Goal: Transaction & Acquisition: Purchase product/service

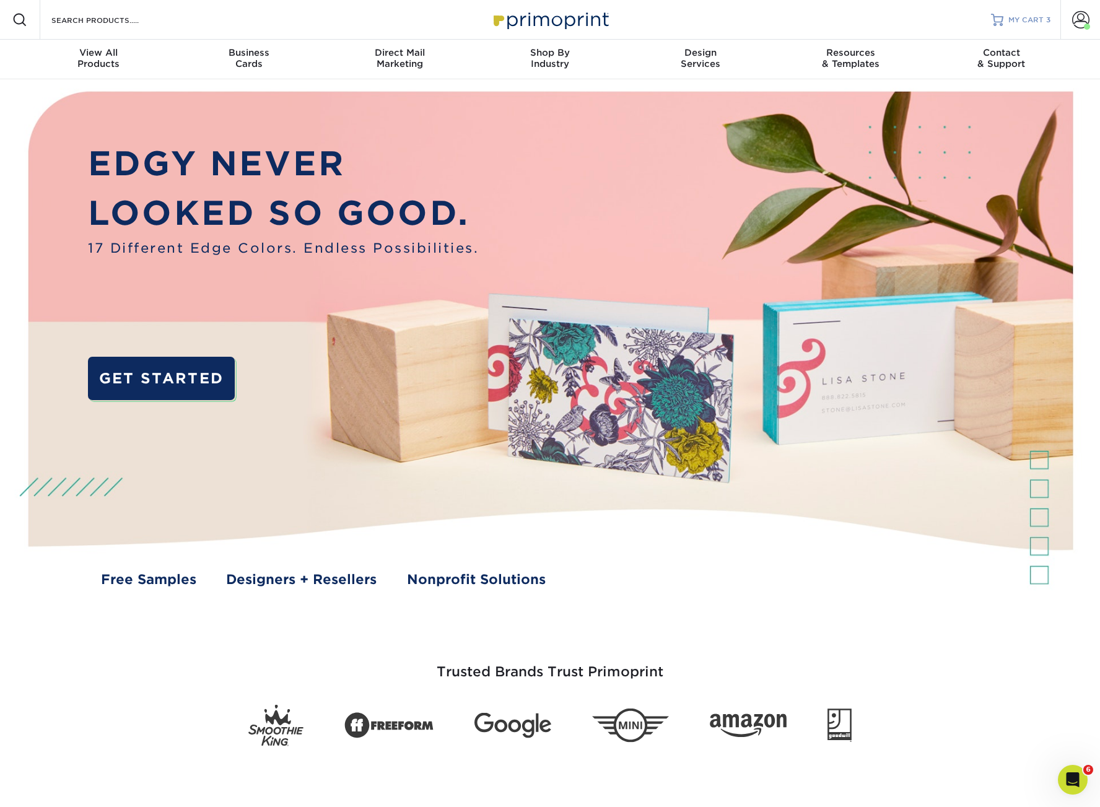
click at [989, 19] on span "MY CART" at bounding box center [1025, 20] width 35 height 11
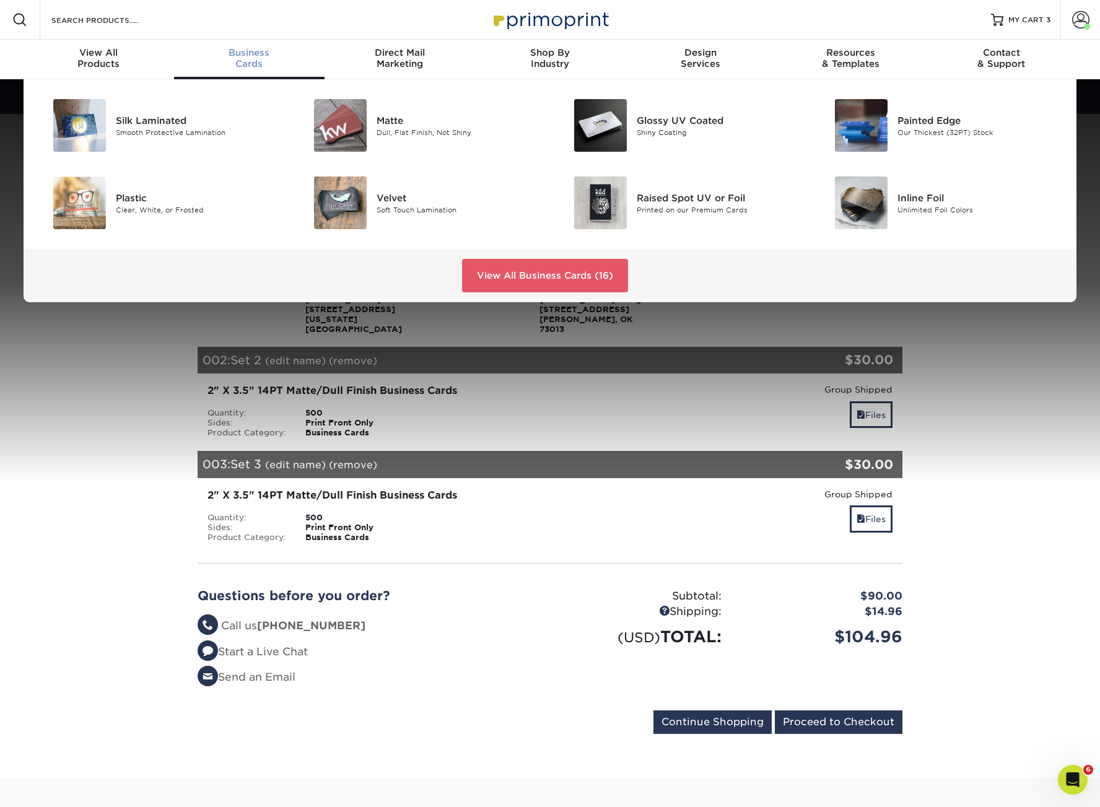
click at [258, 54] on span "Business" at bounding box center [249, 52] width 150 height 11
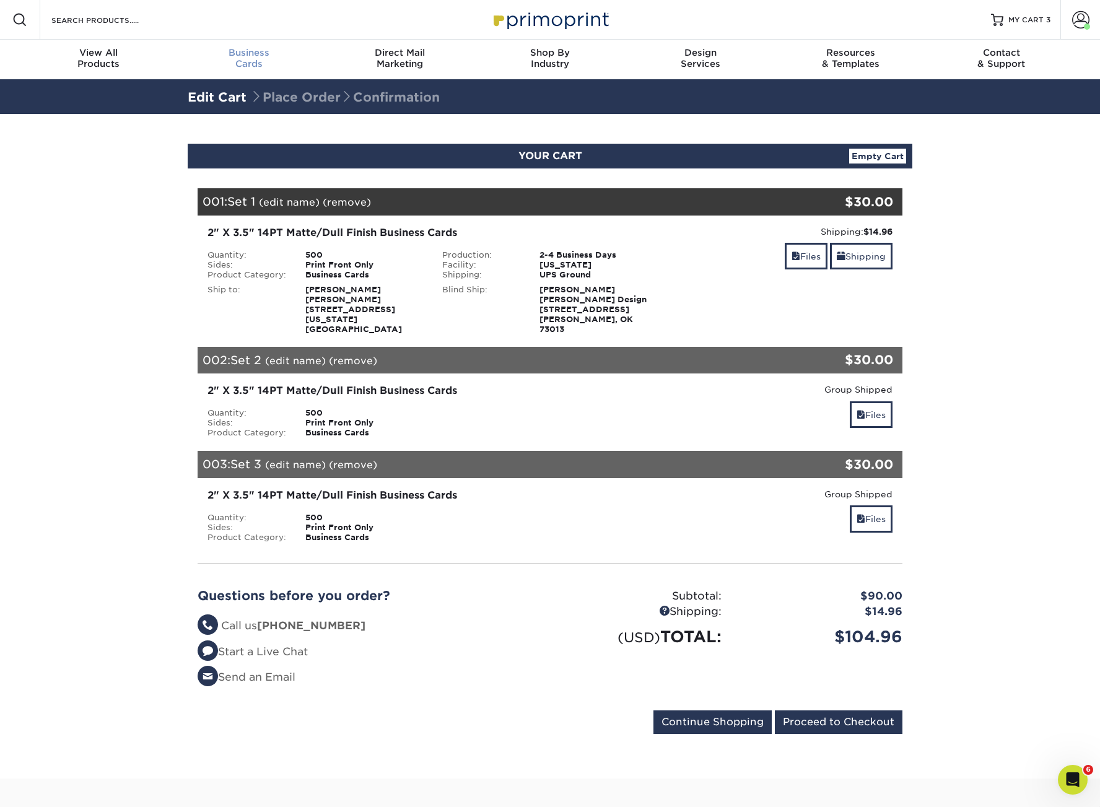
click at [245, 47] on span "Business" at bounding box center [249, 52] width 150 height 11
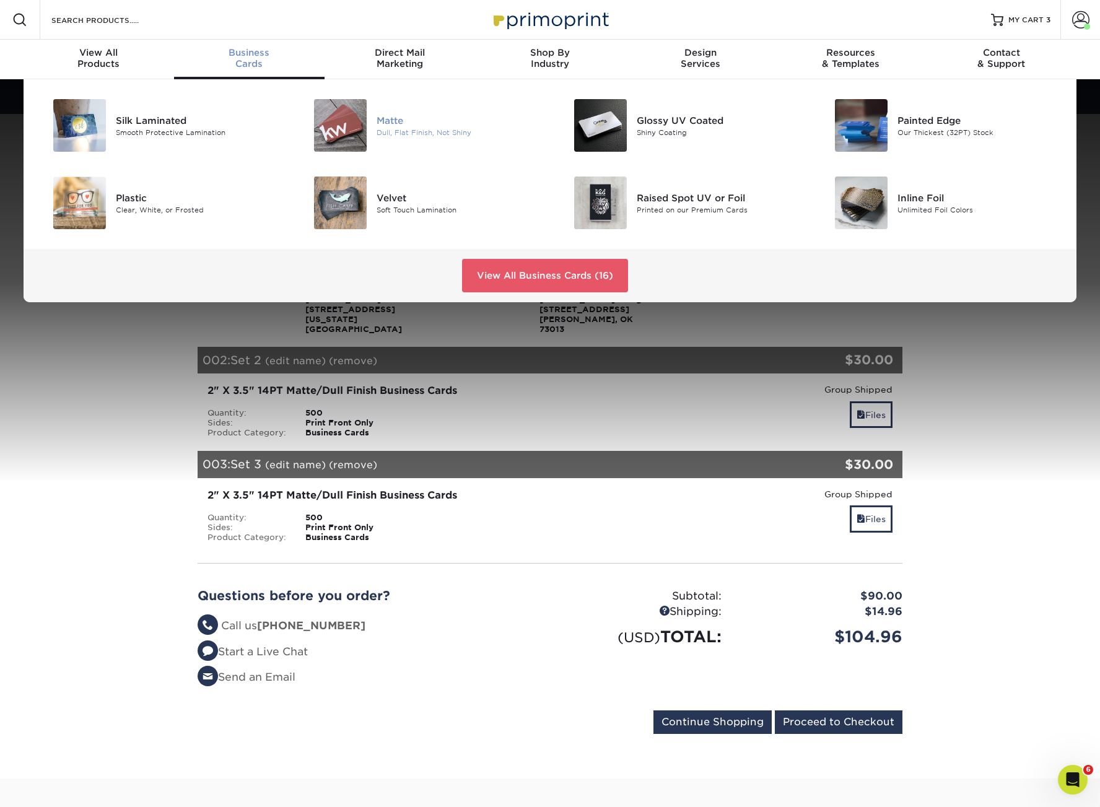
click at [329, 126] on img at bounding box center [340, 125] width 53 height 53
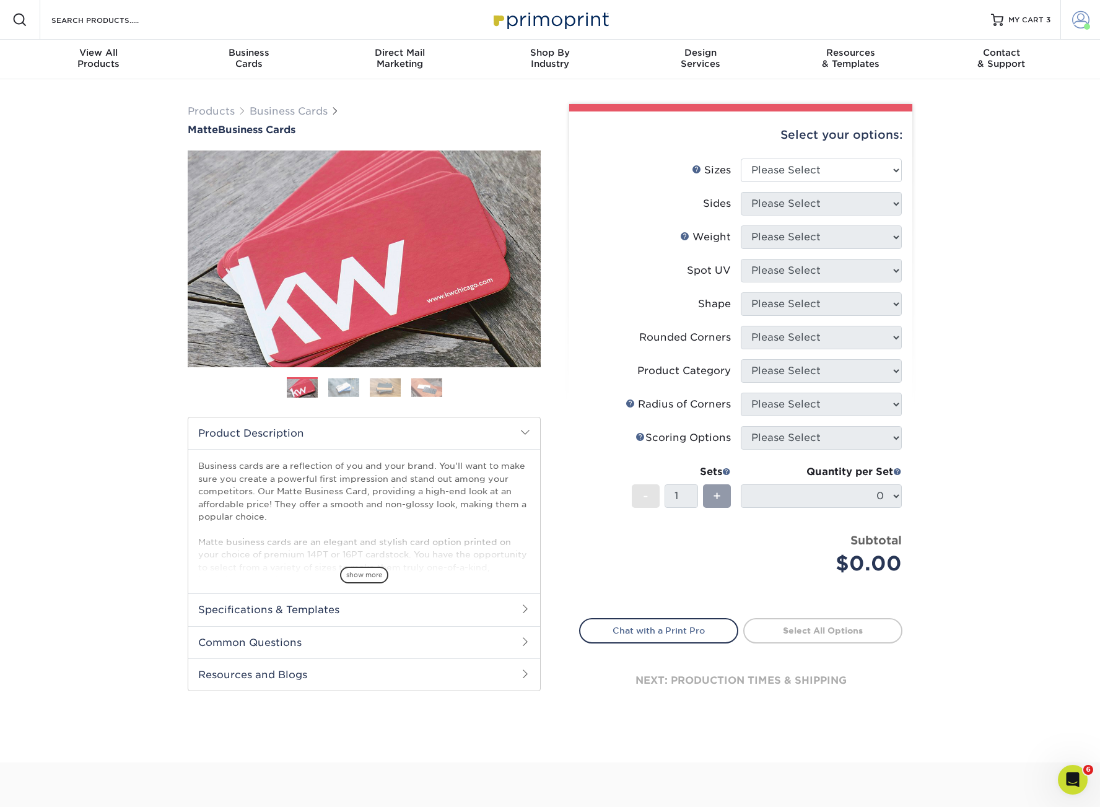
click at [1082, 21] on span at bounding box center [1080, 19] width 17 height 17
click at [995, 106] on link "Account Dashboard" at bounding box center [1006, 114] width 155 height 17
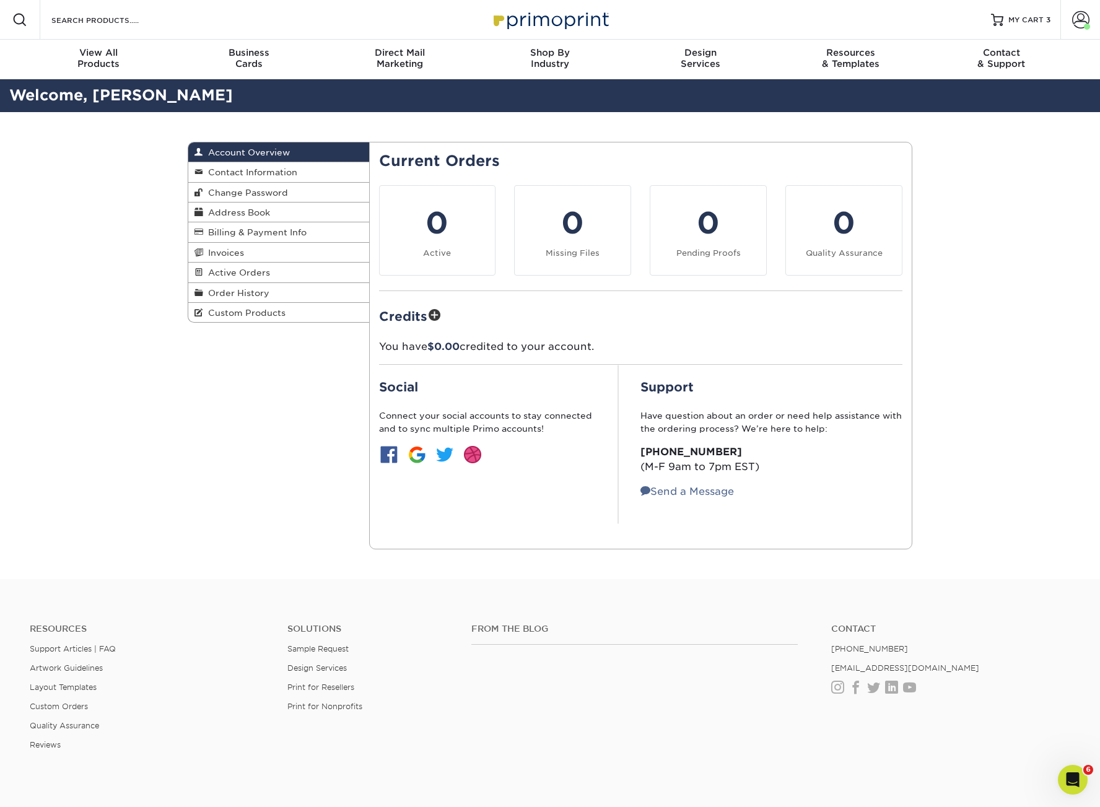
click at [1014, 398] on div "Account Overview Account Overview Contact Information Change Password Address B…" at bounding box center [550, 345] width 1100 height 467
click at [131, 15] on input "Search Products" at bounding box center [110, 19] width 121 height 15
click at [230, 289] on span "Order History" at bounding box center [236, 293] width 66 height 10
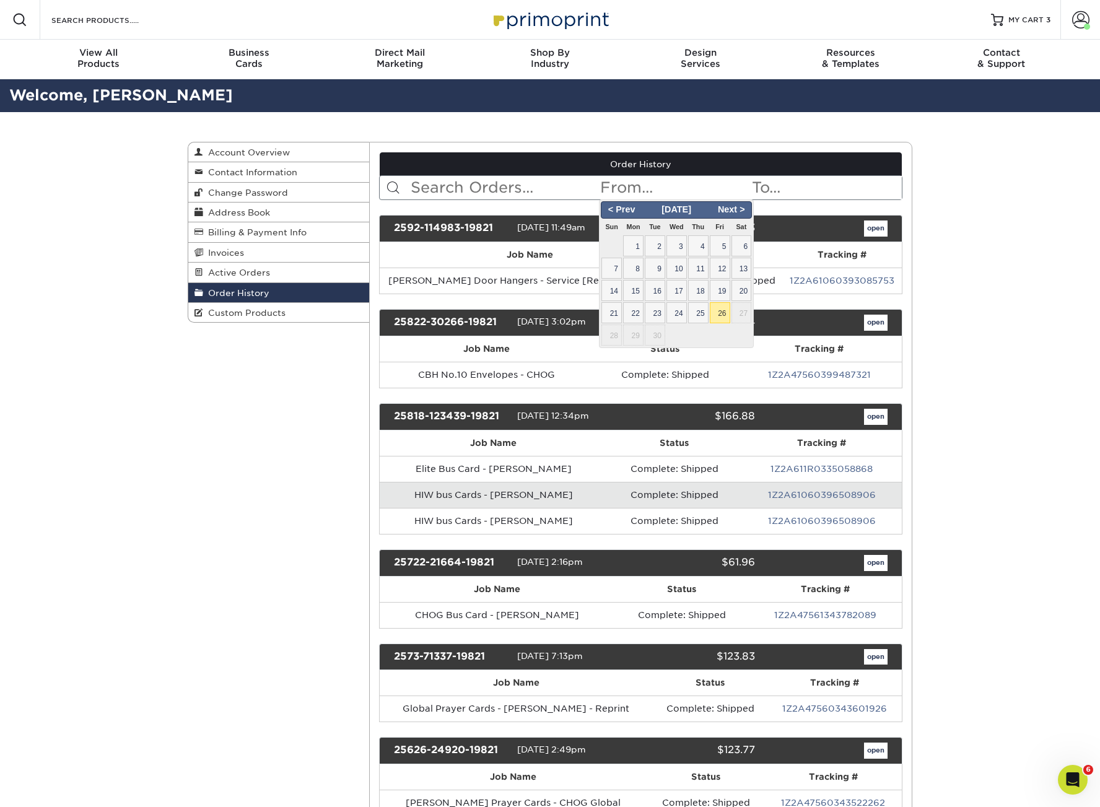
click at [650, 185] on input "text" at bounding box center [674, 188] width 151 height 24
click at [502, 188] on input "text" at bounding box center [504, 188] width 190 height 24
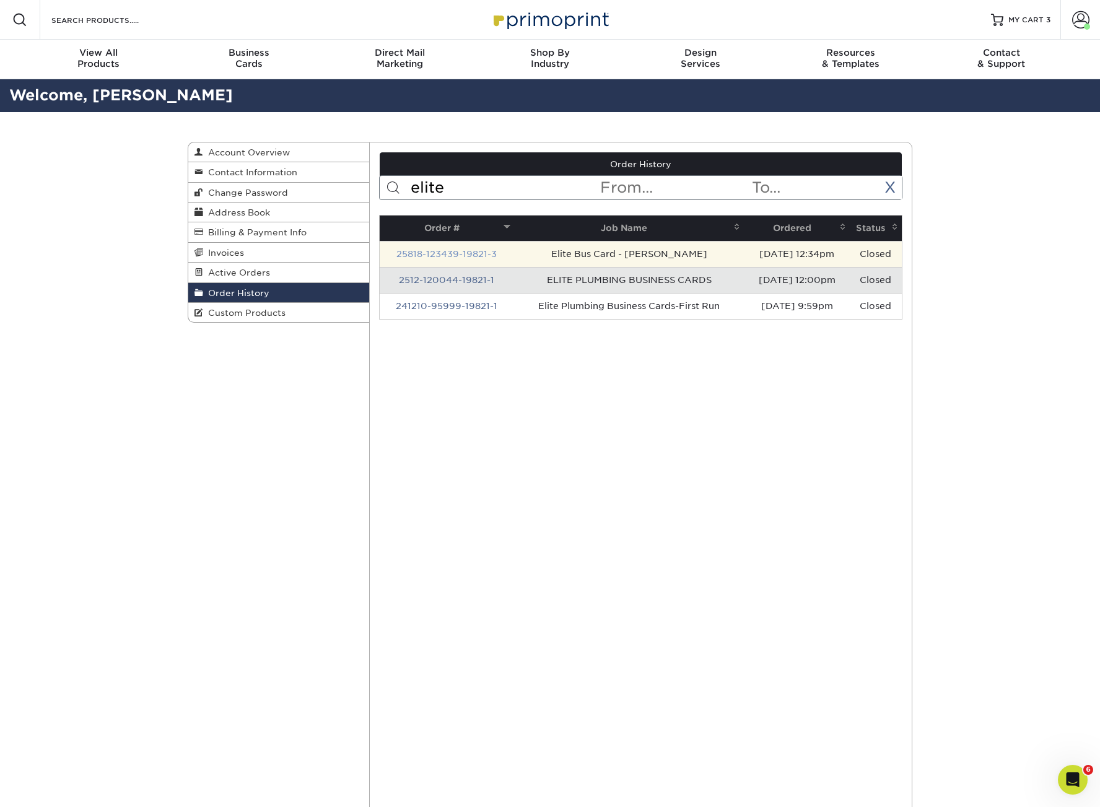
type input "elite"
click at [464, 255] on link "25818-123439-19821-3" at bounding box center [446, 254] width 100 height 10
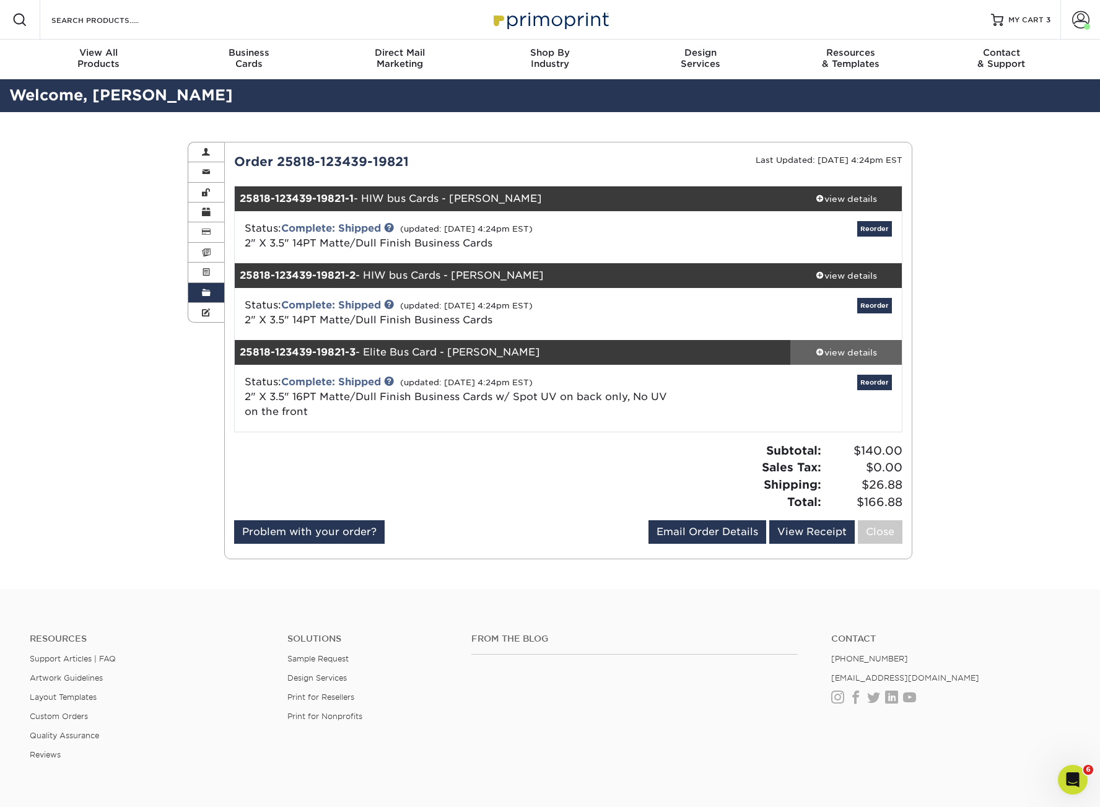
click at [835, 350] on div "view details" at bounding box center [845, 352] width 111 height 12
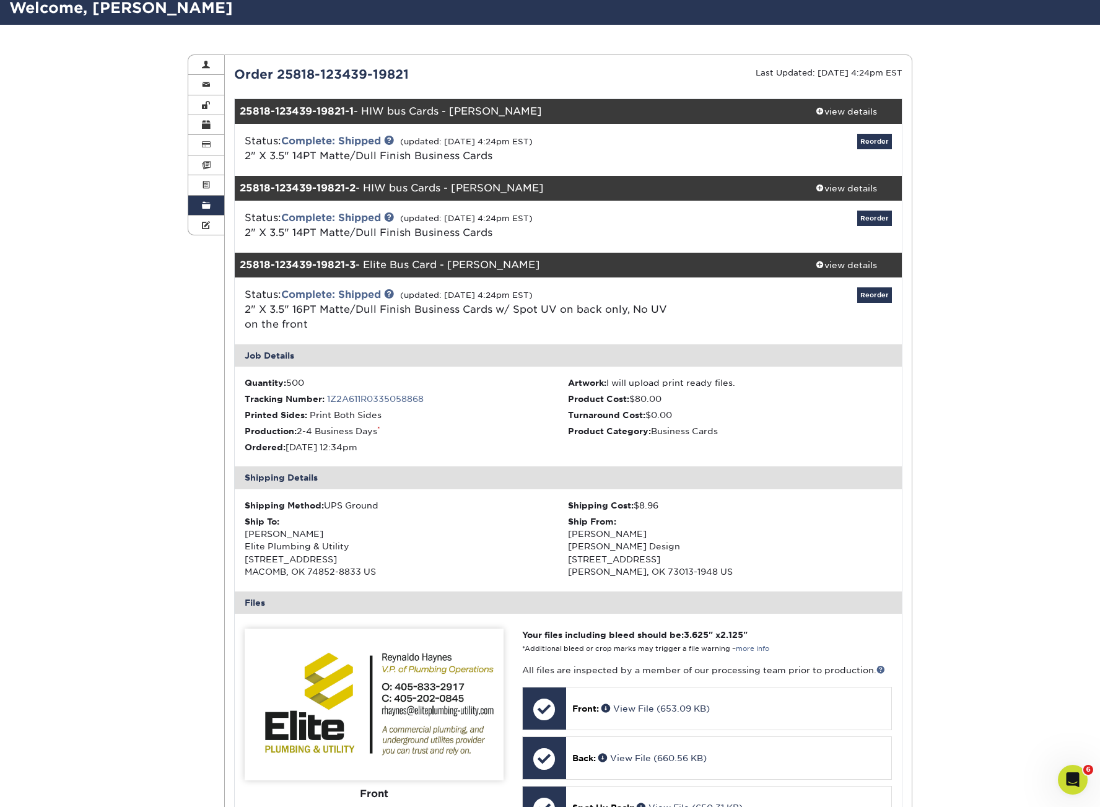
scroll to position [95, 0]
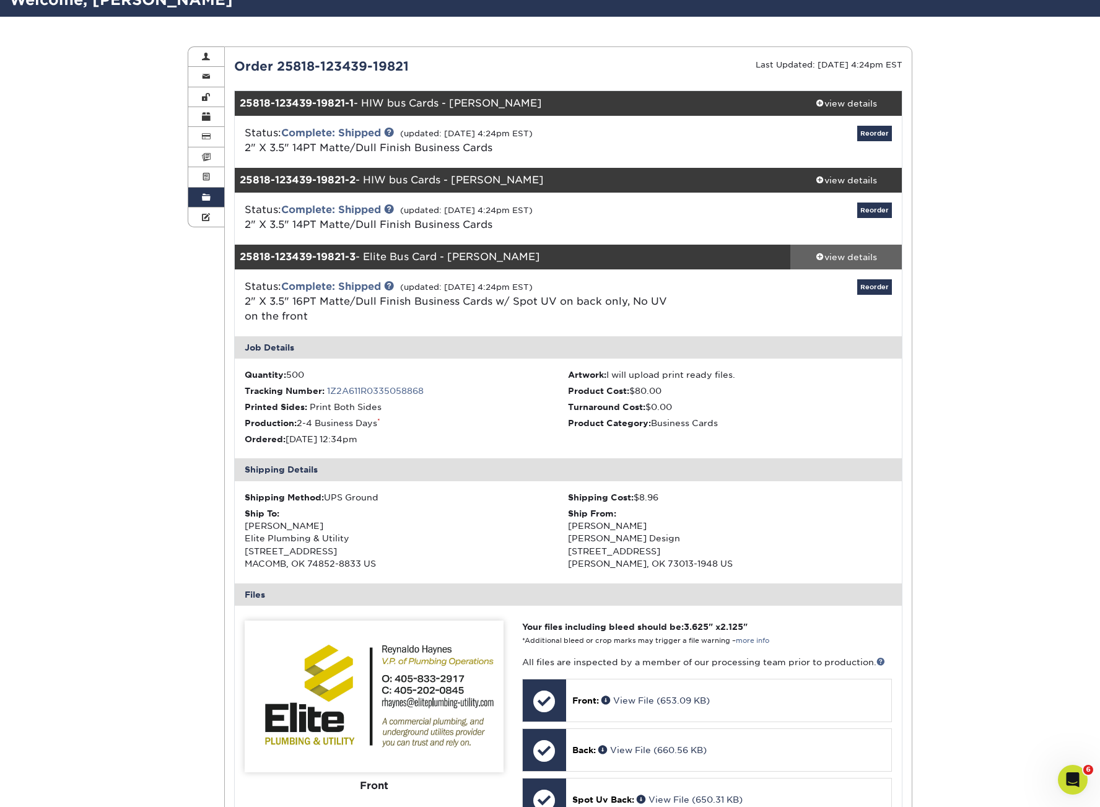
click at [866, 265] on link "view details" at bounding box center [845, 257] width 111 height 25
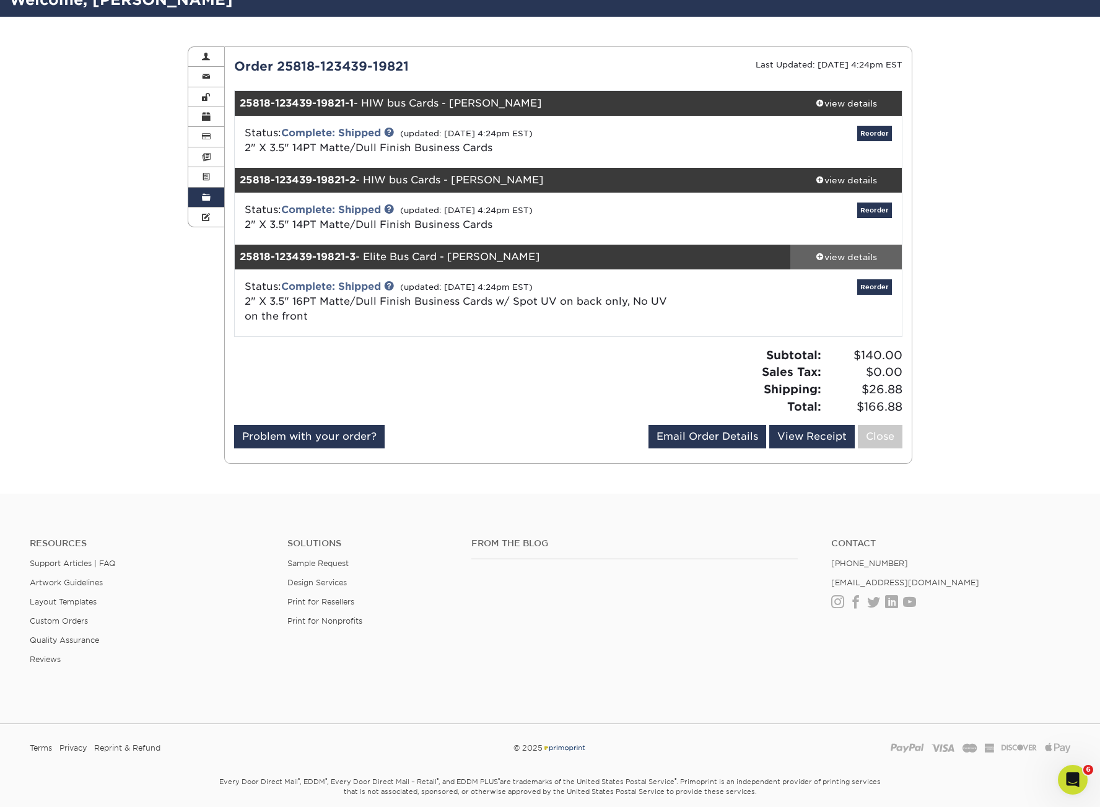
click at [858, 263] on link "view details" at bounding box center [845, 257] width 111 height 25
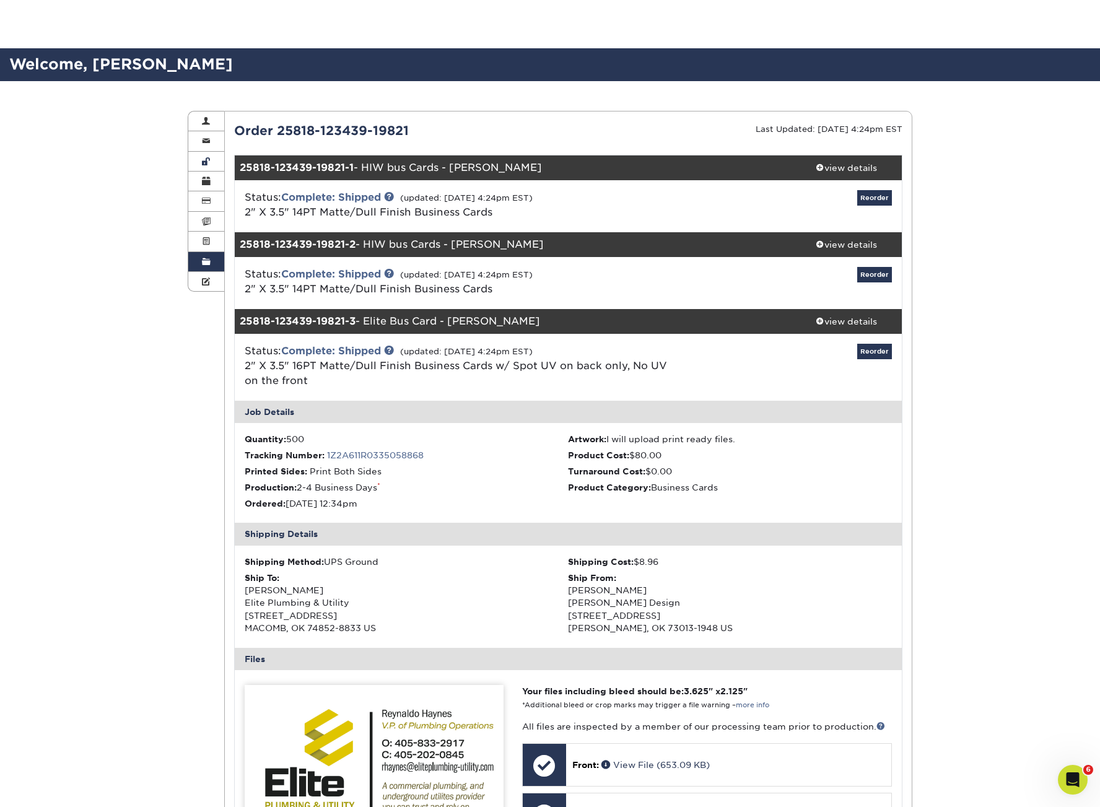
scroll to position [0, 0]
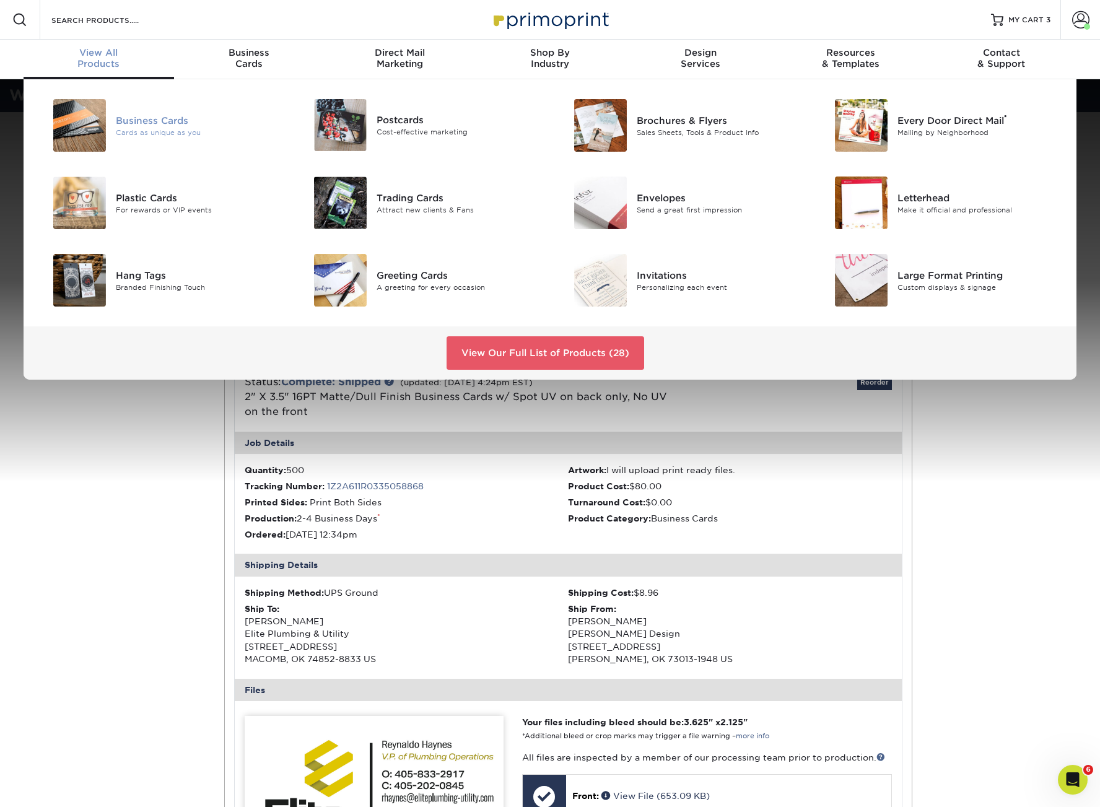
click at [158, 126] on div "Business Cards" at bounding box center [198, 120] width 164 height 14
click at [176, 111] on div "Business Cards Cards as unique as you" at bounding box center [202, 125] width 173 height 53
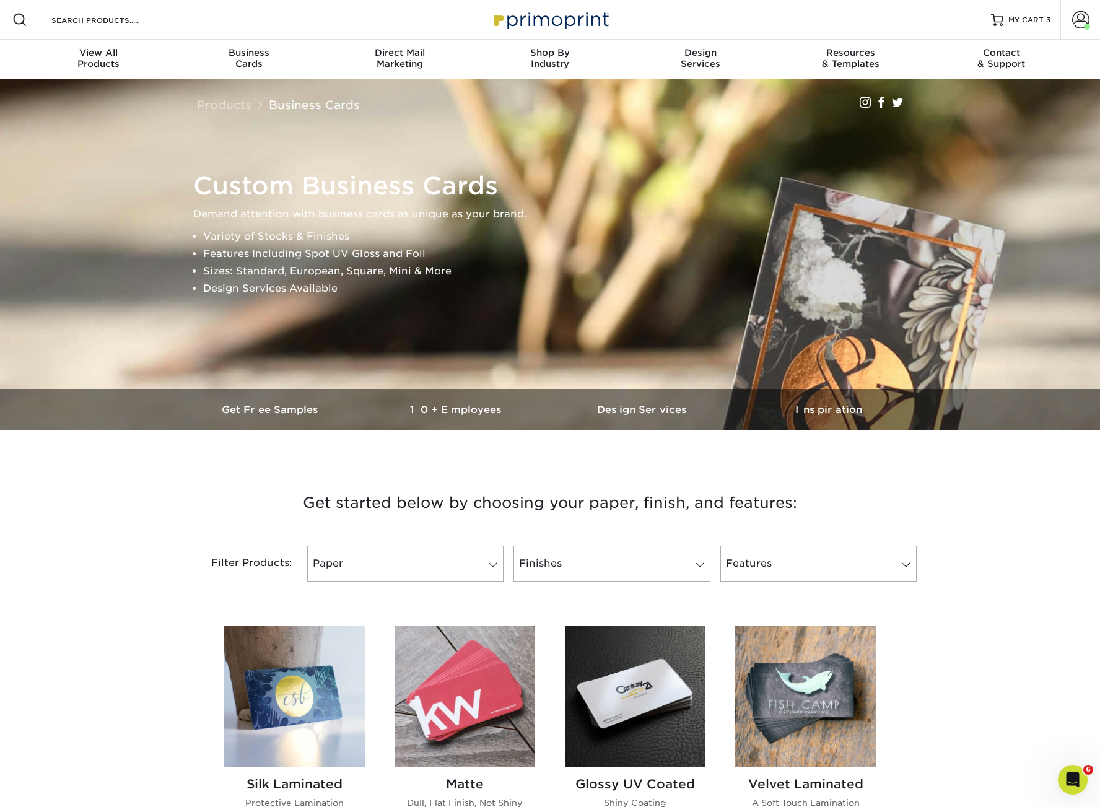
click at [470, 656] on img at bounding box center [464, 696] width 141 height 141
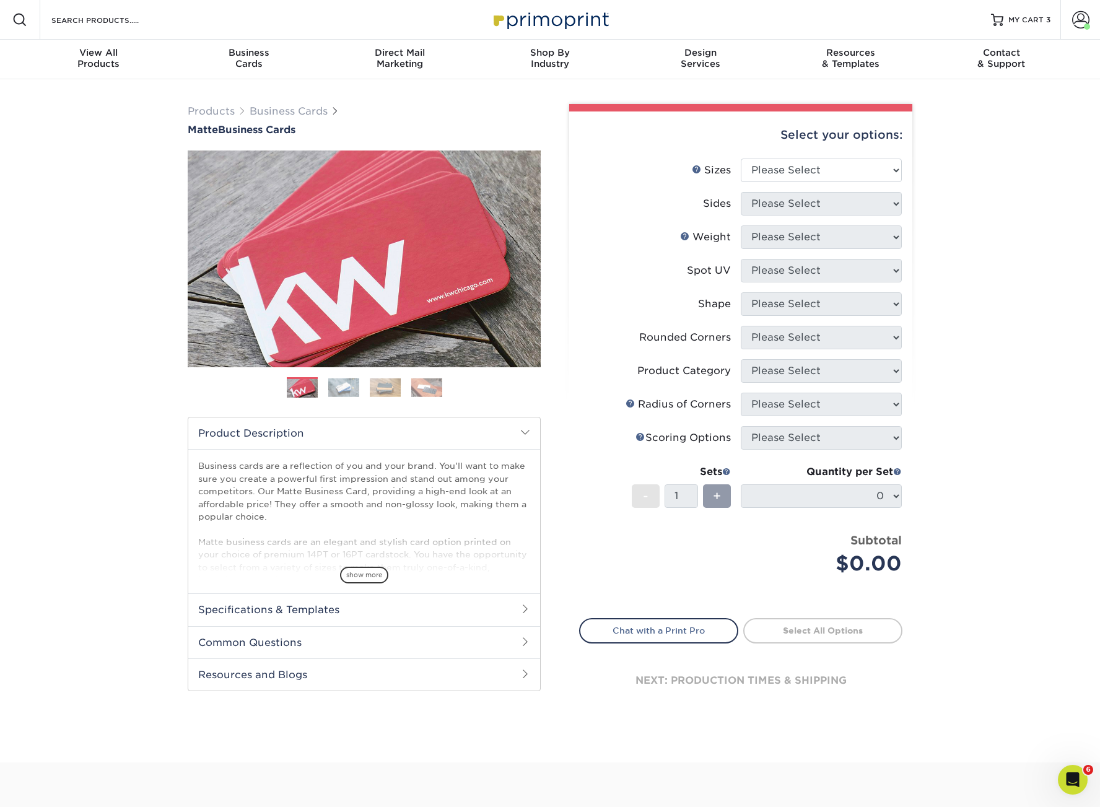
click at [789, 153] on div "Select your options:" at bounding box center [740, 134] width 323 height 47
select select "2.00x3.50"
select select "13abbda7-1d64-4f25-8bb2-c179b224825d"
select select "16PT"
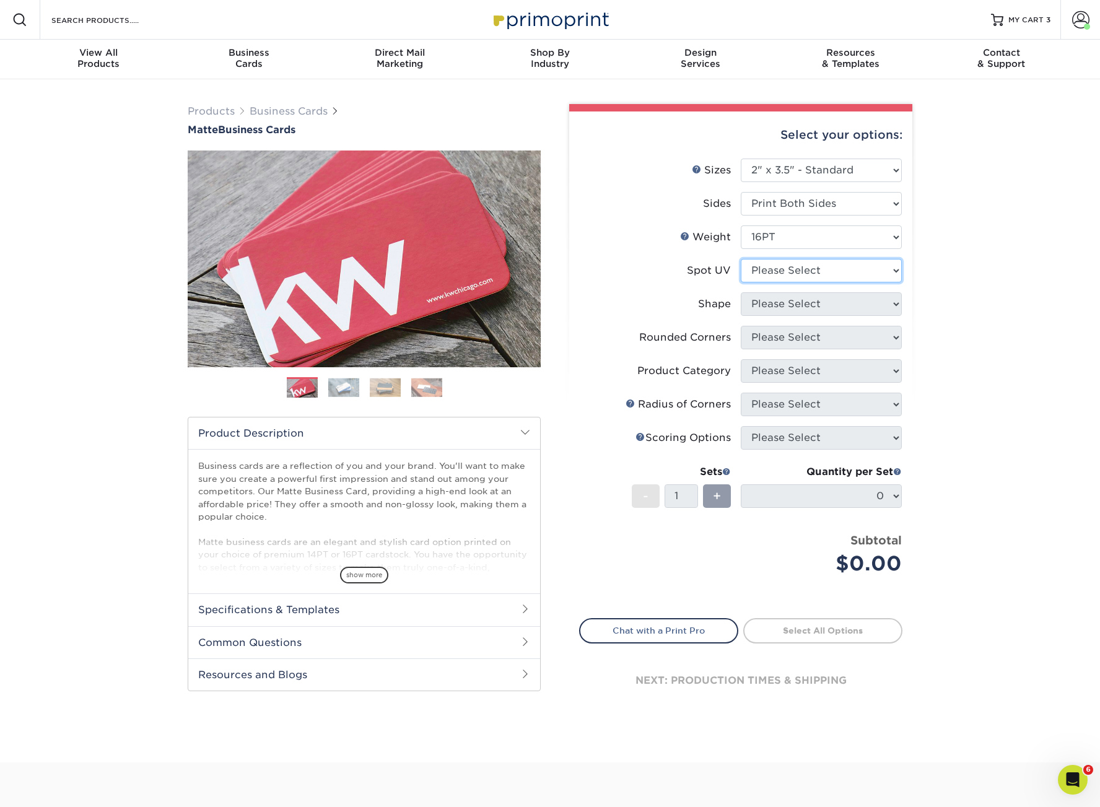
select select "2"
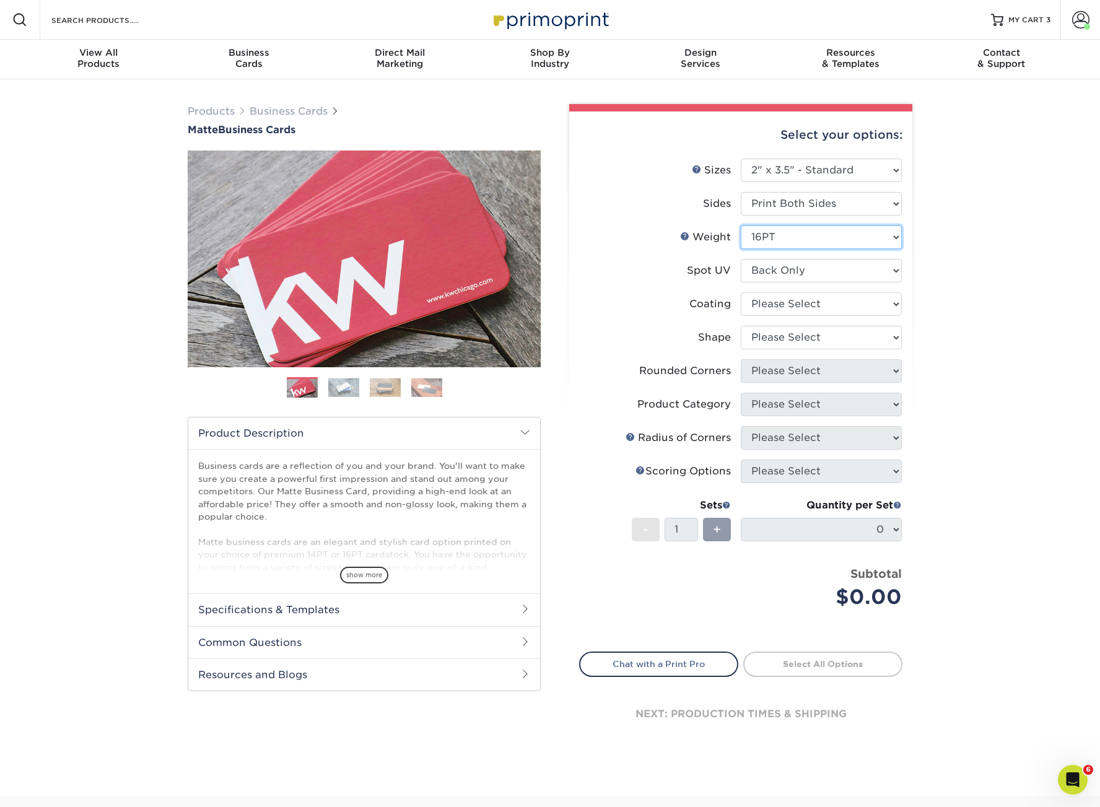
select select "14PT"
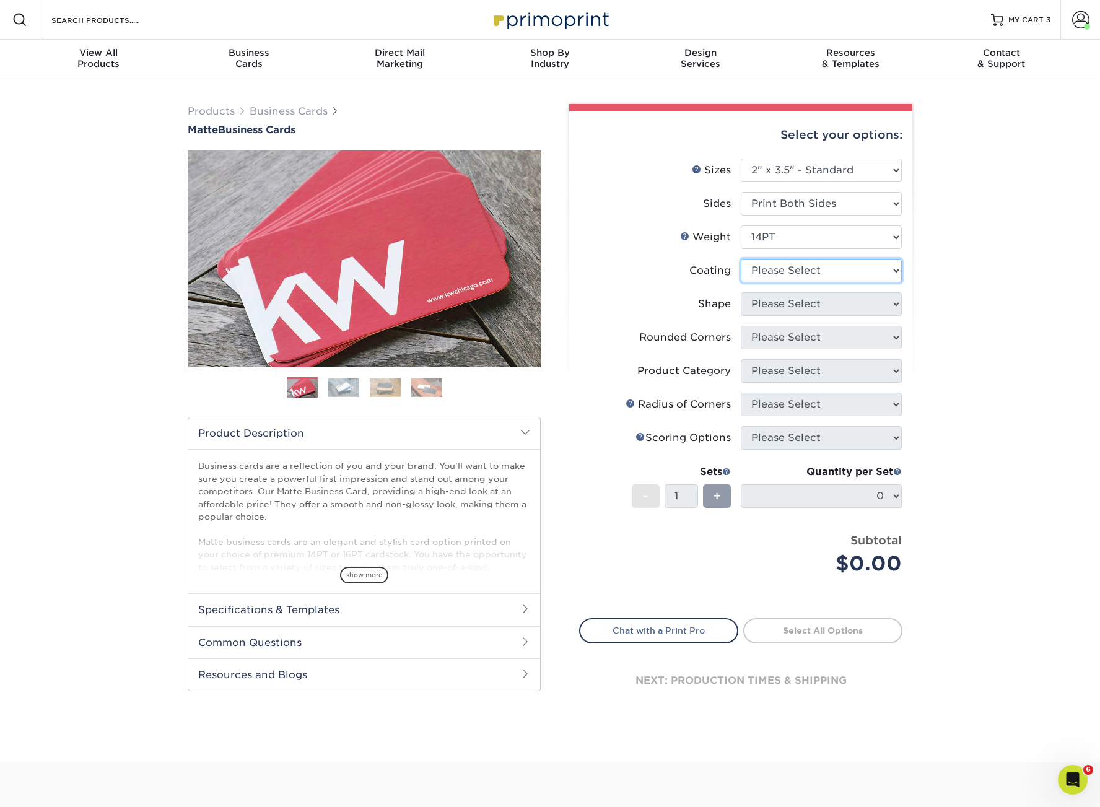
select select "121bb7b5-3b4d-429f-bd8d-bbf80e953313"
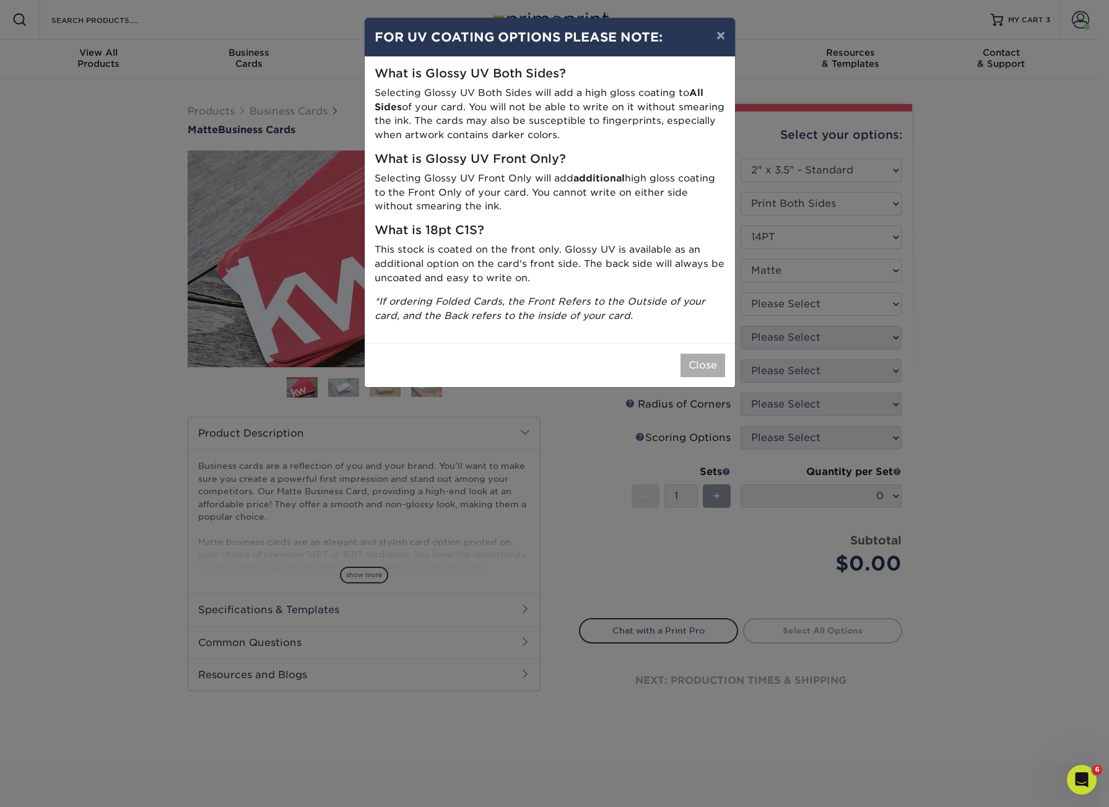
click at [700, 354] on button "Close" at bounding box center [702, 366] width 45 height 24
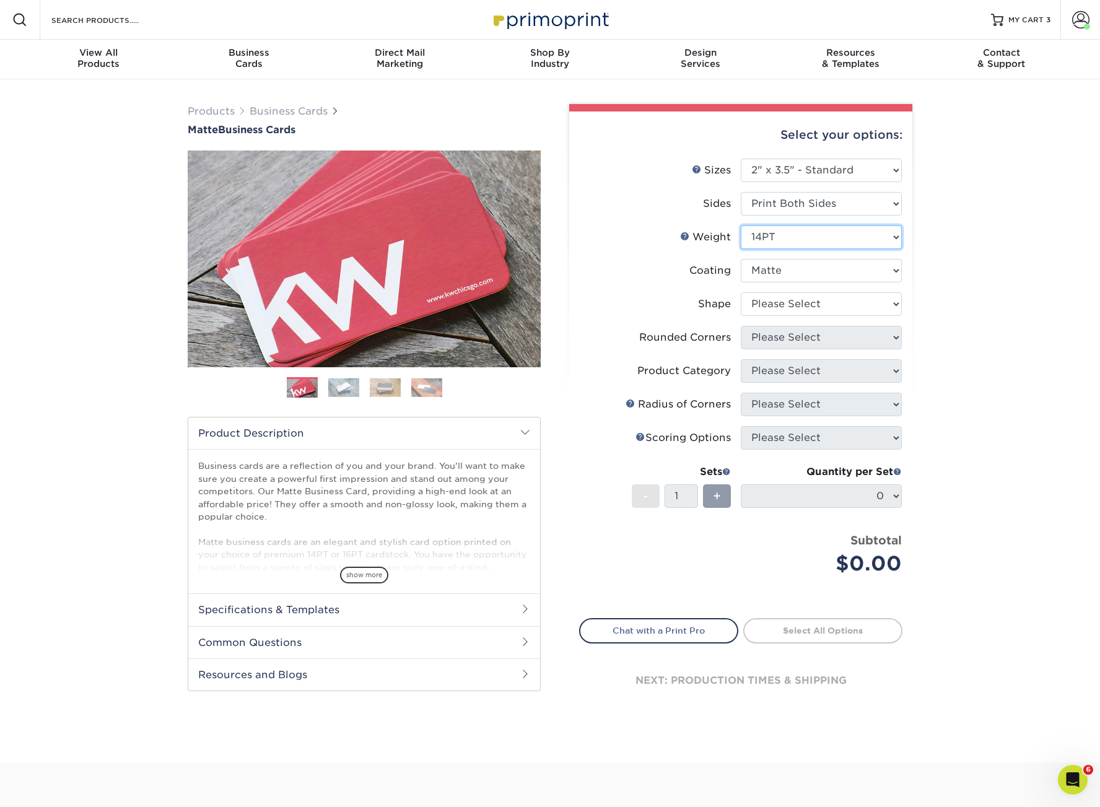
select select "16PT"
select select "-1"
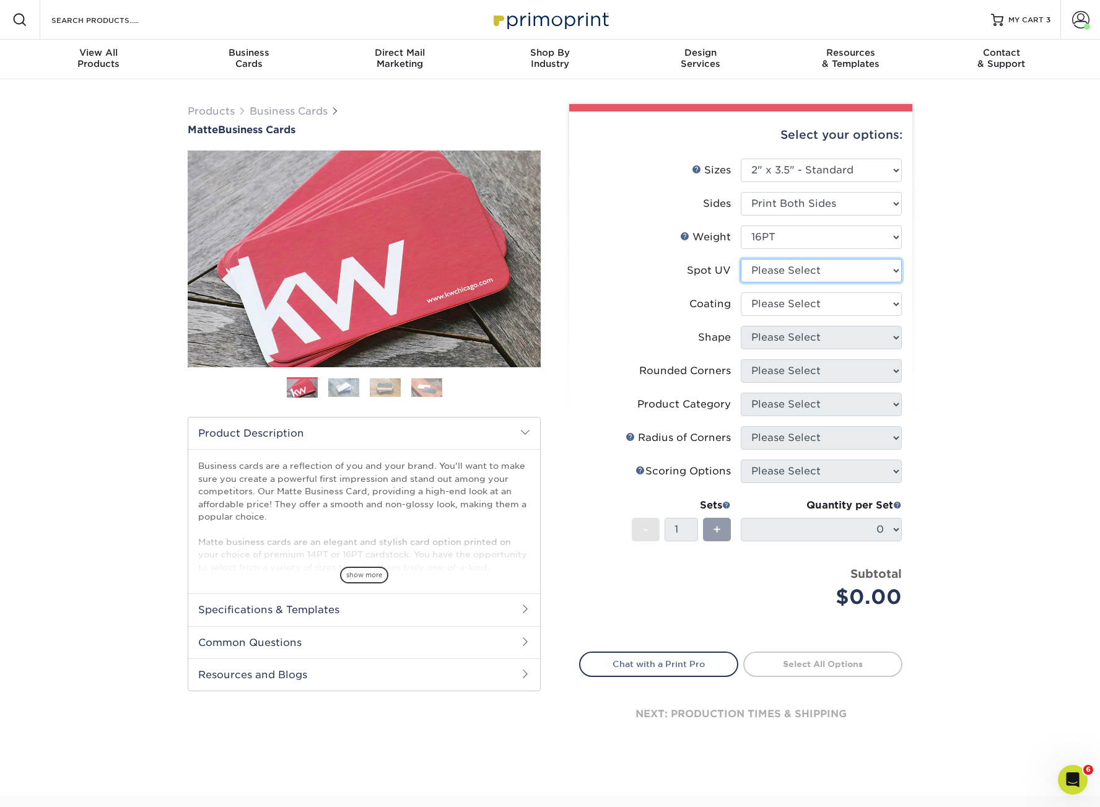
select select "2"
select select "121bb7b5-3b4d-429f-bd8d-bbf80e953313"
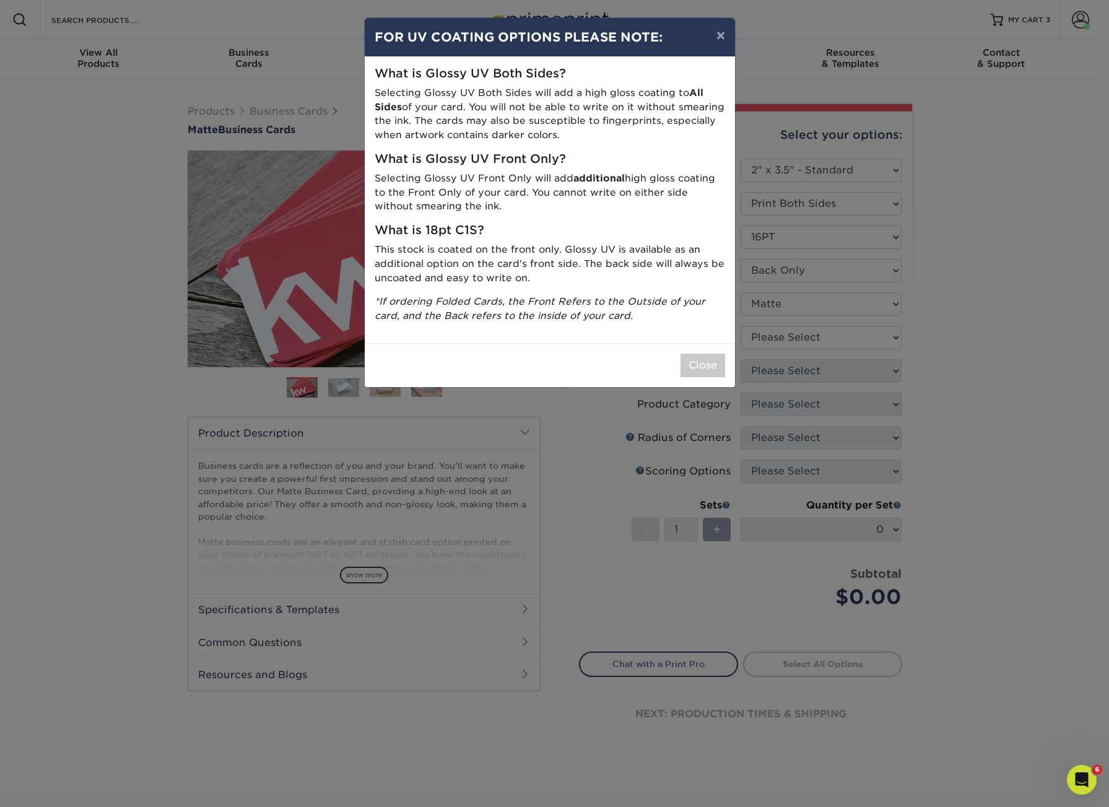
click at [766, 336] on div "× FOR UV COATING OPTIONS PLEASE NOTE: What is Glossy UV Both Sides? Selecting G…" at bounding box center [554, 403] width 1109 height 807
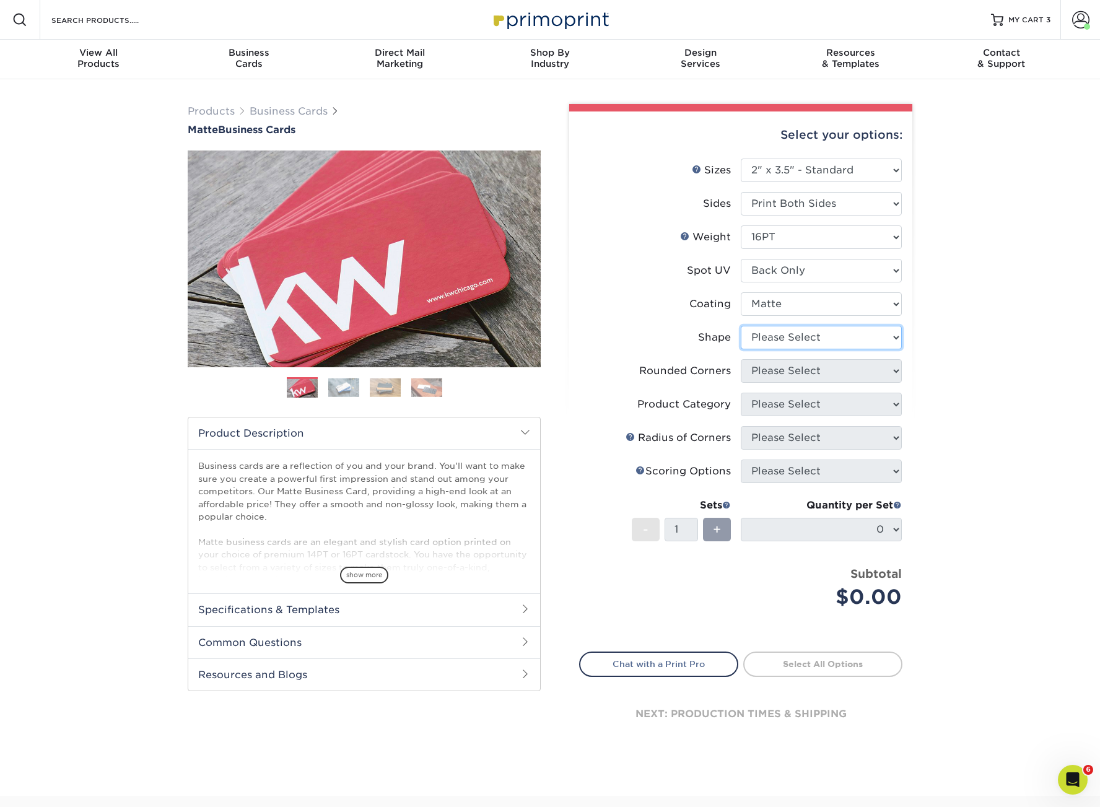
select select "standard"
select select "7672df9e-0e0a-464d-8e1f-920c575e4da3"
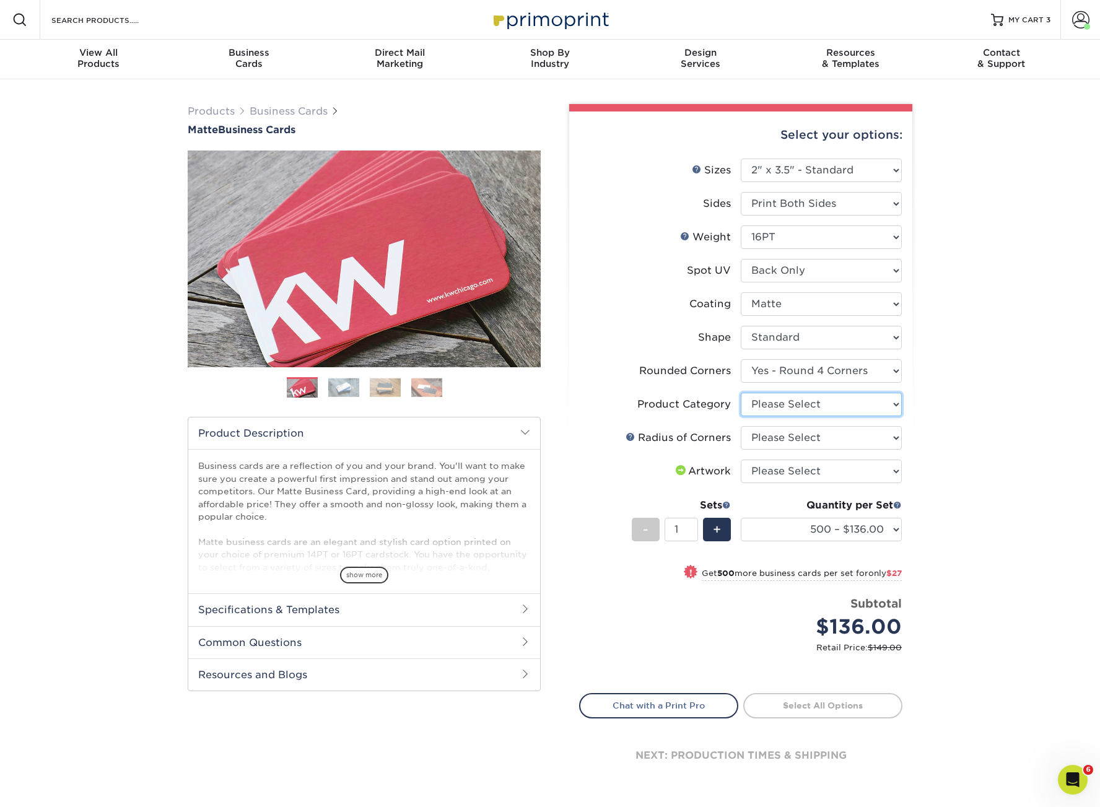
select select "3b5148f1-0588-4f88-a218-97bcfdce65c1"
select select "479fbfe7-6a0c-4895-8c9a-81739b7486c9"
select select "upload"
click at [867, 707] on link "Proceed to Shipping" at bounding box center [822, 704] width 159 height 22
type input "Set 1"
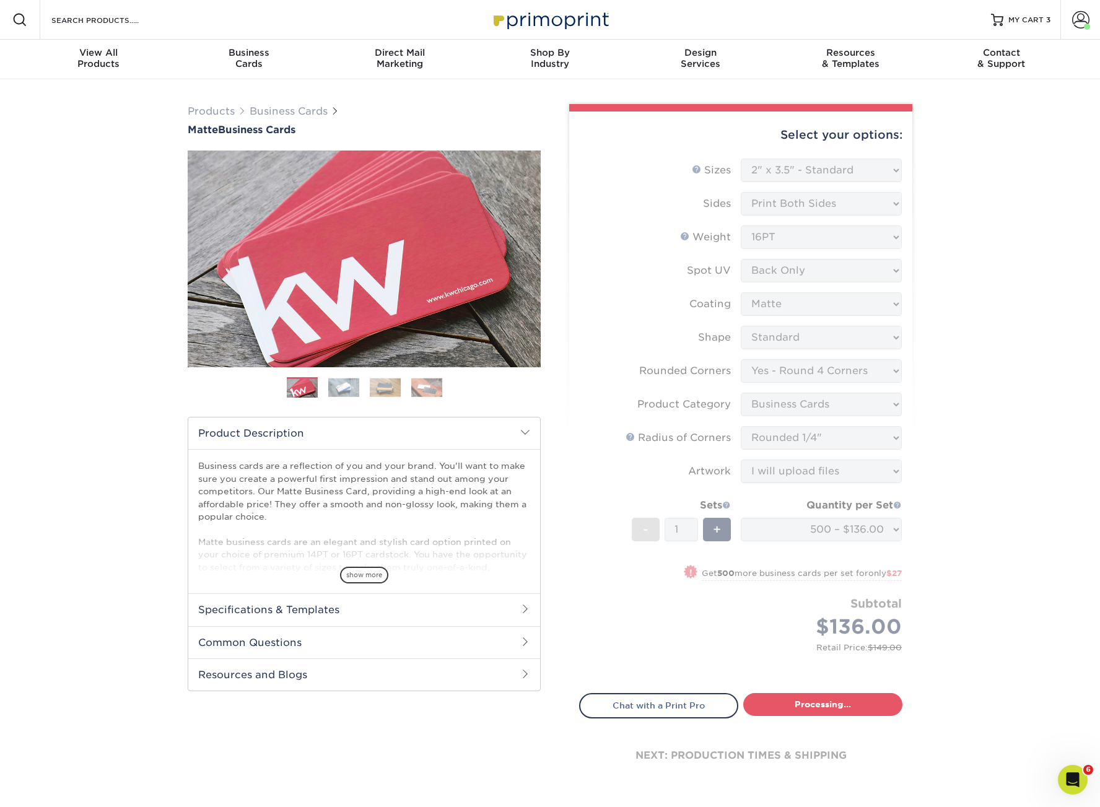
select select "7ae8cc08-382c-40bf-8f0e-dc039e7c1b71"
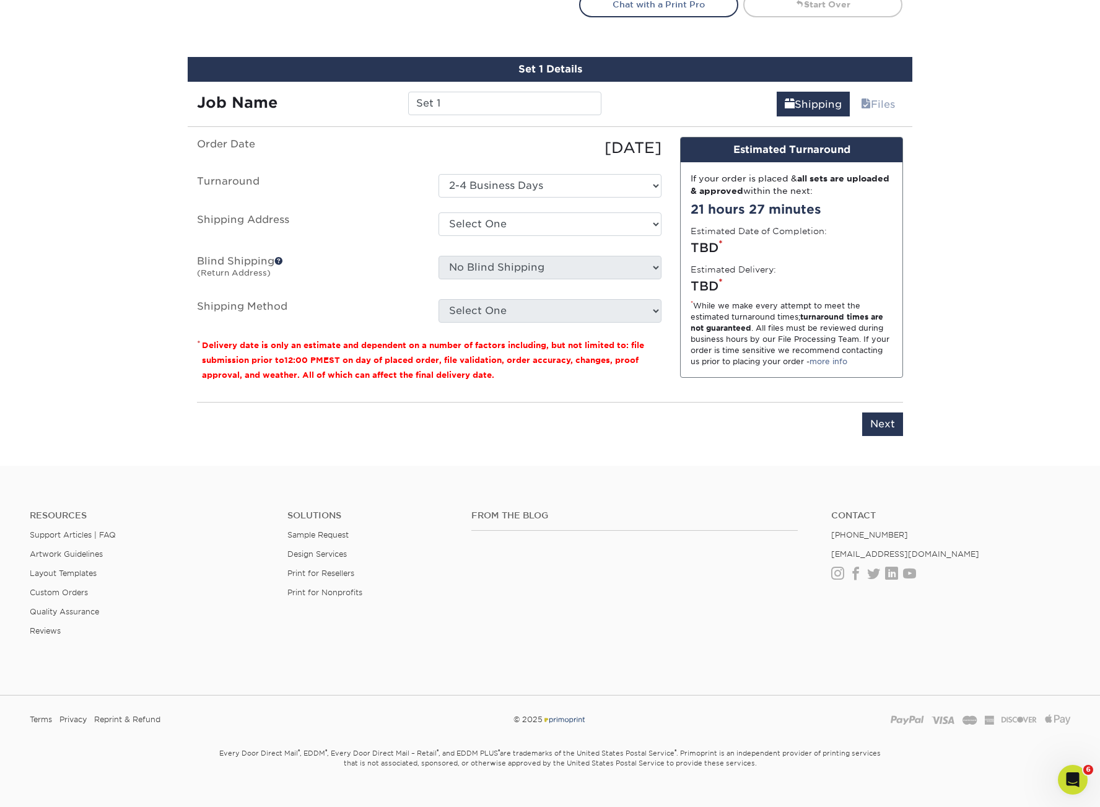
scroll to position [719, 0]
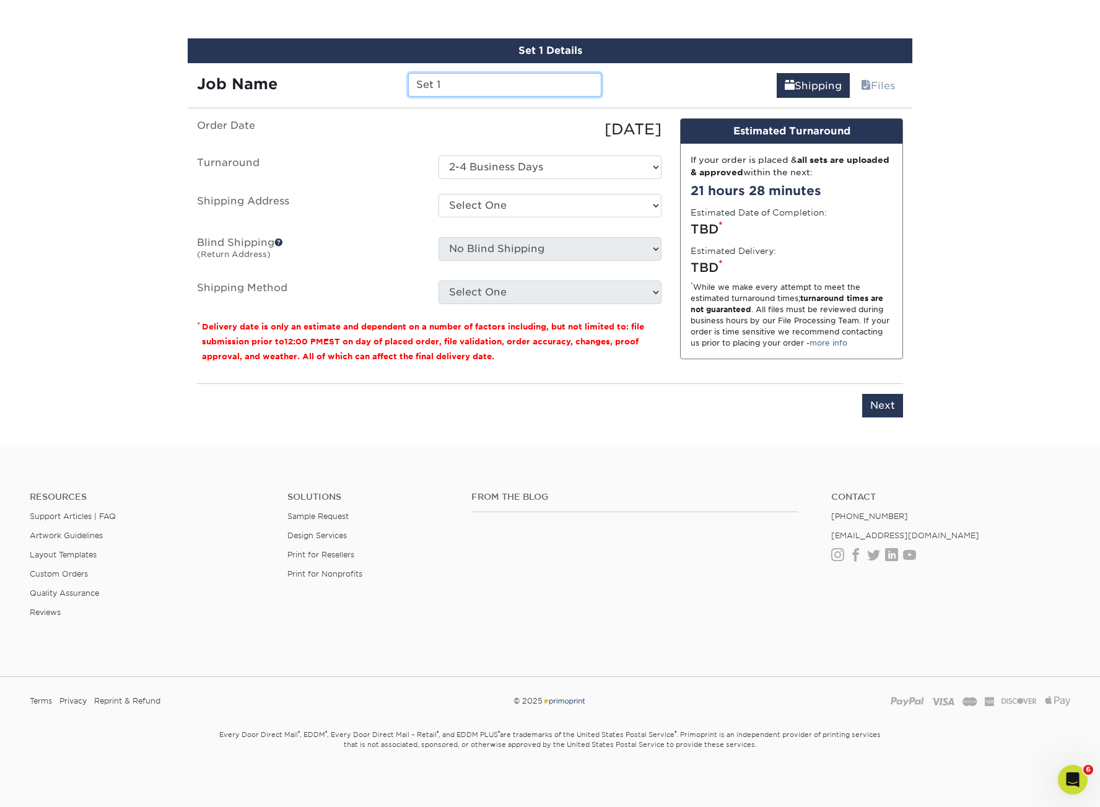
click at [459, 71] on div "Job Name Set 1" at bounding box center [399, 80] width 423 height 35
click at [575, 80] on input "Elite Business Card Reprint" at bounding box center [504, 85] width 193 height 24
type input "Elite Business Card Reprint - Renaldo"
select select "276936"
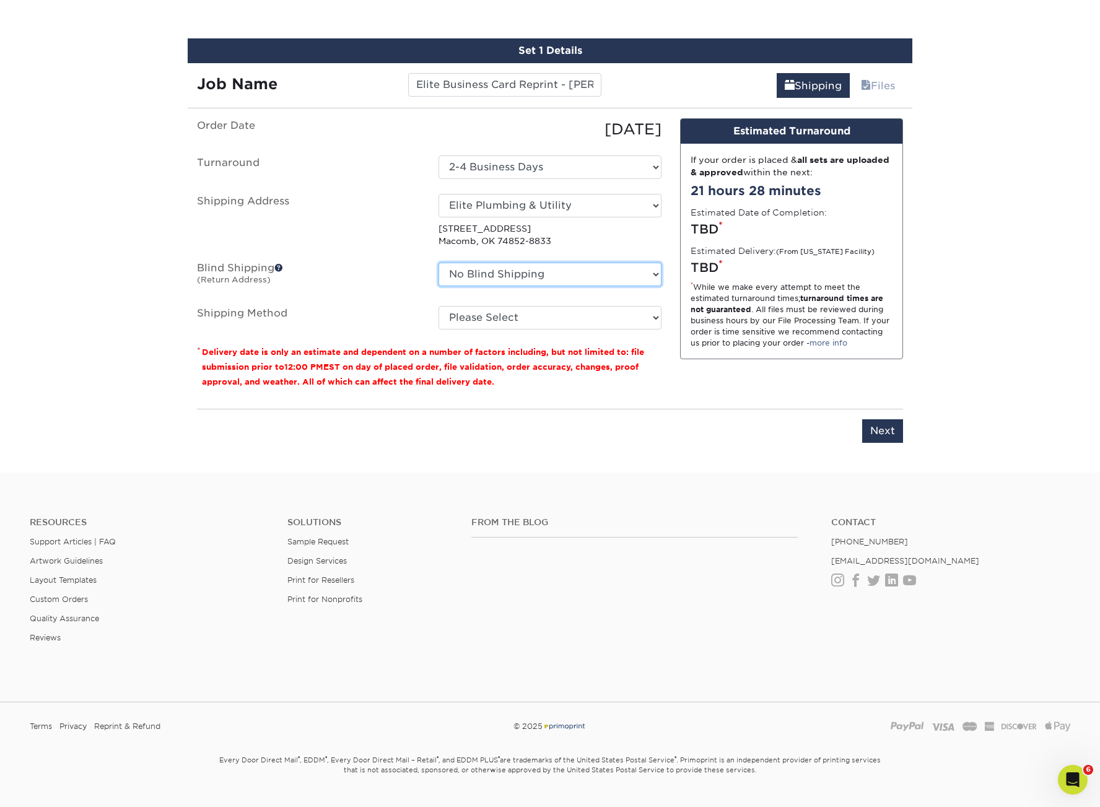
select select "24384"
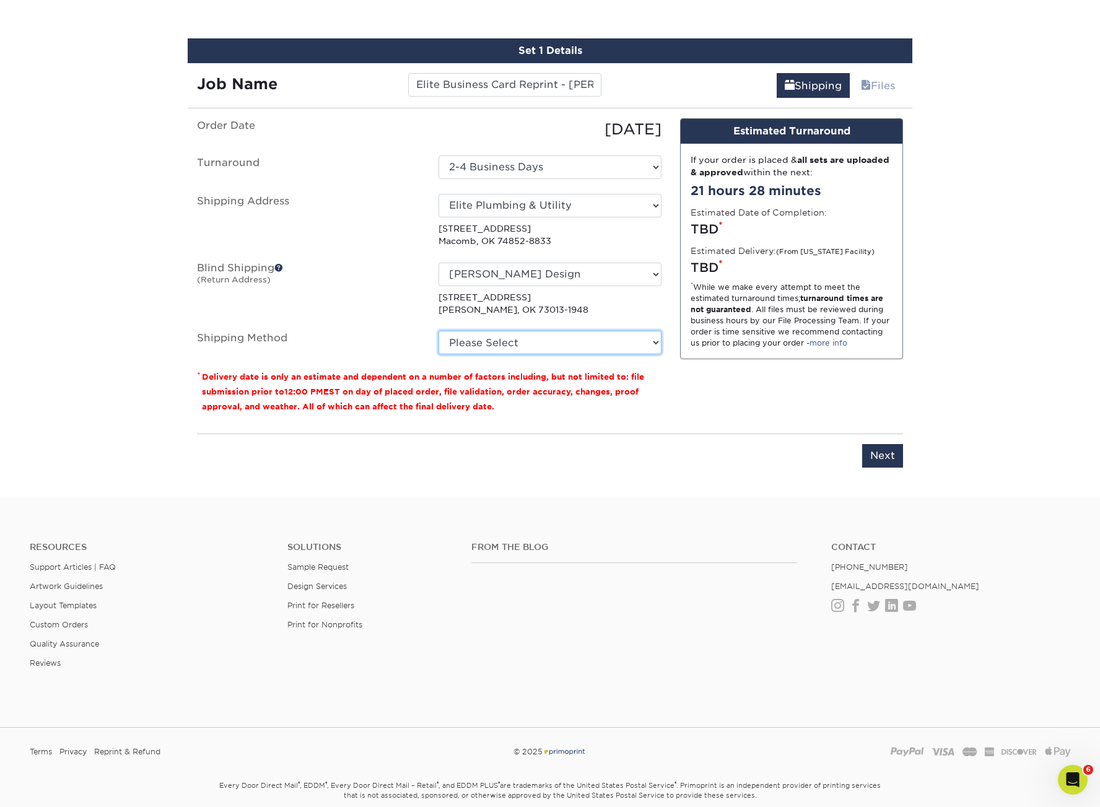
select select "03"
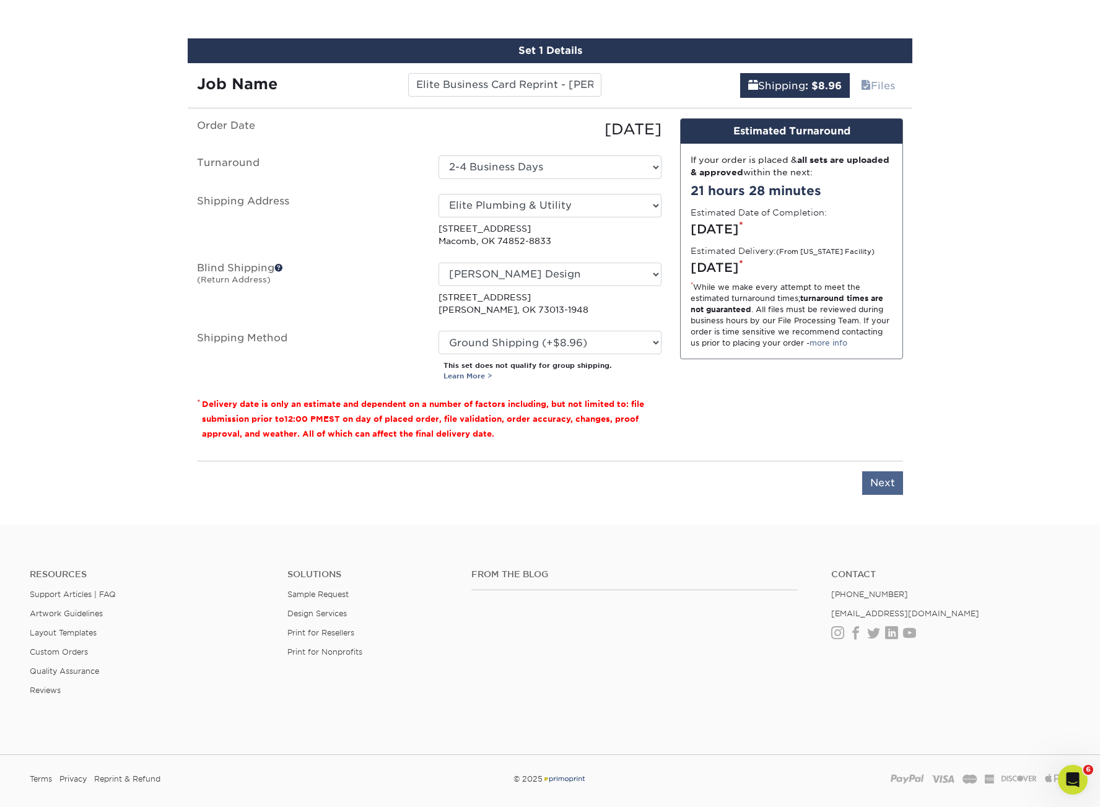
click at [883, 478] on input "Next" at bounding box center [882, 483] width 41 height 24
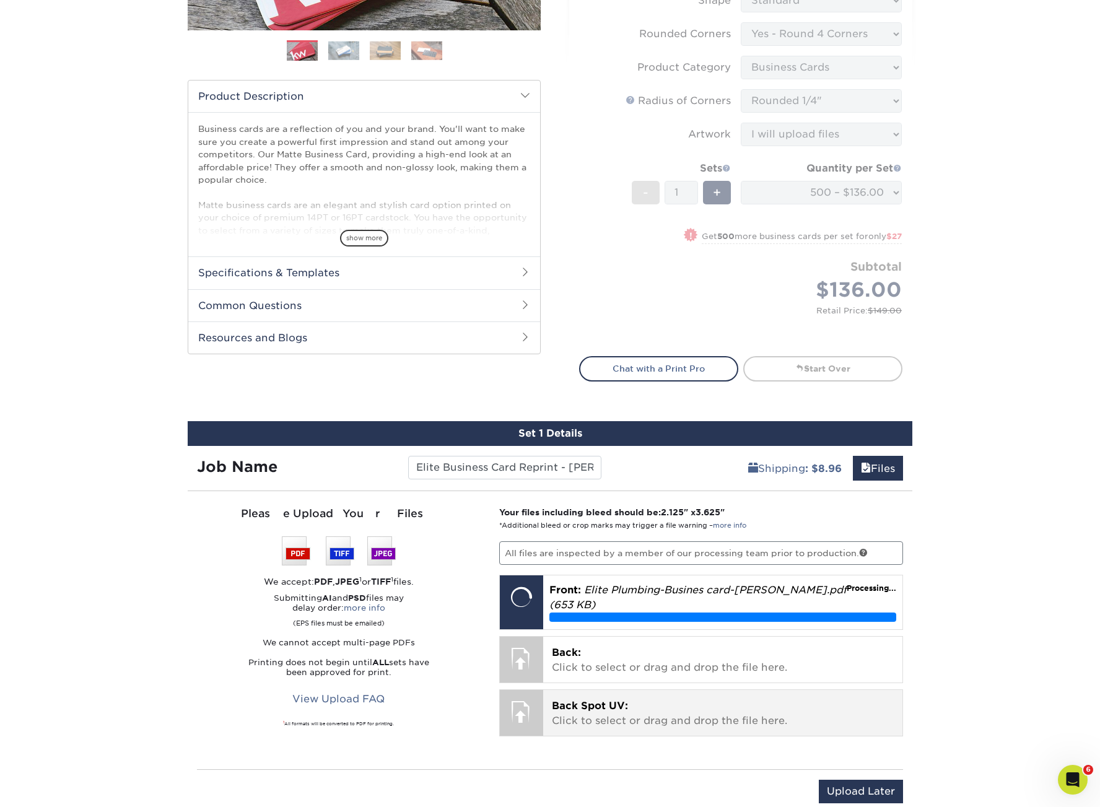
scroll to position [686, 0]
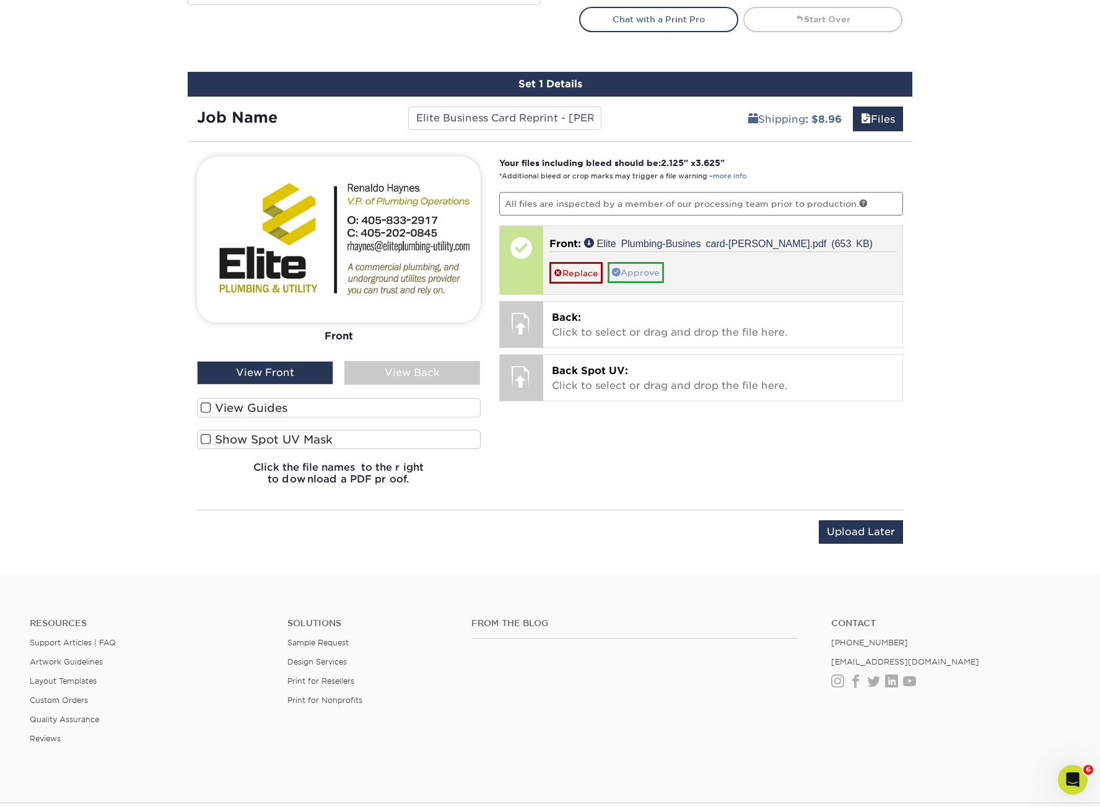
click at [648, 269] on link "Approve" at bounding box center [635, 272] width 56 height 21
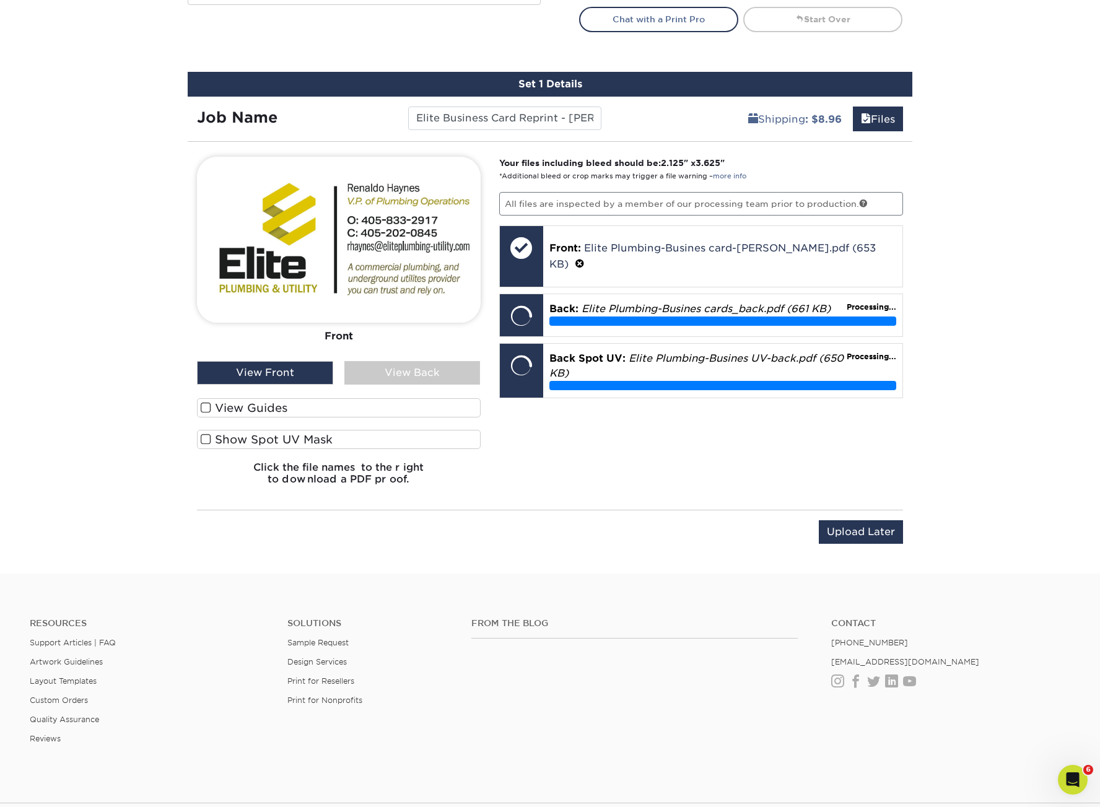
click at [420, 365] on div "View Back" at bounding box center [412, 373] width 136 height 24
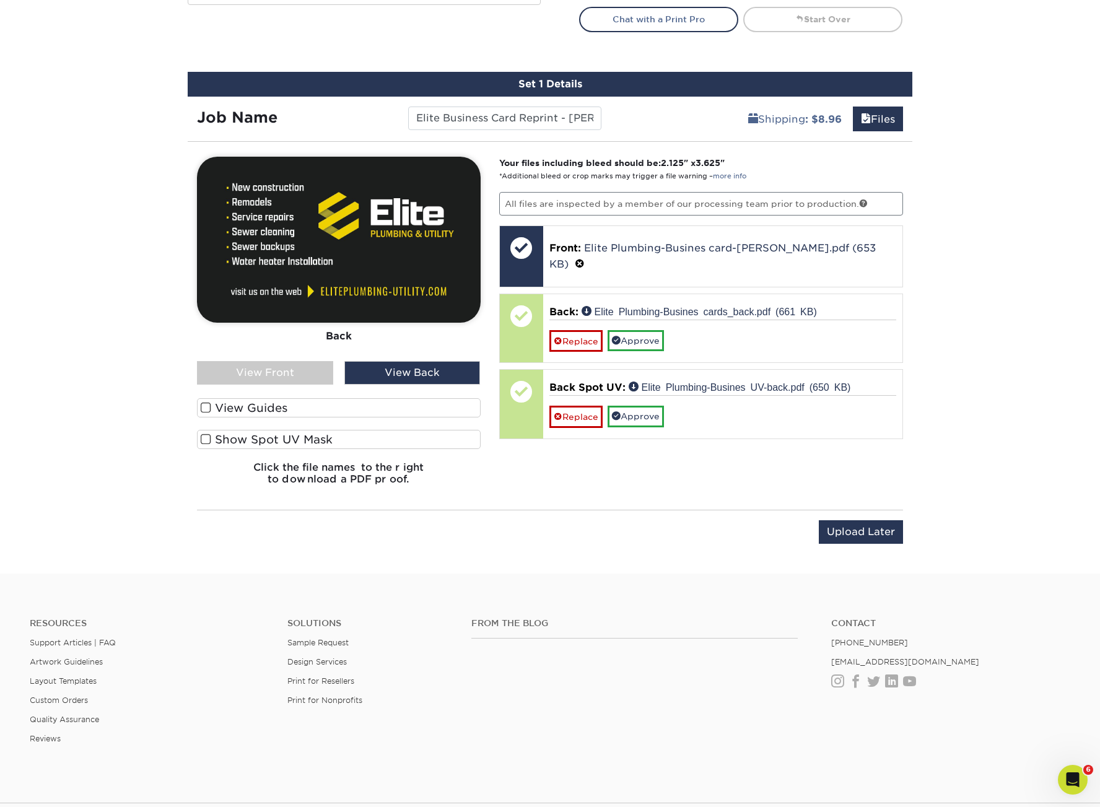
click at [237, 439] on label "Show Spot UV Mask" at bounding box center [339, 439] width 284 height 19
click at [0, 0] on input "Show Spot UV Mask" at bounding box center [0, 0] width 0 height 0
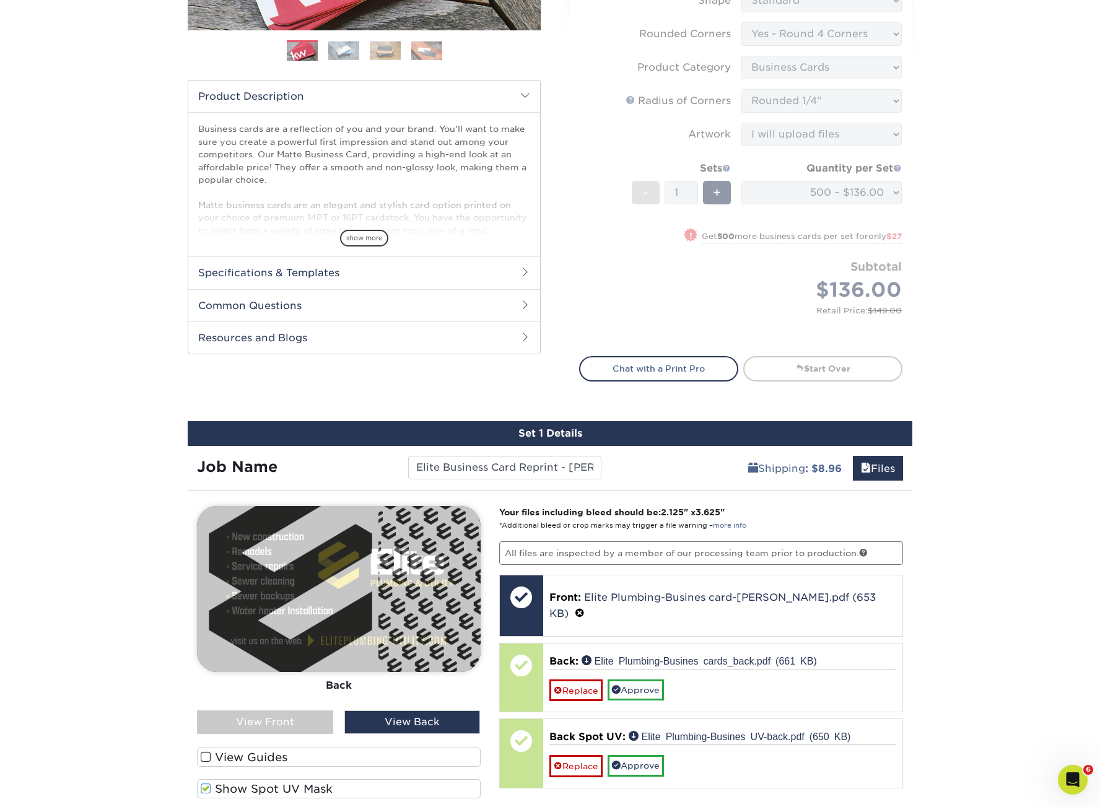
scroll to position [428, 0]
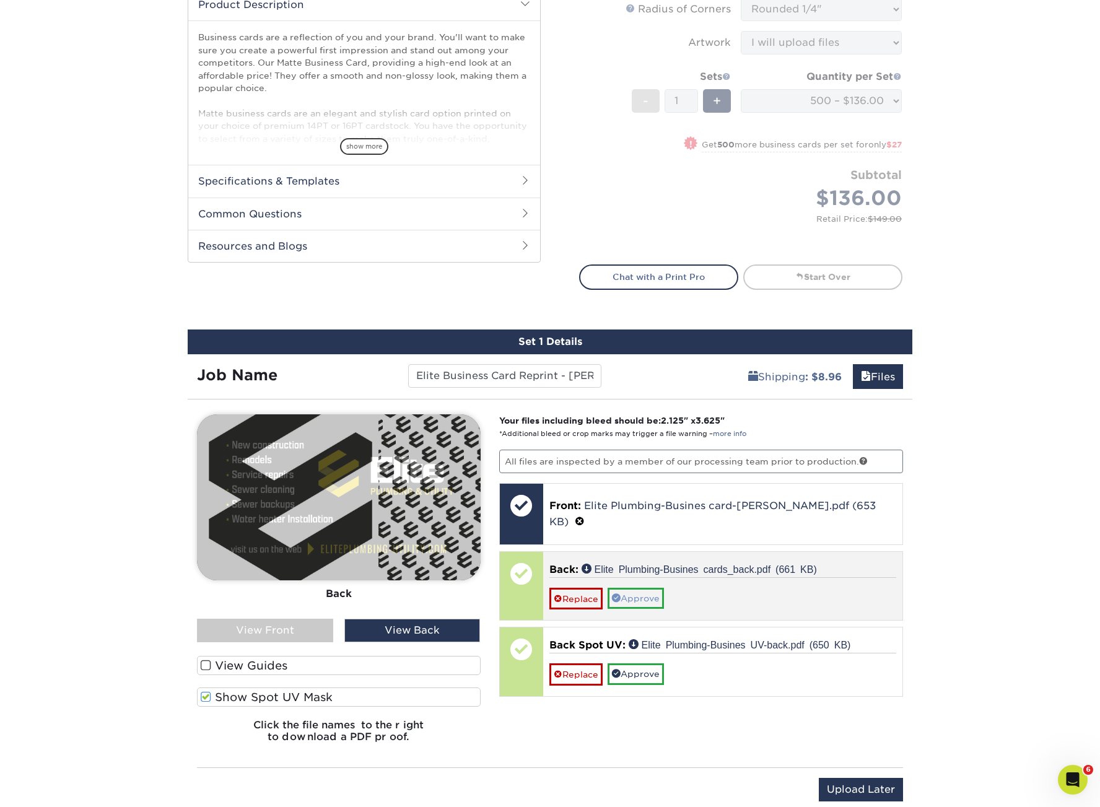
click at [649, 588] on link "Approve" at bounding box center [635, 598] width 56 height 21
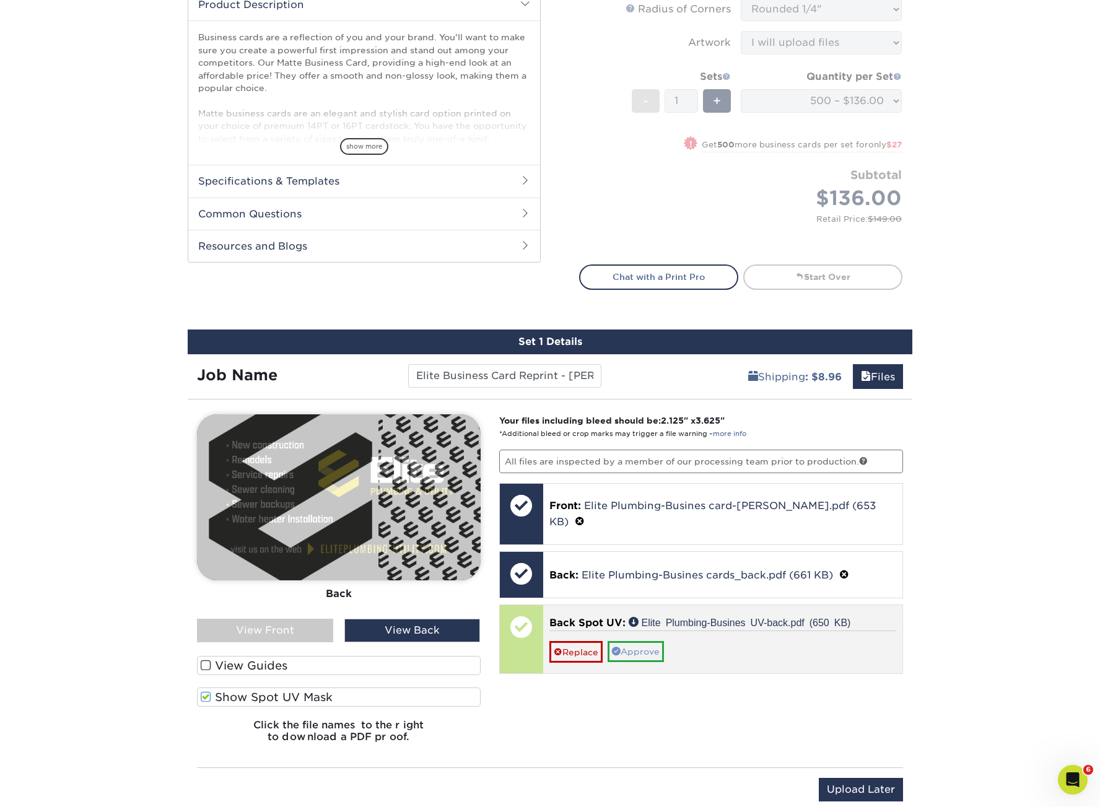
click at [643, 641] on link "Approve" at bounding box center [635, 651] width 56 height 21
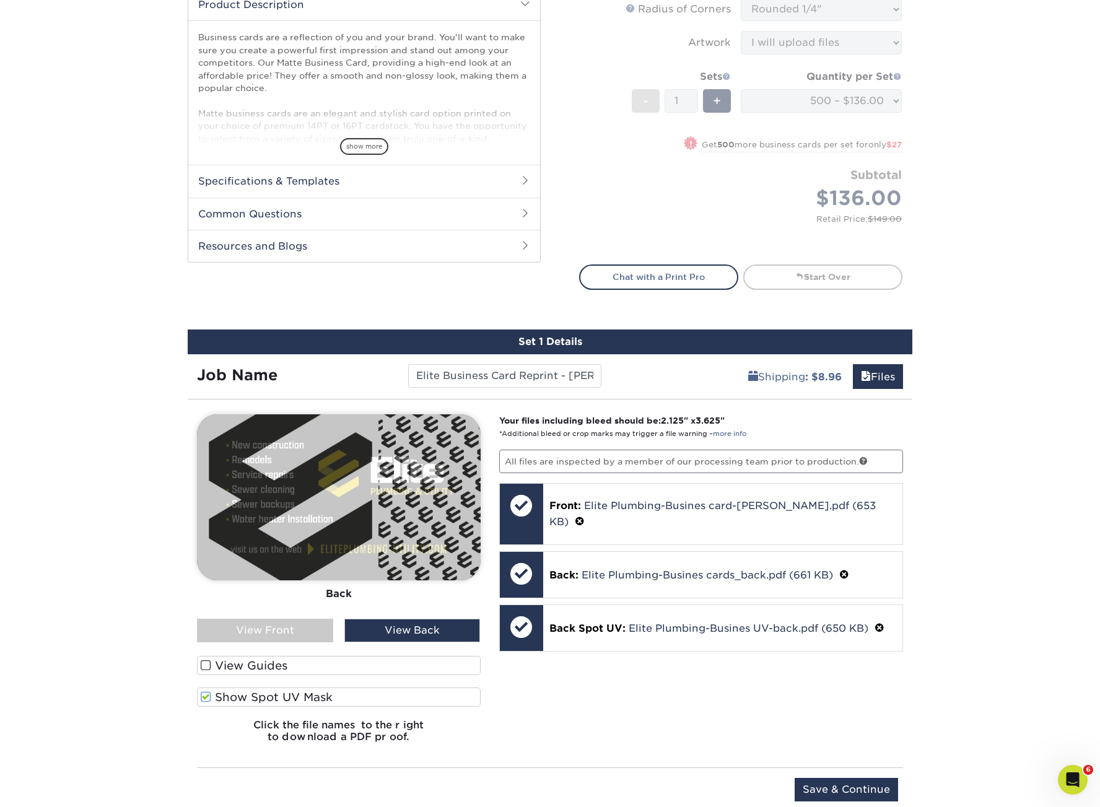
scroll to position [767, 0]
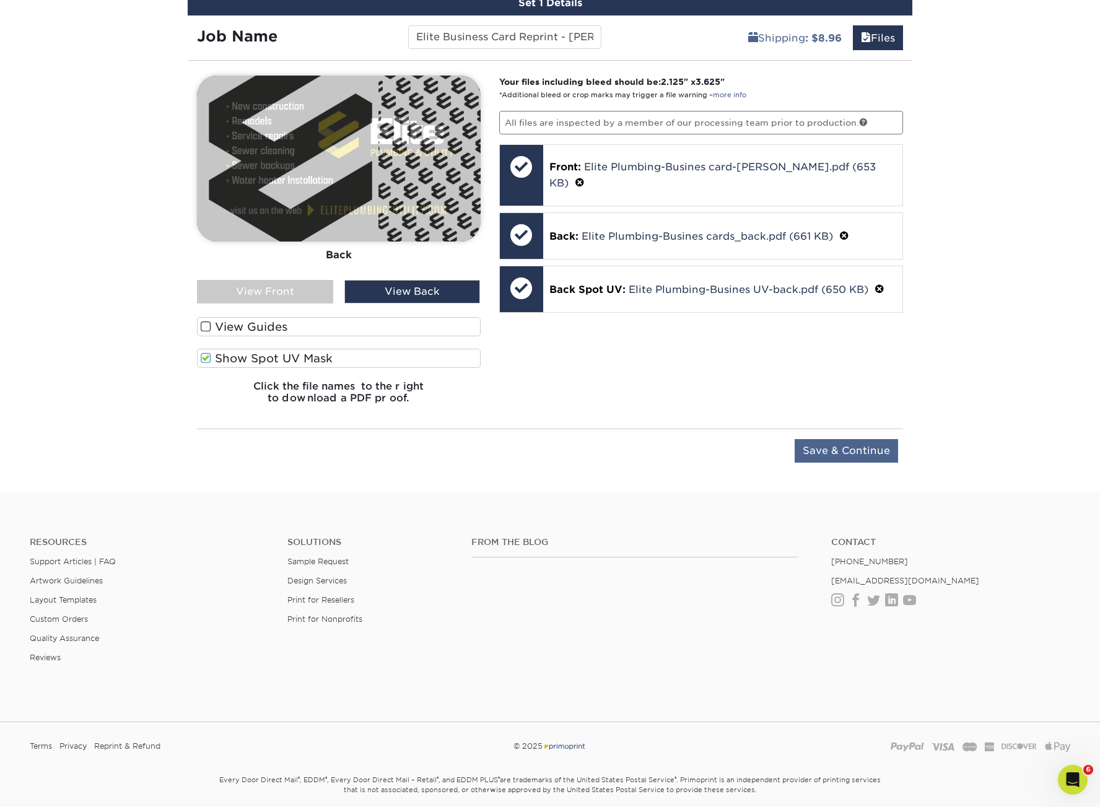
click at [854, 453] on input "Save & Continue" at bounding box center [845, 451] width 103 height 24
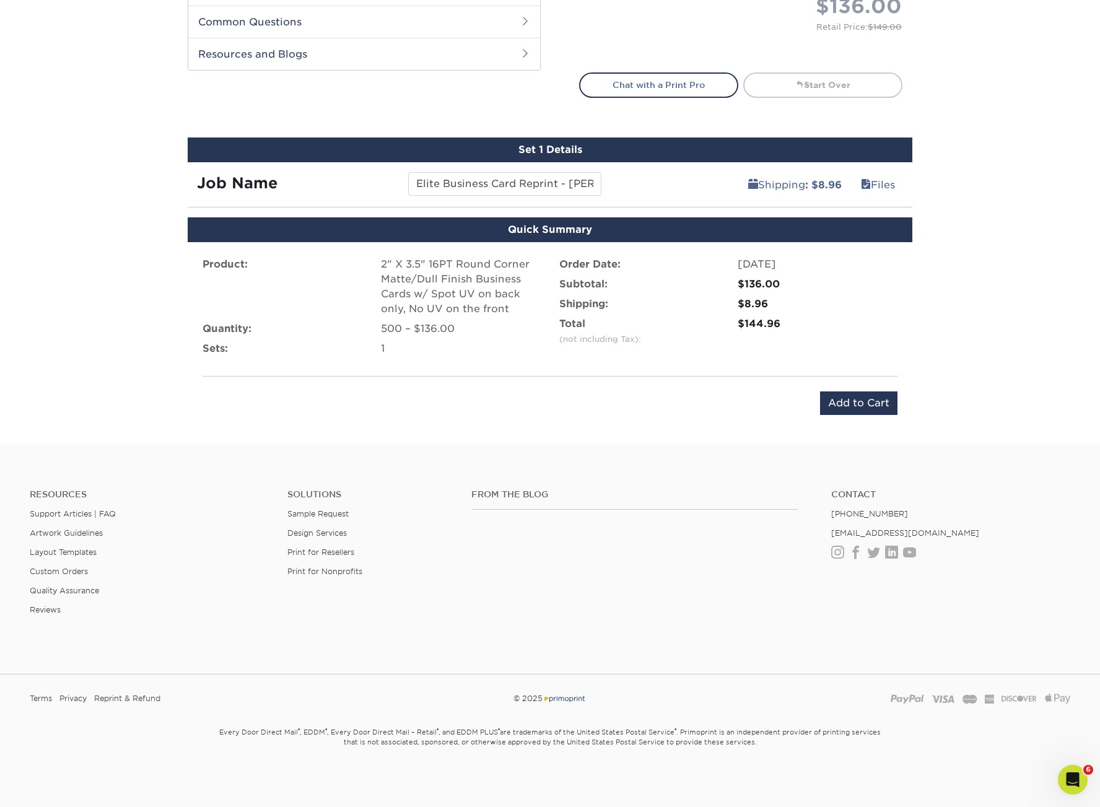
scroll to position [618, 0]
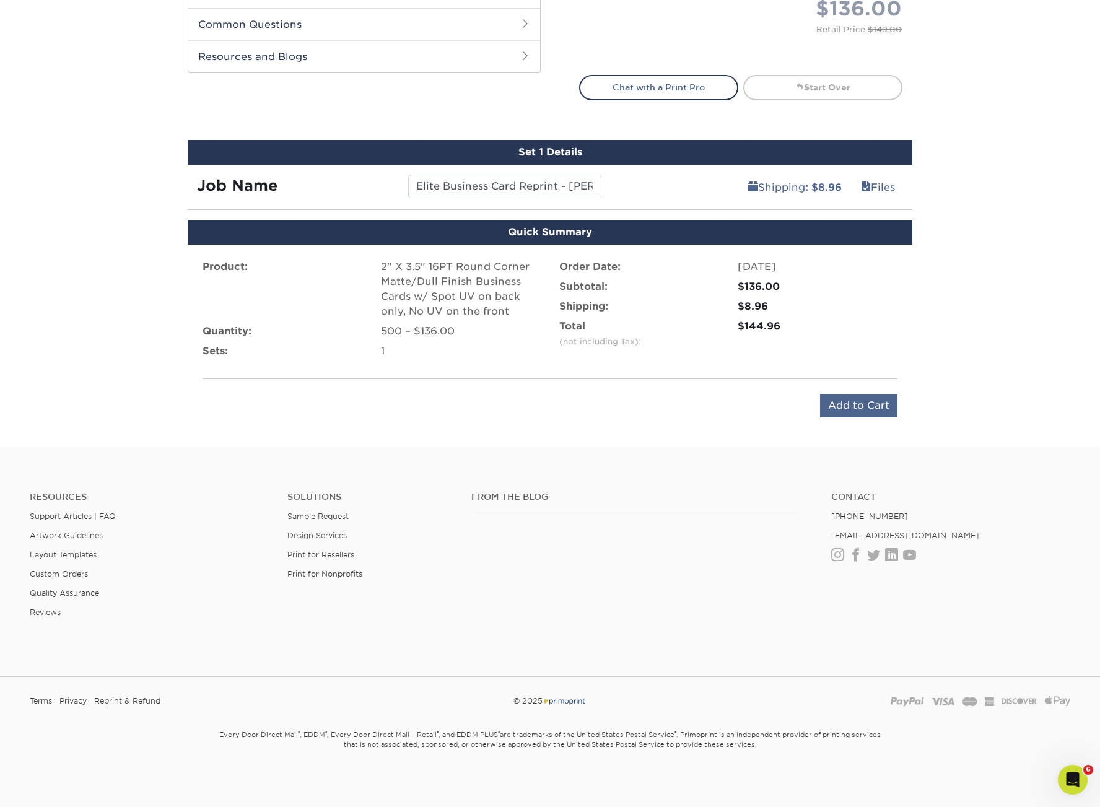
click at [879, 397] on input "Add to Cart" at bounding box center [858, 406] width 77 height 24
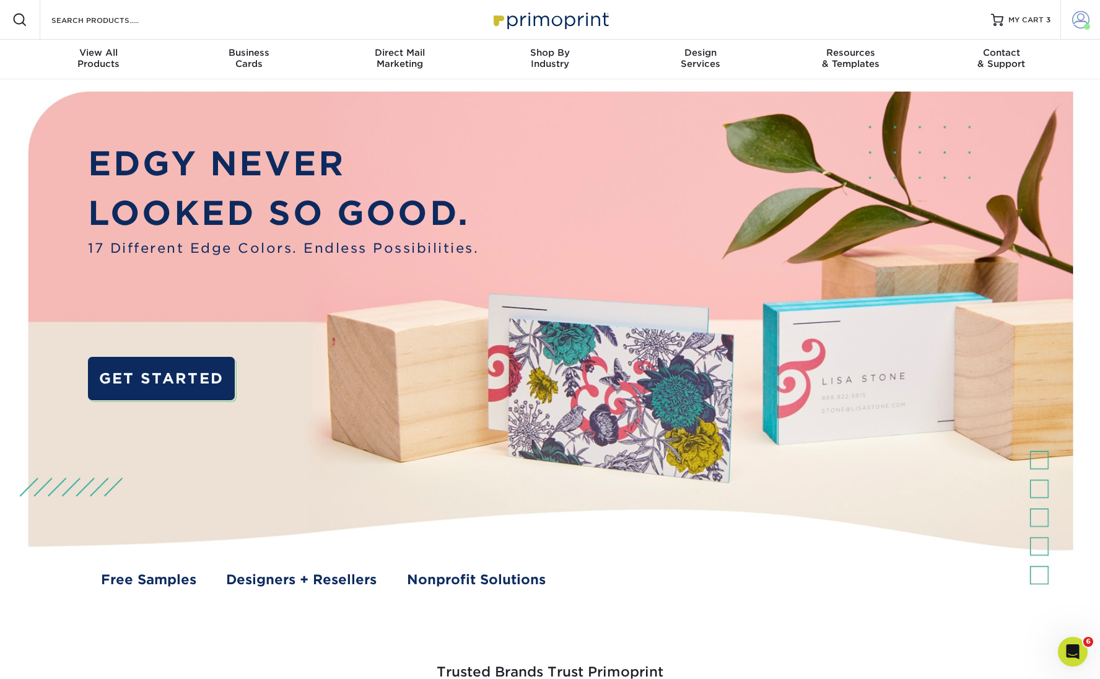
click at [1087, 20] on span at bounding box center [1080, 19] width 17 height 17
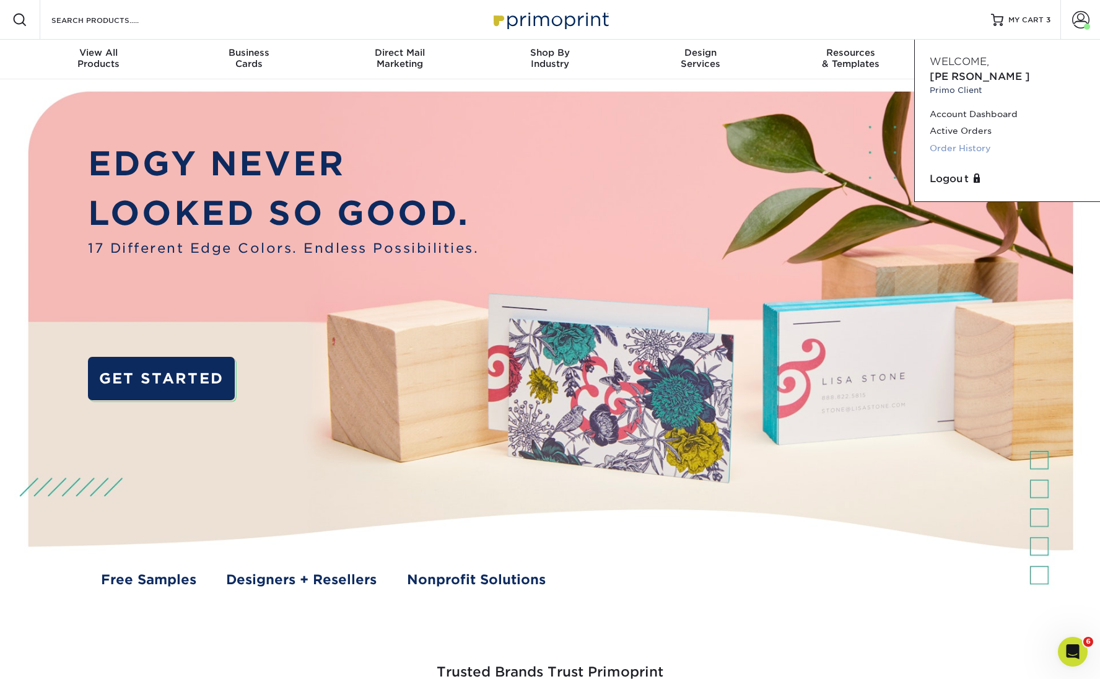
click at [970, 140] on link "Order History" at bounding box center [1006, 148] width 155 height 17
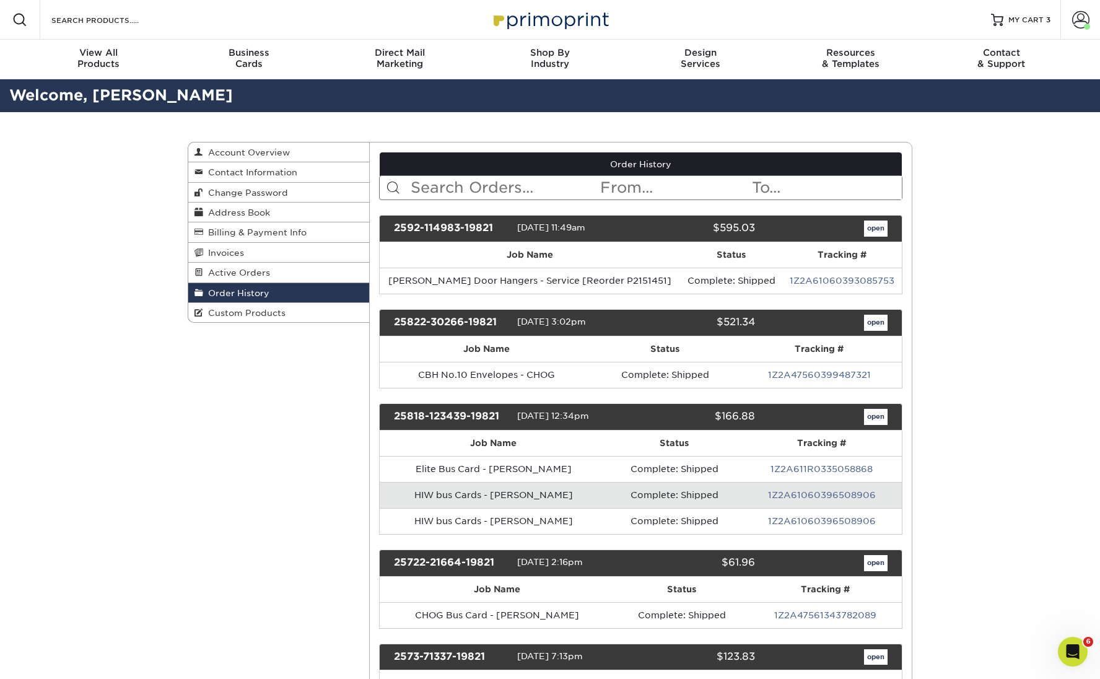
click at [422, 183] on input "text" at bounding box center [504, 188] width 190 height 24
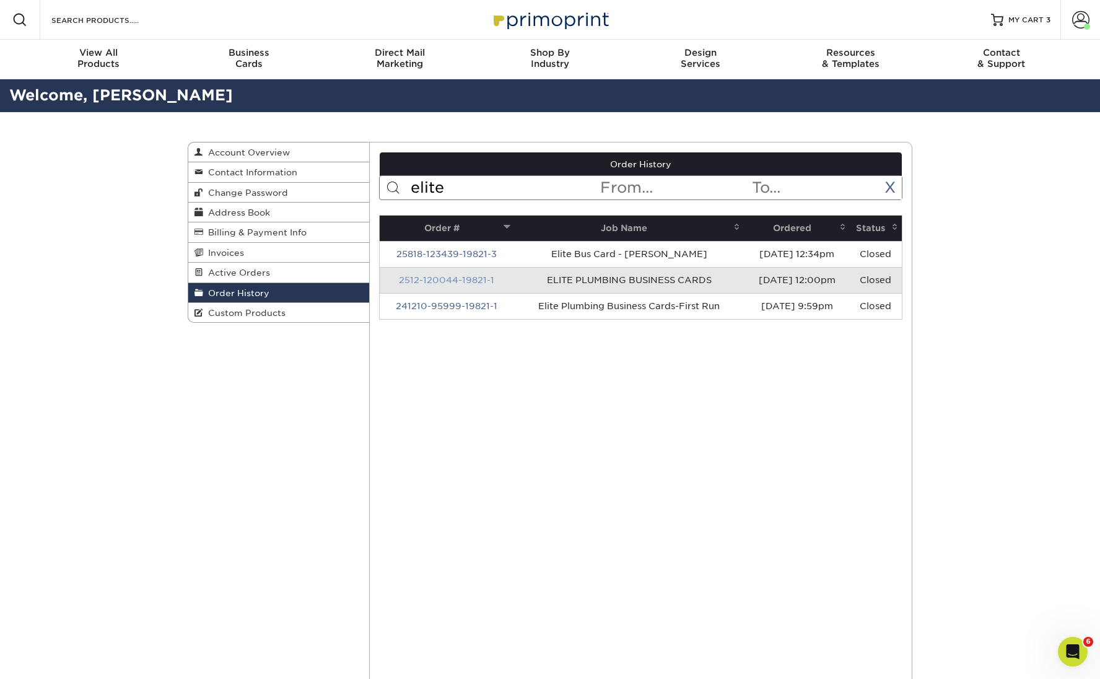
type input "elite"
click at [443, 281] on link "2512-120044-19821-1" at bounding box center [446, 280] width 95 height 10
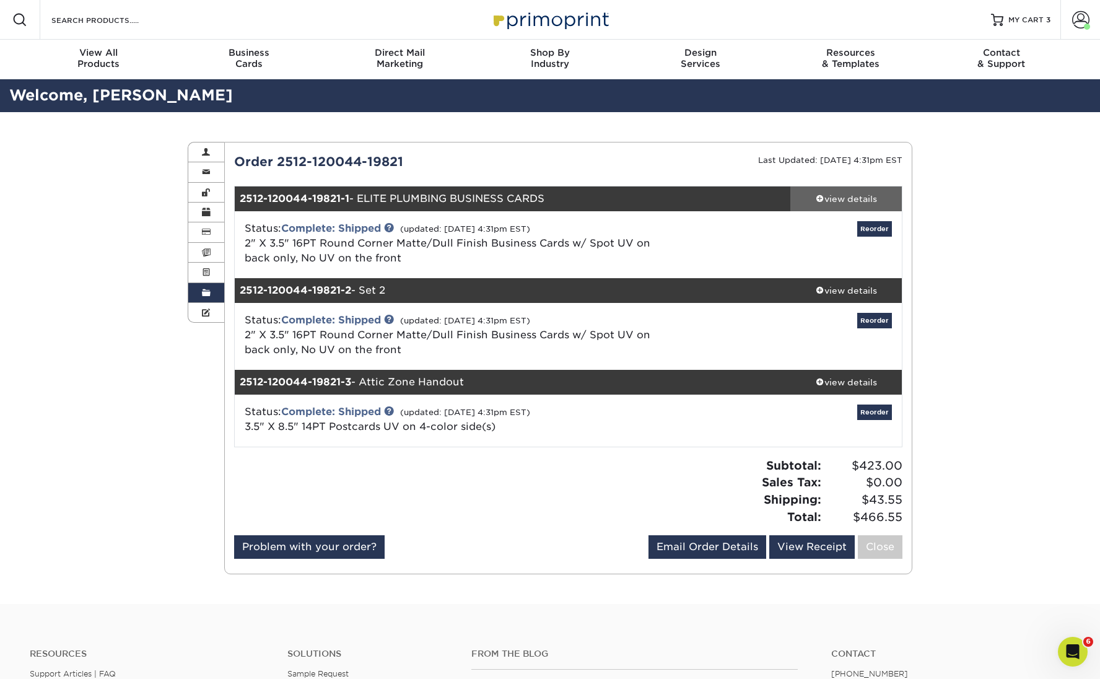
click at [857, 199] on div "view details" at bounding box center [845, 199] width 111 height 12
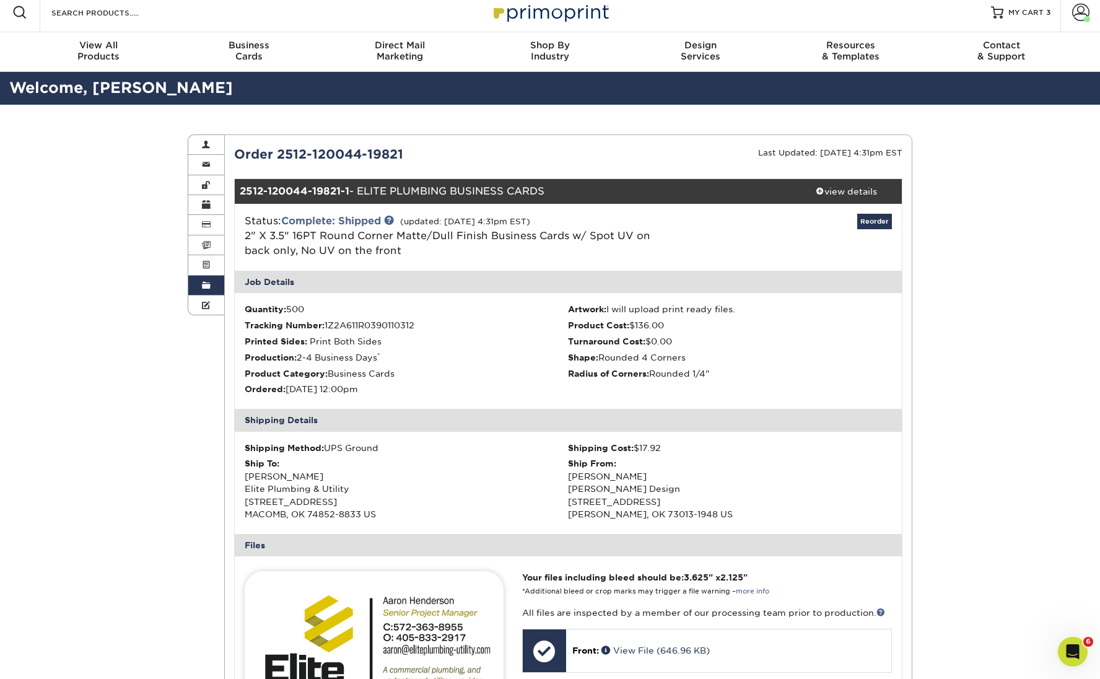
scroll to position [15, 0]
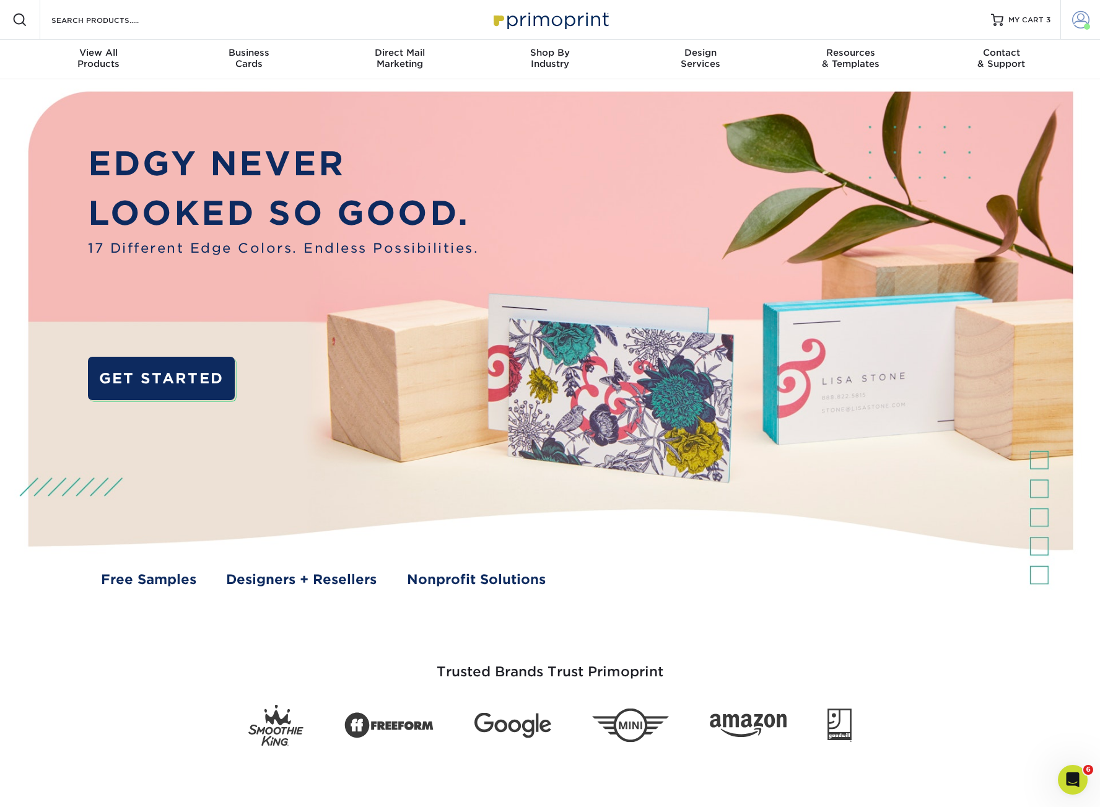
click at [1082, 22] on span at bounding box center [1080, 19] width 17 height 17
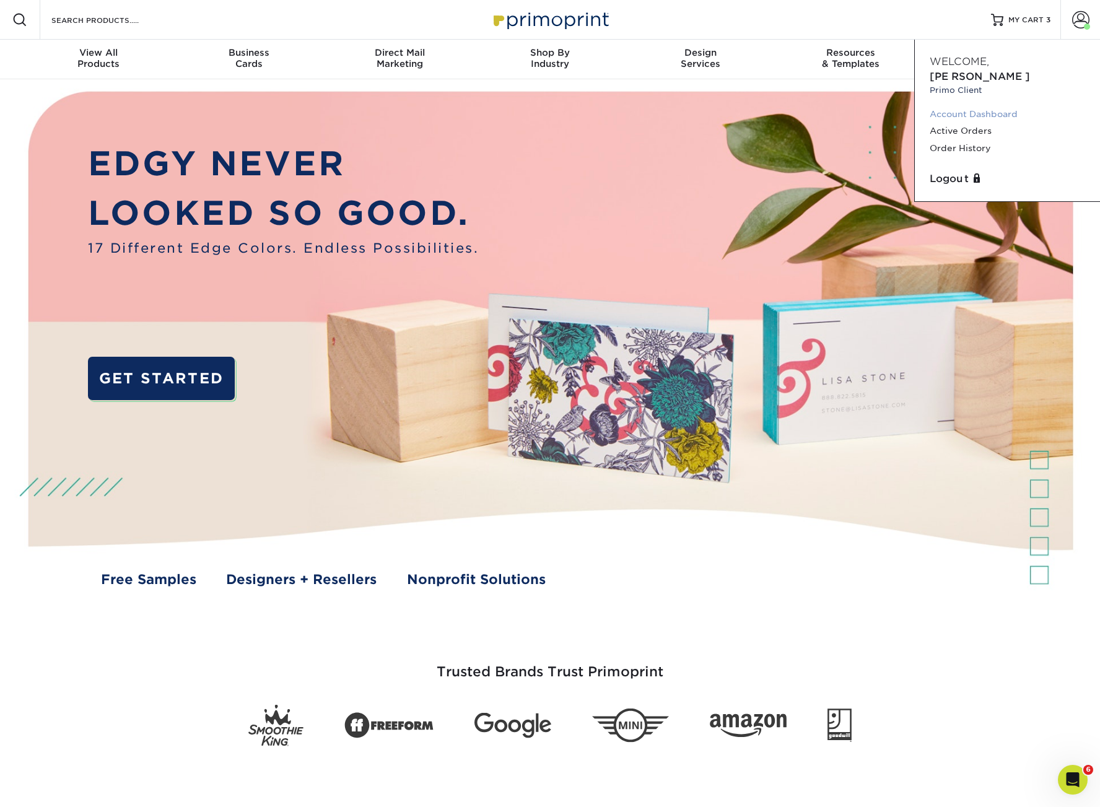
click at [999, 106] on link "Account Dashboard" at bounding box center [1006, 114] width 155 height 17
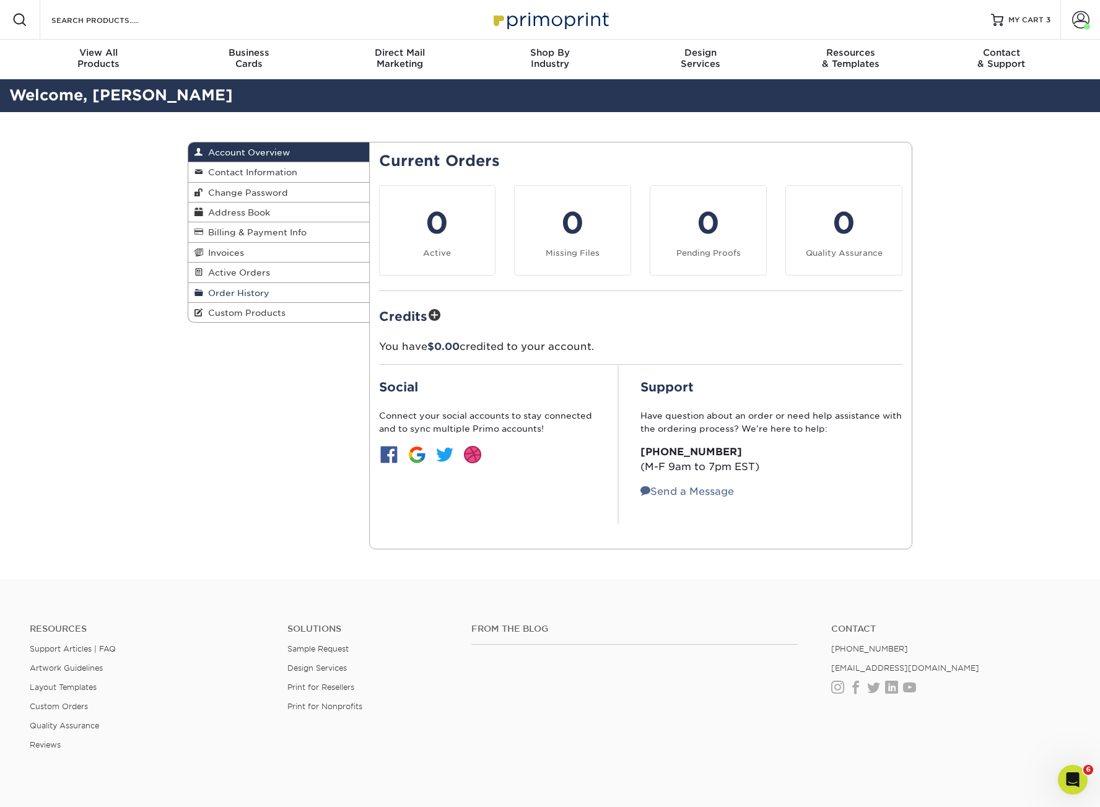
click at [241, 283] on link "Order History" at bounding box center [278, 293] width 181 height 20
click at [238, 292] on span "Order History" at bounding box center [236, 293] width 66 height 10
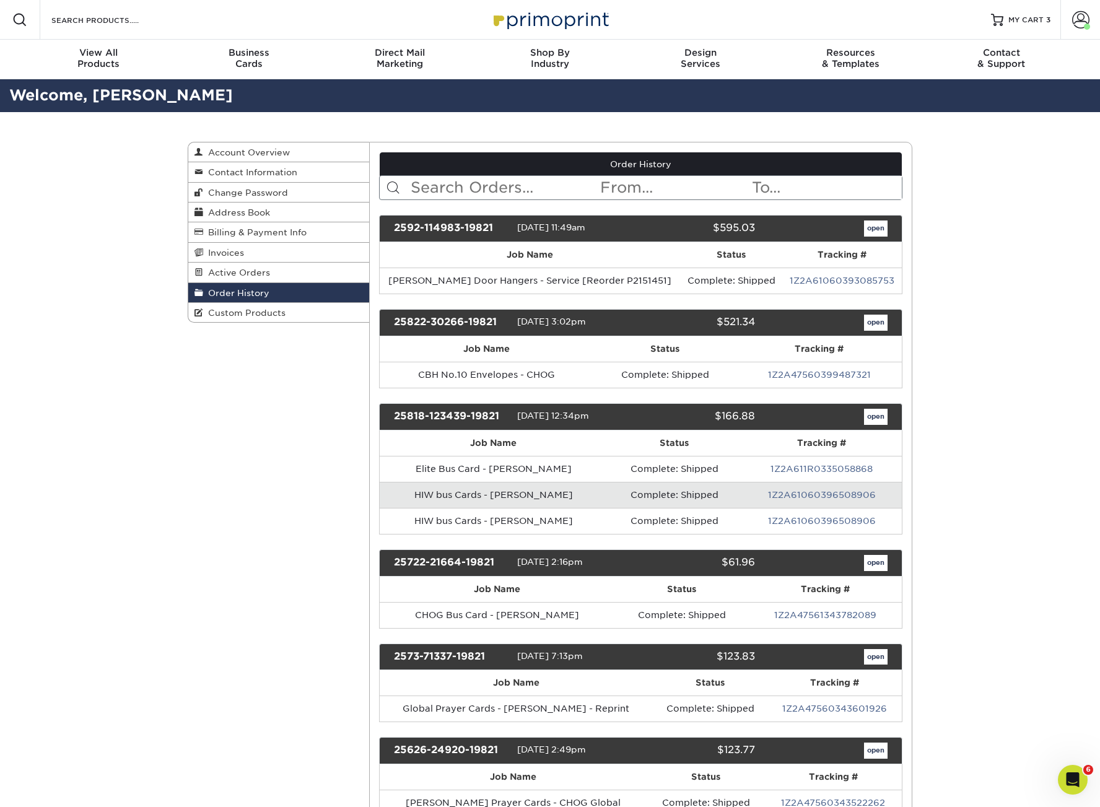
click at [489, 176] on input "text" at bounding box center [504, 188] width 190 height 24
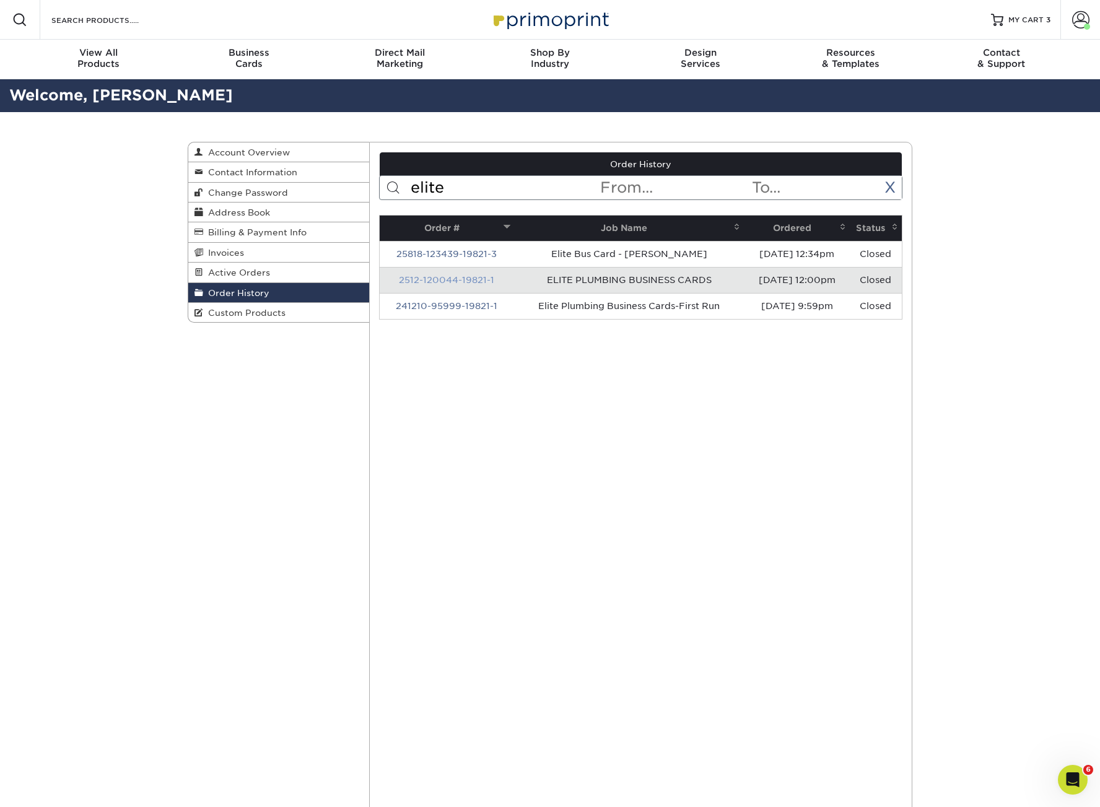
type input "elite"
click at [438, 279] on link "2512-120044-19821-1" at bounding box center [446, 280] width 95 height 10
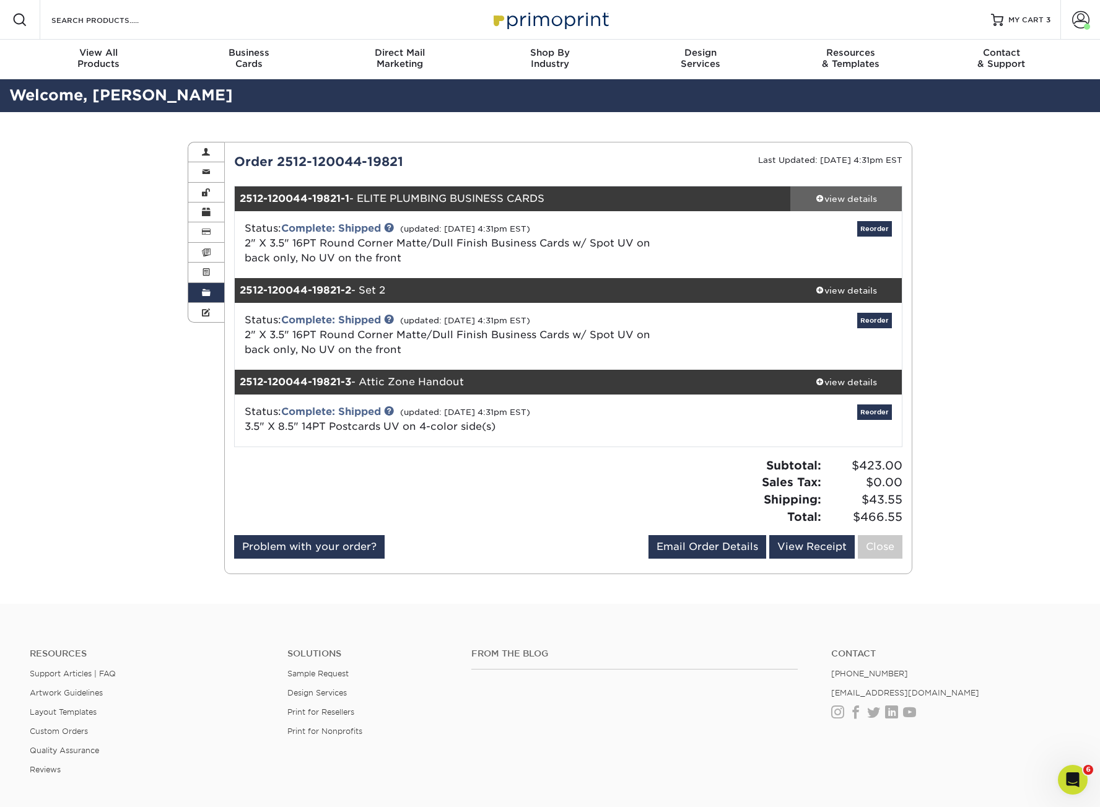
click at [864, 197] on div "view details" at bounding box center [845, 199] width 111 height 12
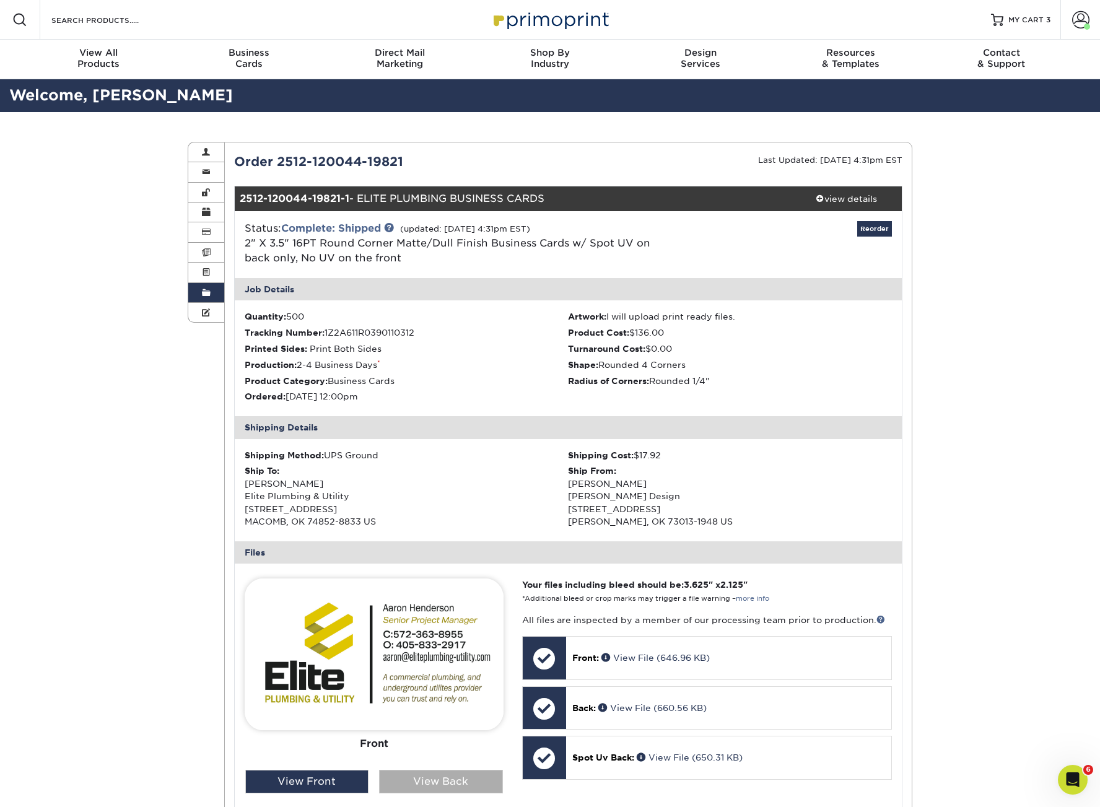
click at [447, 781] on div "View Back" at bounding box center [441, 782] width 124 height 24
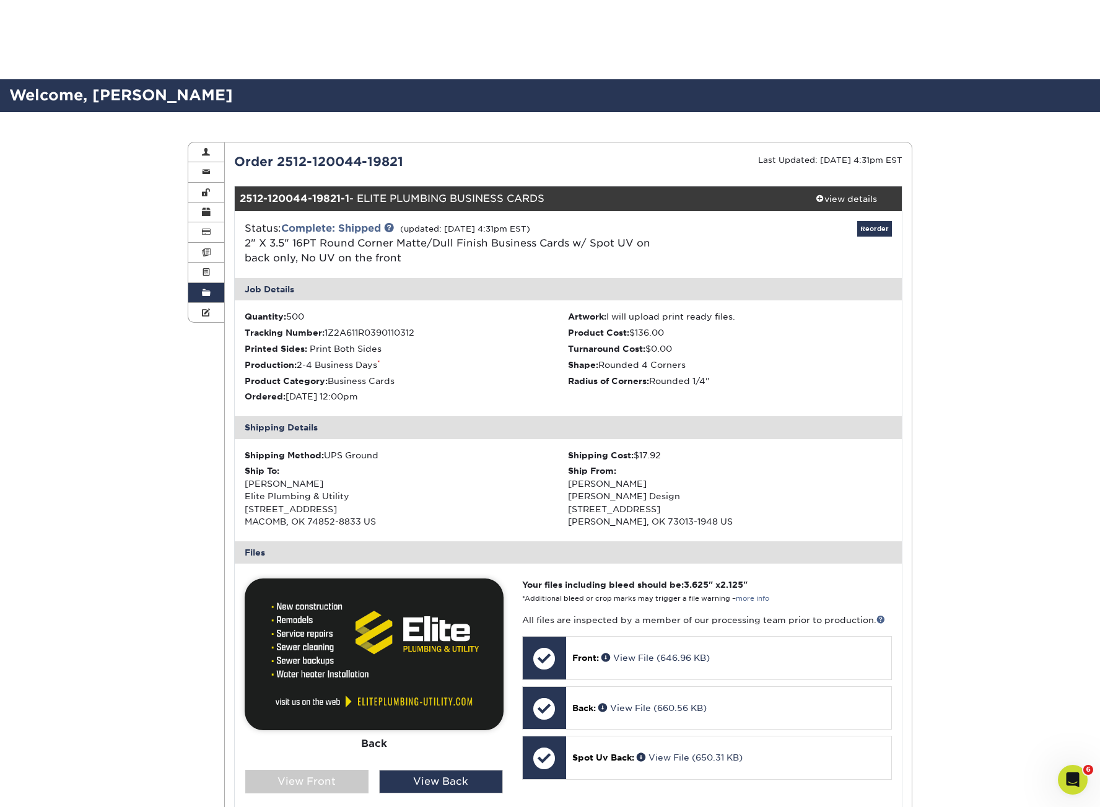
scroll to position [374, 0]
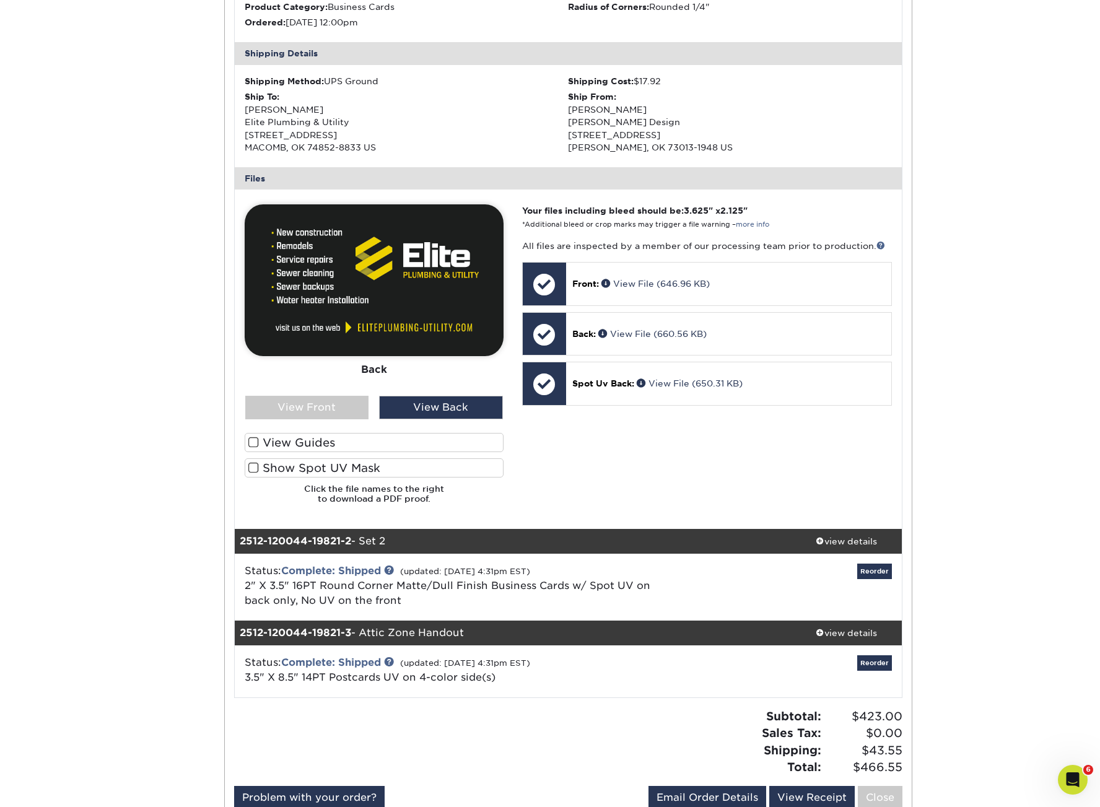
click at [261, 465] on label "Show Spot UV Mask" at bounding box center [374, 467] width 259 height 19
click at [0, 0] on input "Show Spot UV Mask" at bounding box center [0, 0] width 0 height 0
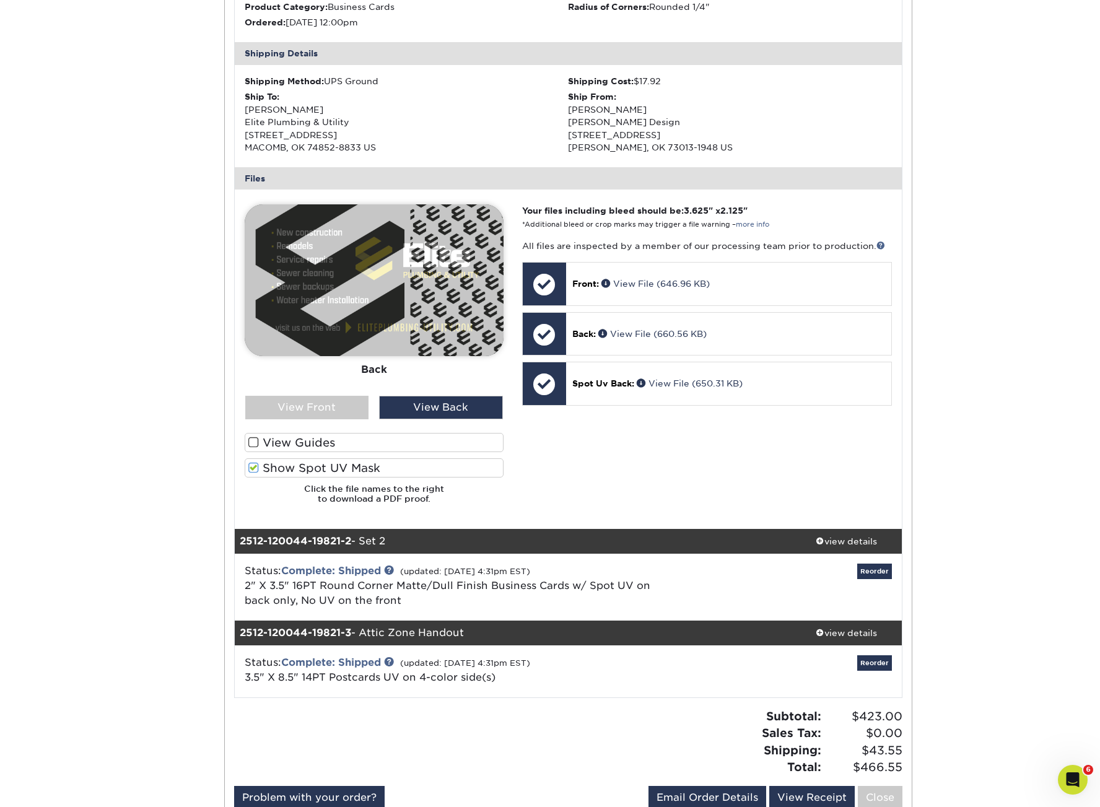
click at [138, 494] on div "Order History Account Overview Contact Information Change Password Address Book…" at bounding box center [550, 296] width 1100 height 1116
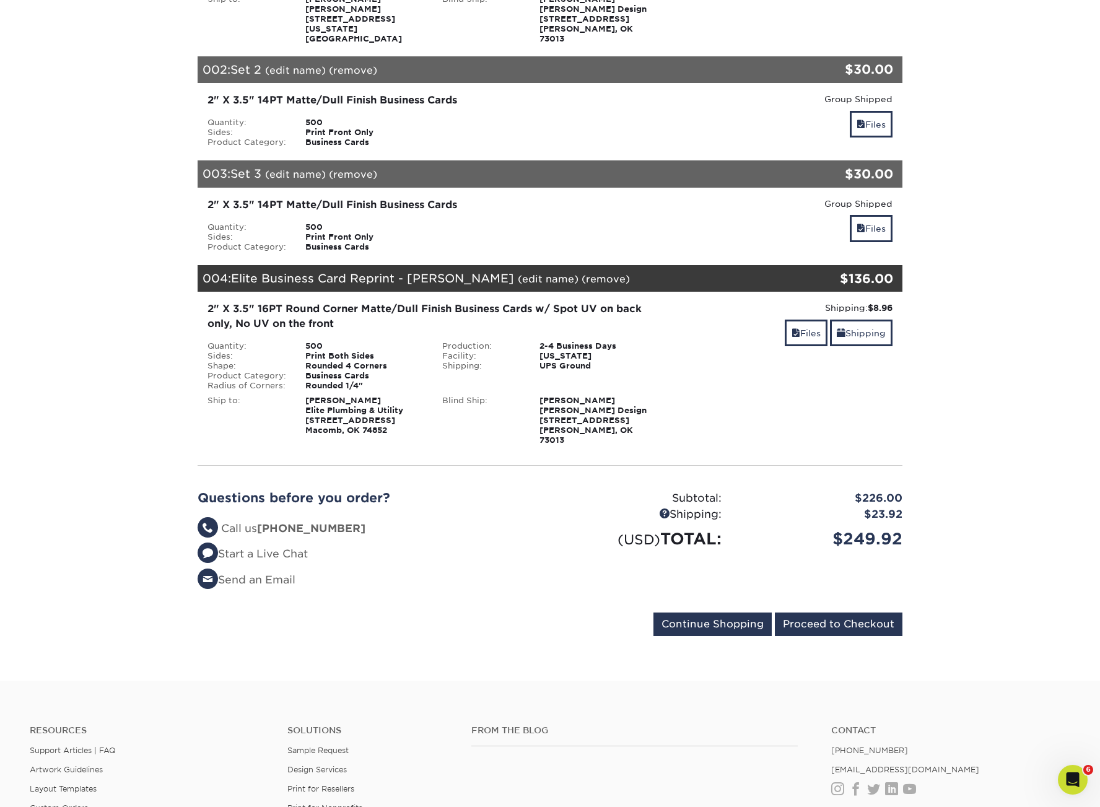
scroll to position [382, 0]
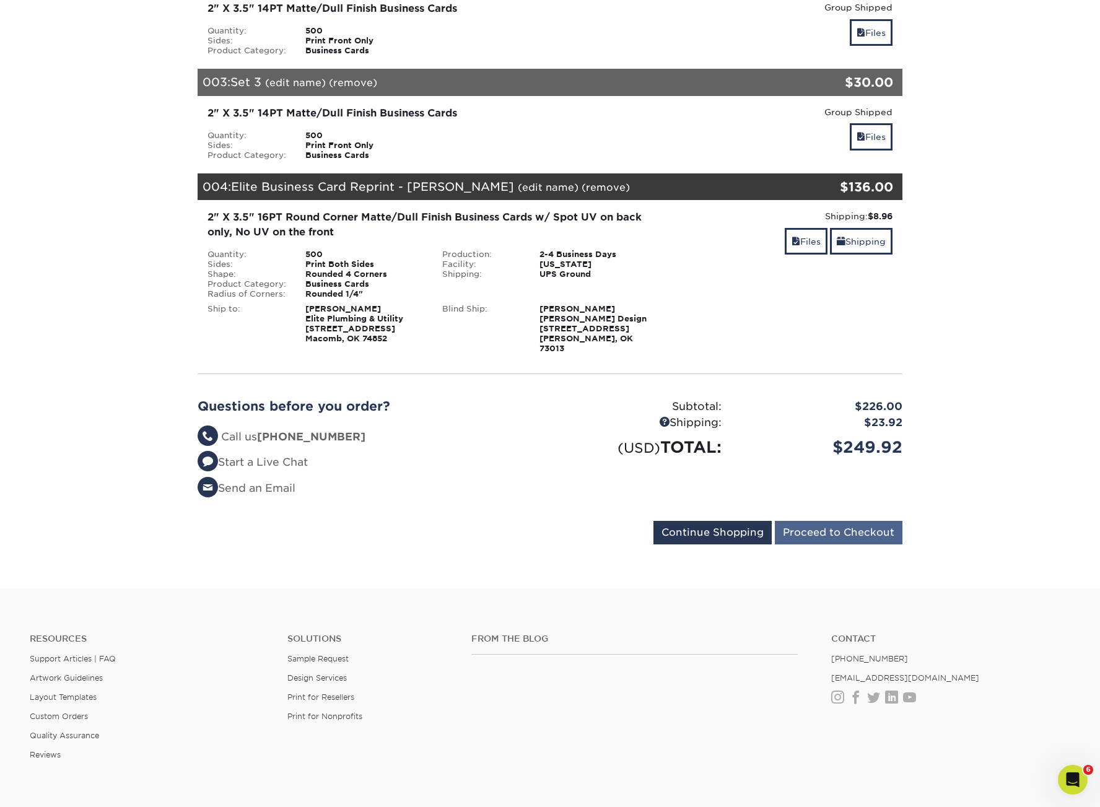
click at [849, 521] on input "Proceed to Checkout" at bounding box center [839, 533] width 128 height 24
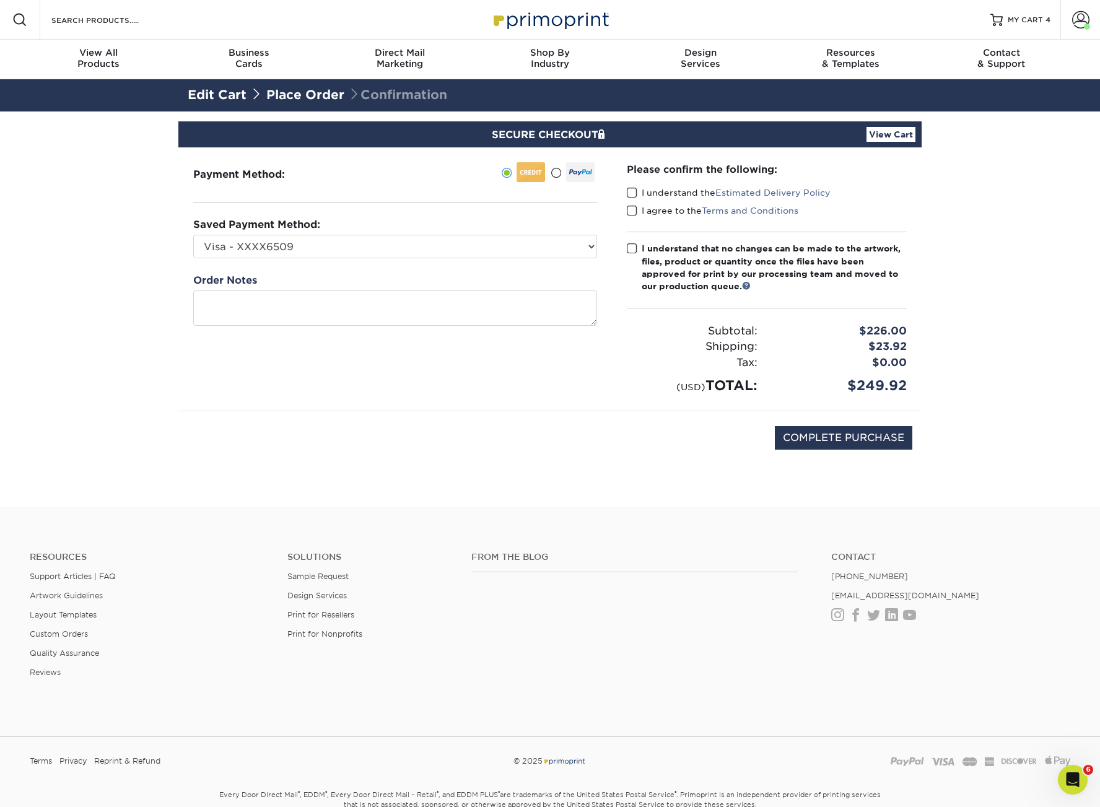
click at [635, 193] on span at bounding box center [632, 193] width 11 height 12
click at [0, 0] on input "I understand the Estimated Delivery Policy" at bounding box center [0, 0] width 0 height 0
click at [632, 213] on span at bounding box center [632, 211] width 11 height 12
click at [0, 0] on input "I agree to the Terms and Conditions" at bounding box center [0, 0] width 0 height 0
click at [630, 247] on span at bounding box center [632, 249] width 11 height 12
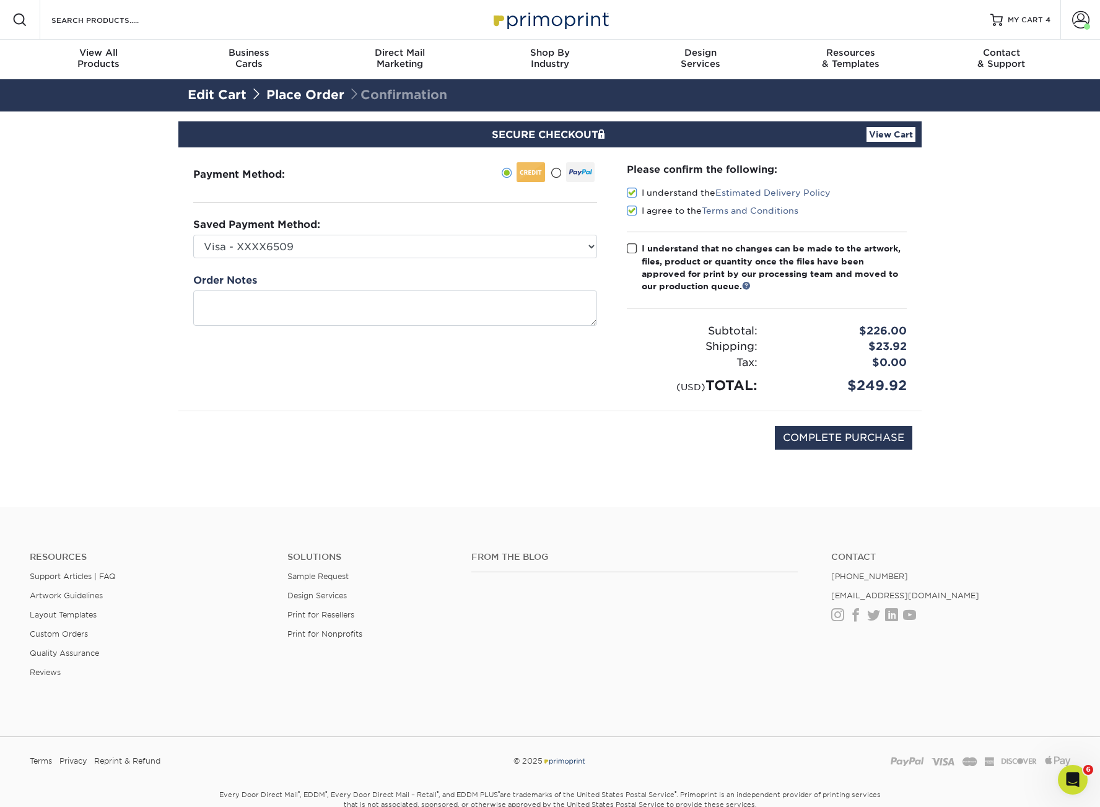
click at [0, 0] on input "I understand that no changes can be made to the artwork, files, product or quan…" at bounding box center [0, 0] width 0 height 0
click at [830, 430] on input "COMPLETE PURCHASE" at bounding box center [843, 438] width 137 height 24
type input "PROCESSING, PLEASE WAIT..."
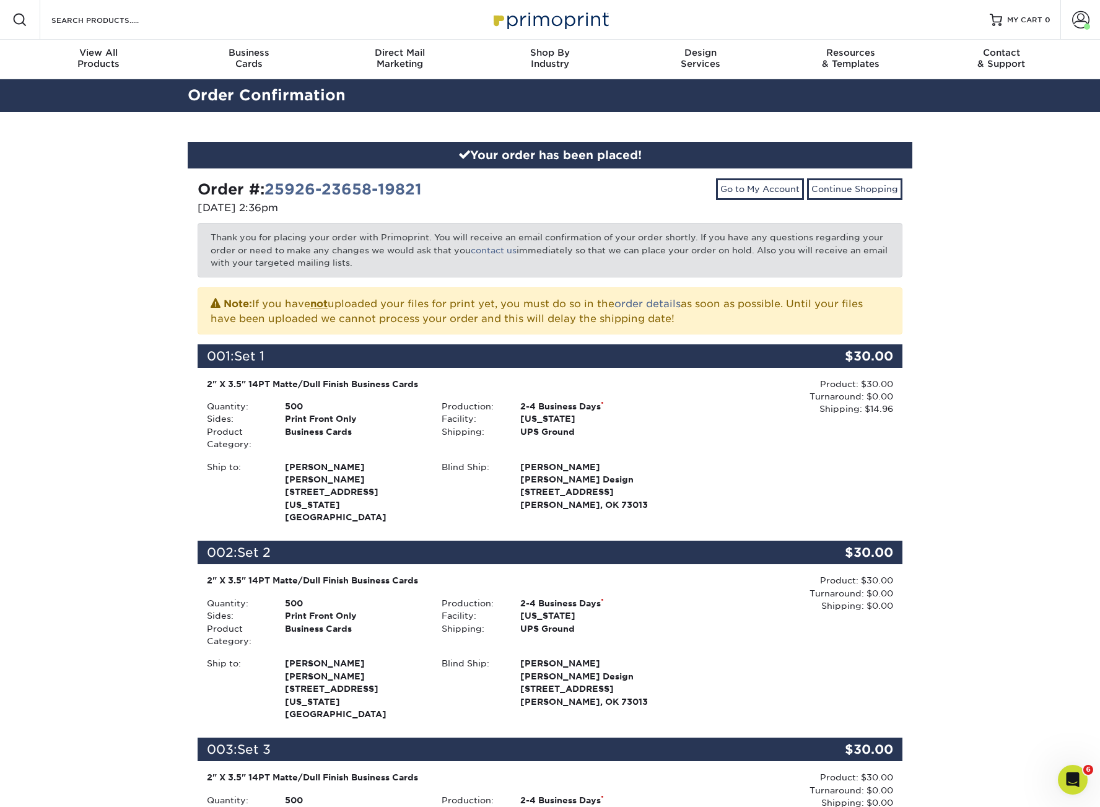
click at [988, 328] on div "Your order has been placed! Order #: 25926-23658-19821 [DATE] 2:36pm Go to My A…" at bounding box center [550, 747] width 1100 height 1271
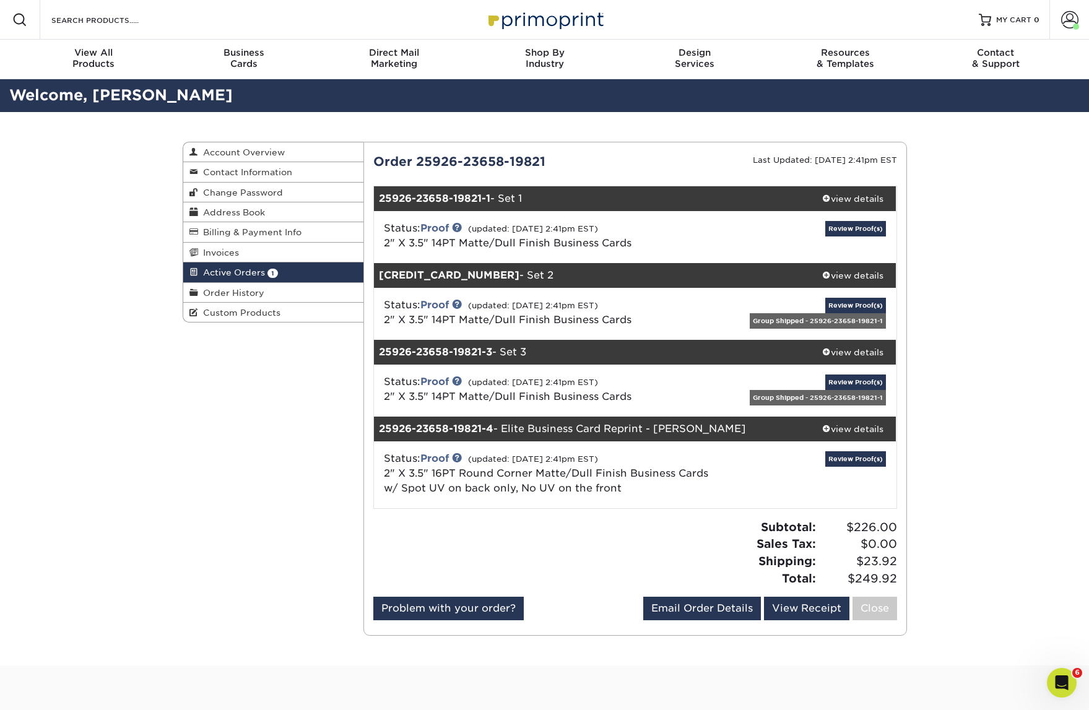
click at [995, 207] on div "Active Orders Account Overview Contact Information Change Password Address Book…" at bounding box center [544, 389] width 1089 height 554
click at [864, 228] on link "Review Proof(s)" at bounding box center [855, 228] width 61 height 15
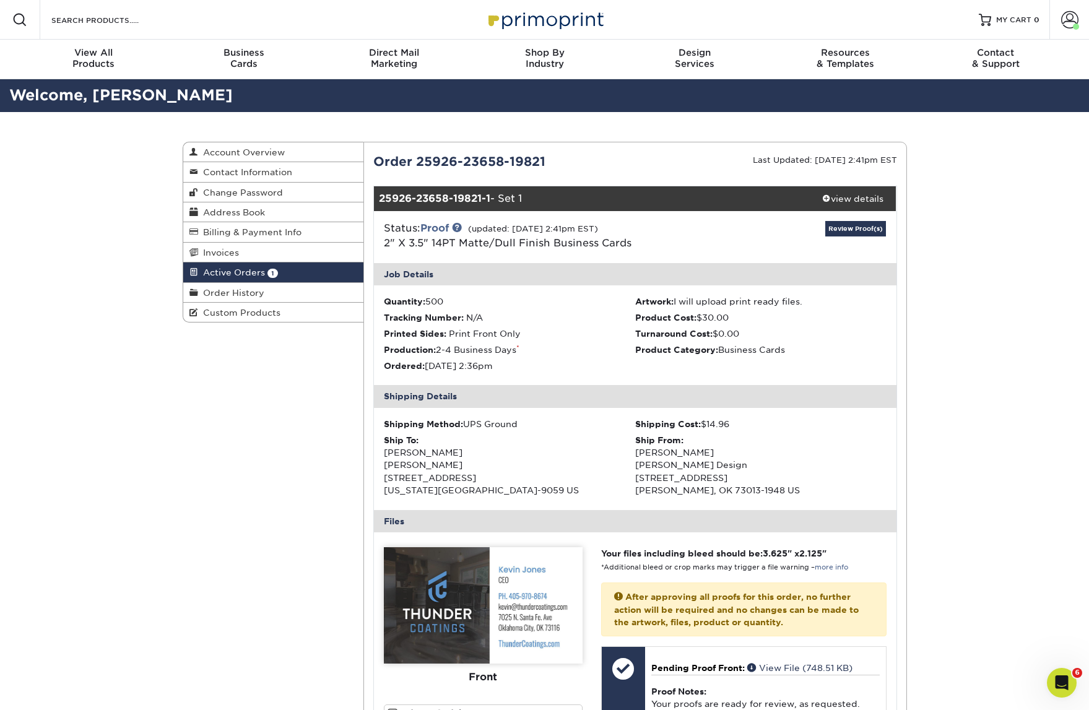
scroll to position [254, 0]
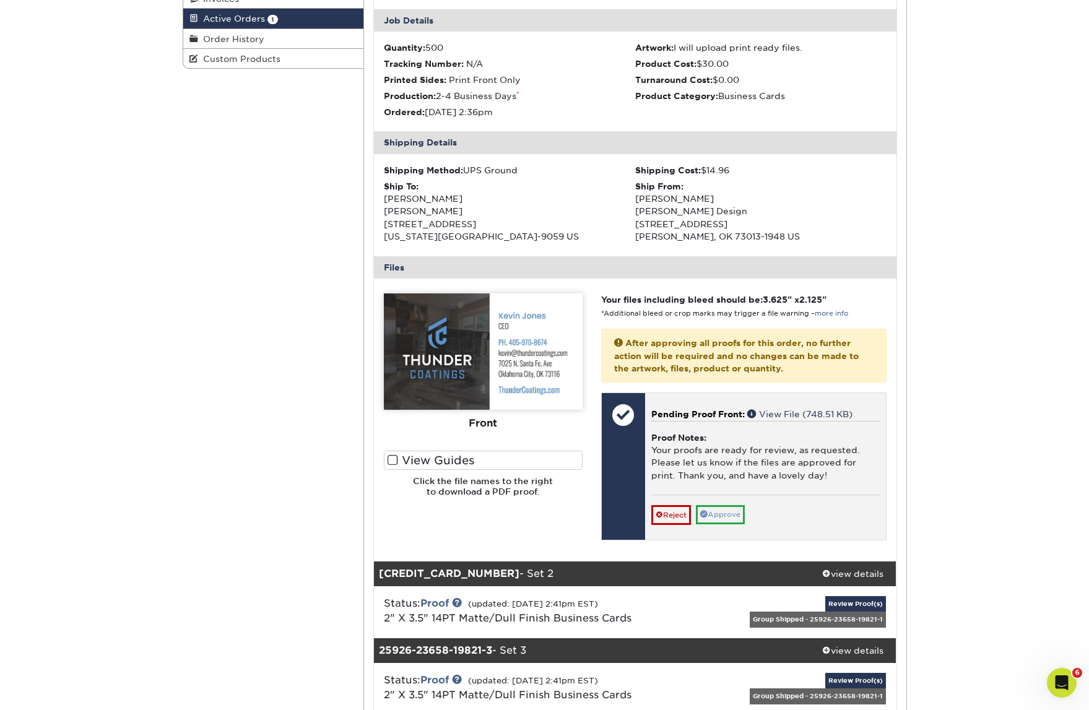
click at [724, 505] on link "Approve" at bounding box center [720, 514] width 49 height 19
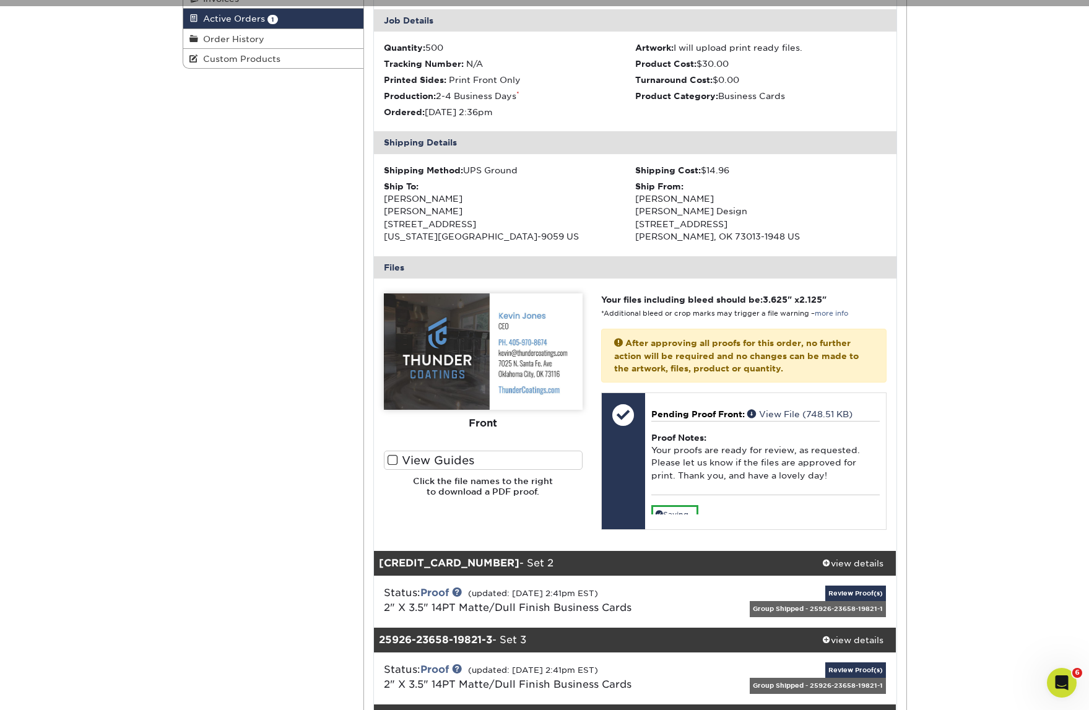
scroll to position [288, 0]
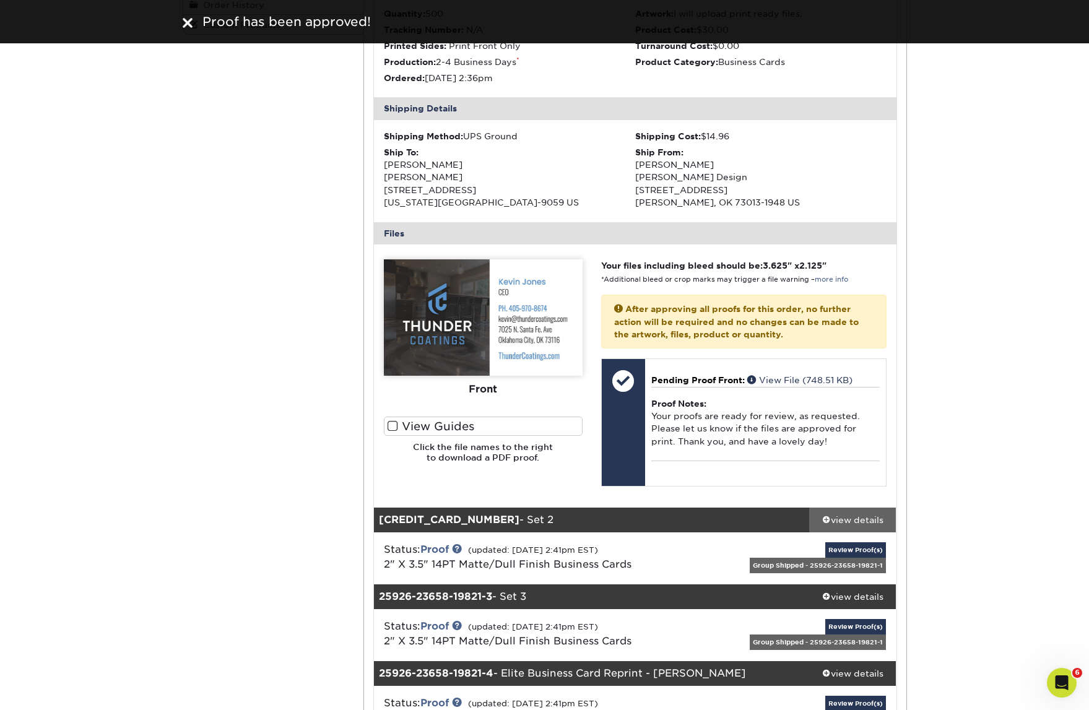
click at [876, 513] on div "view details" at bounding box center [852, 519] width 87 height 12
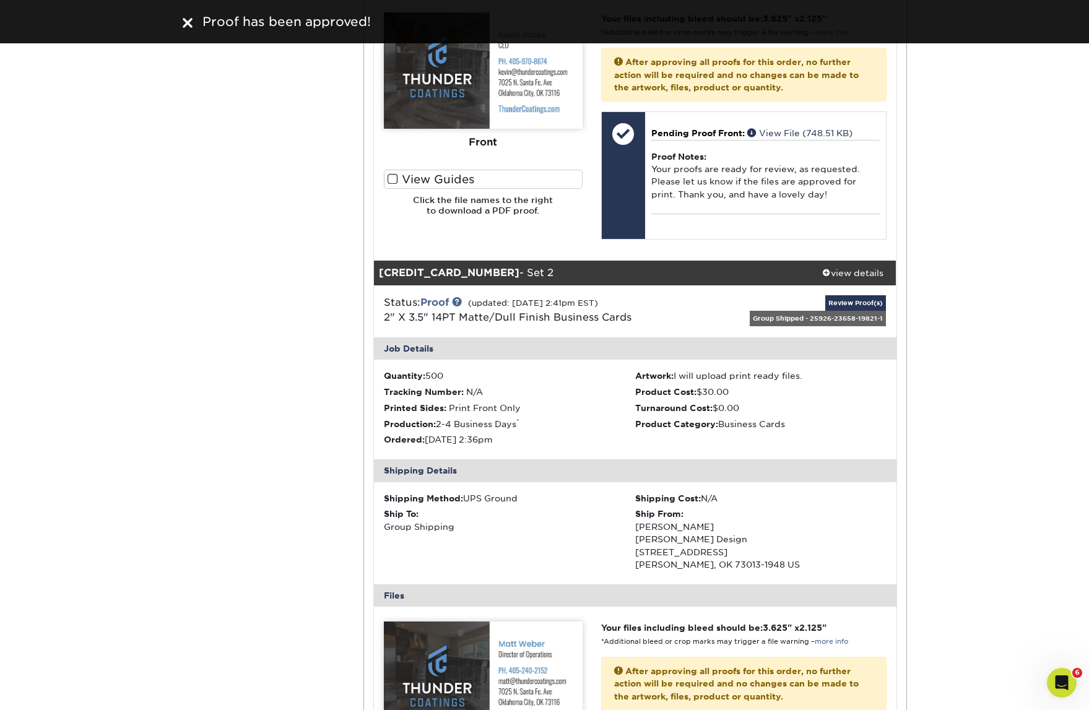
scroll to position [696, 0]
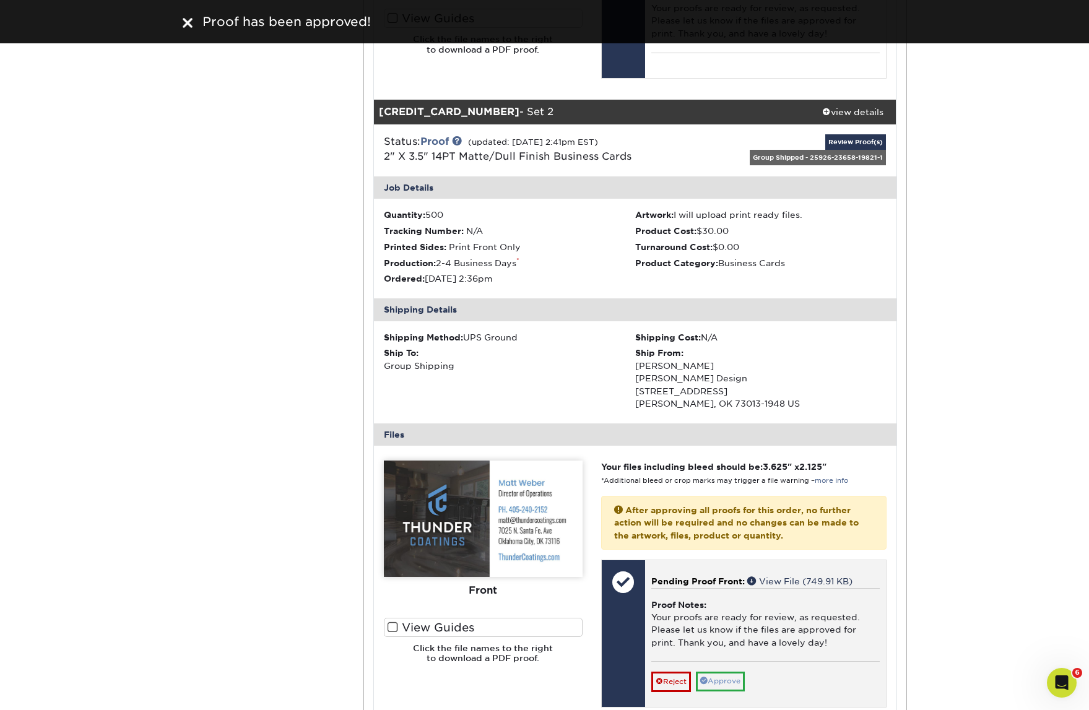
click at [737, 672] on link "Approve" at bounding box center [720, 681] width 49 height 19
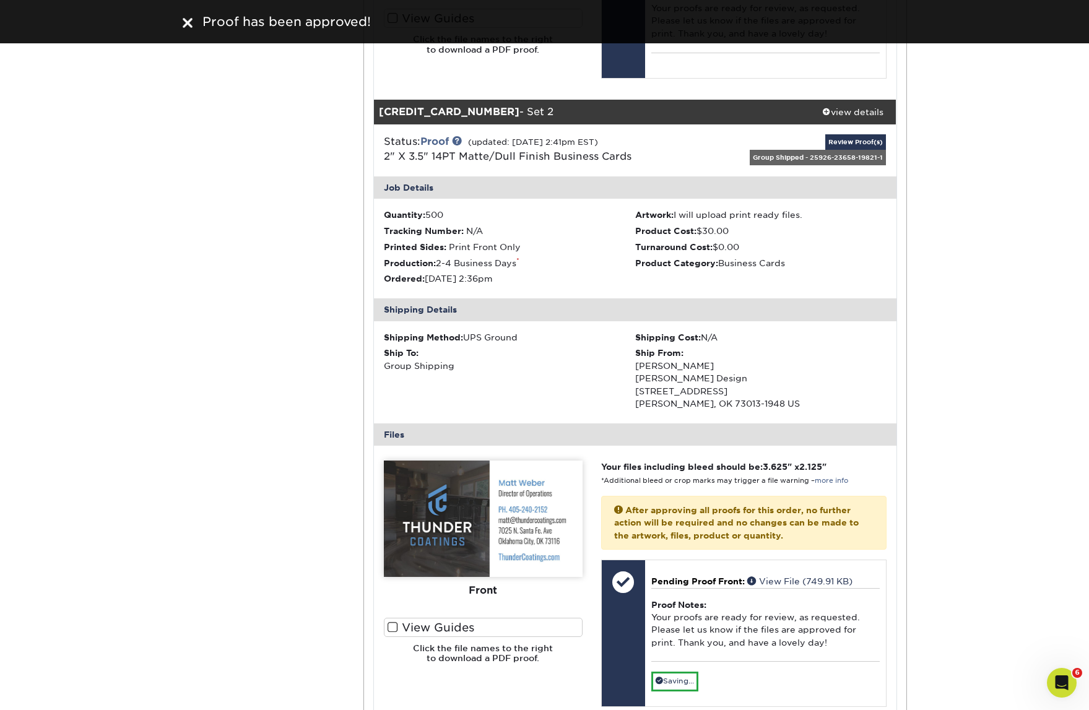
scroll to position [986, 0]
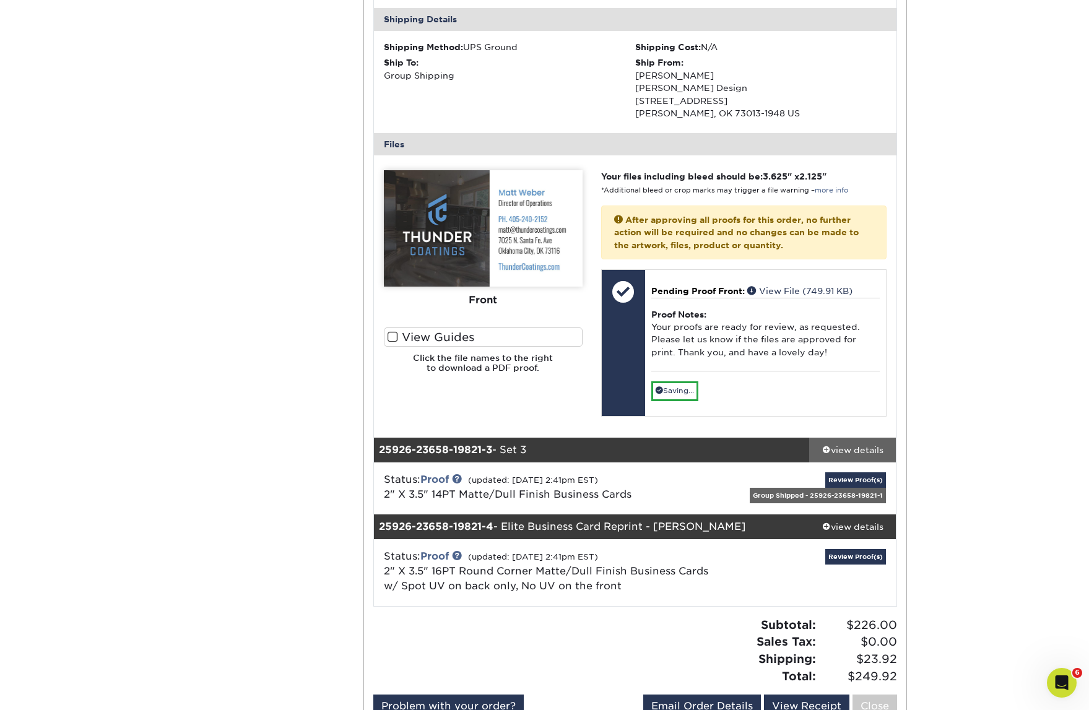
click at [856, 444] on div "view details" at bounding box center [852, 450] width 87 height 12
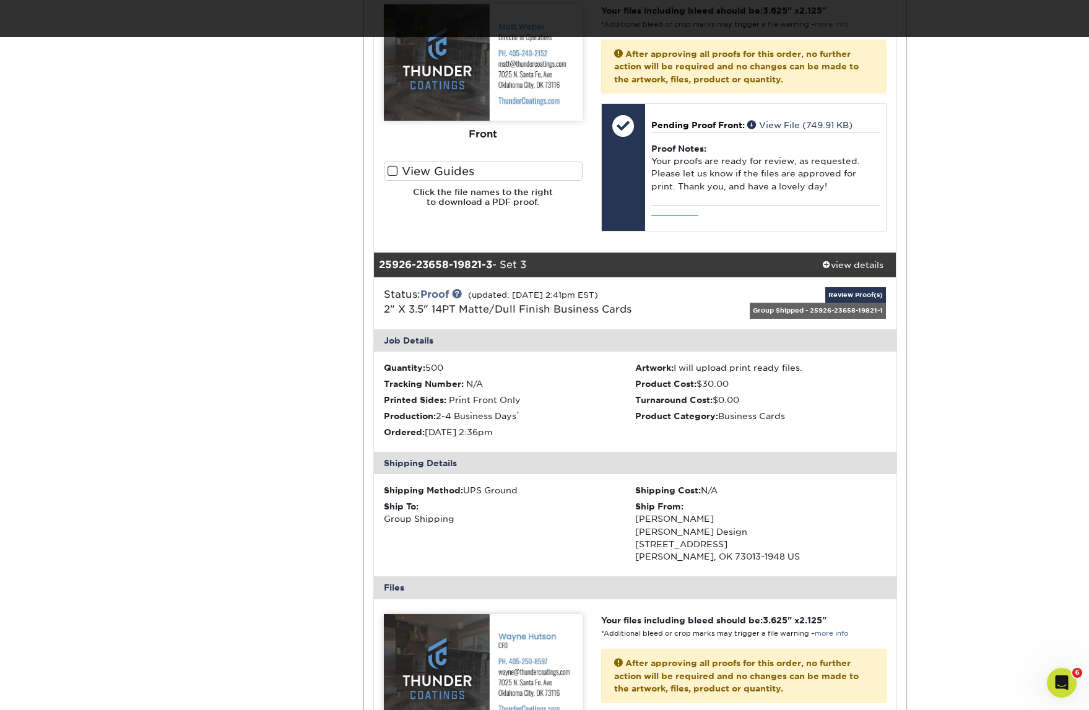
scroll to position [1405, 0]
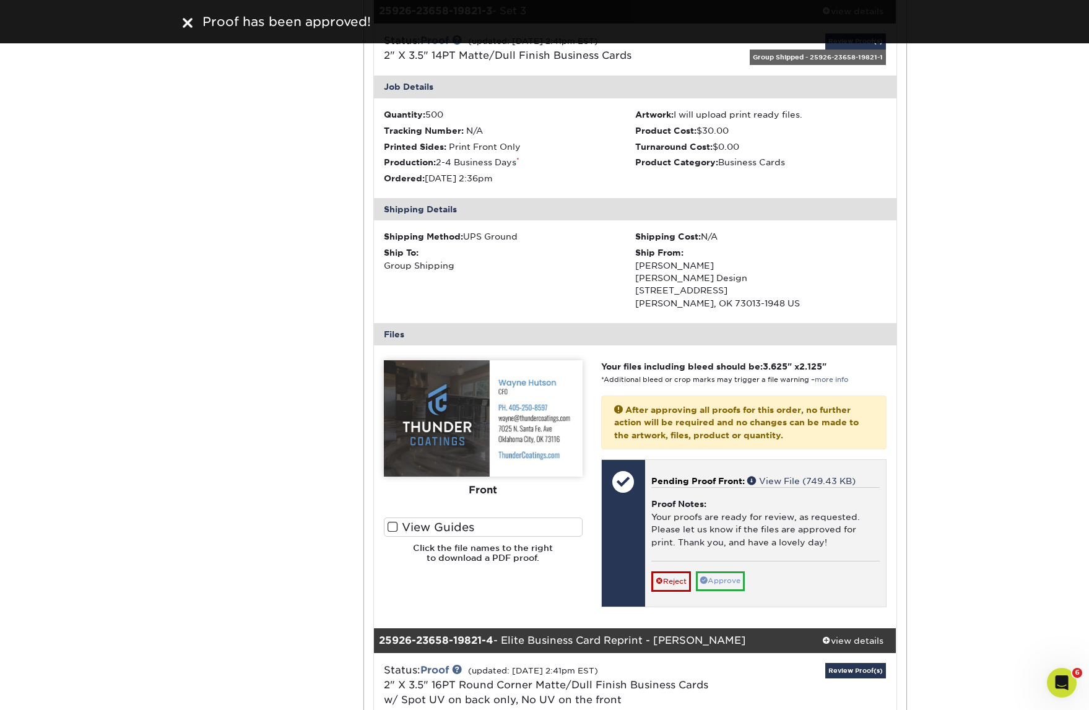
click at [731, 571] on link "Approve" at bounding box center [720, 580] width 49 height 19
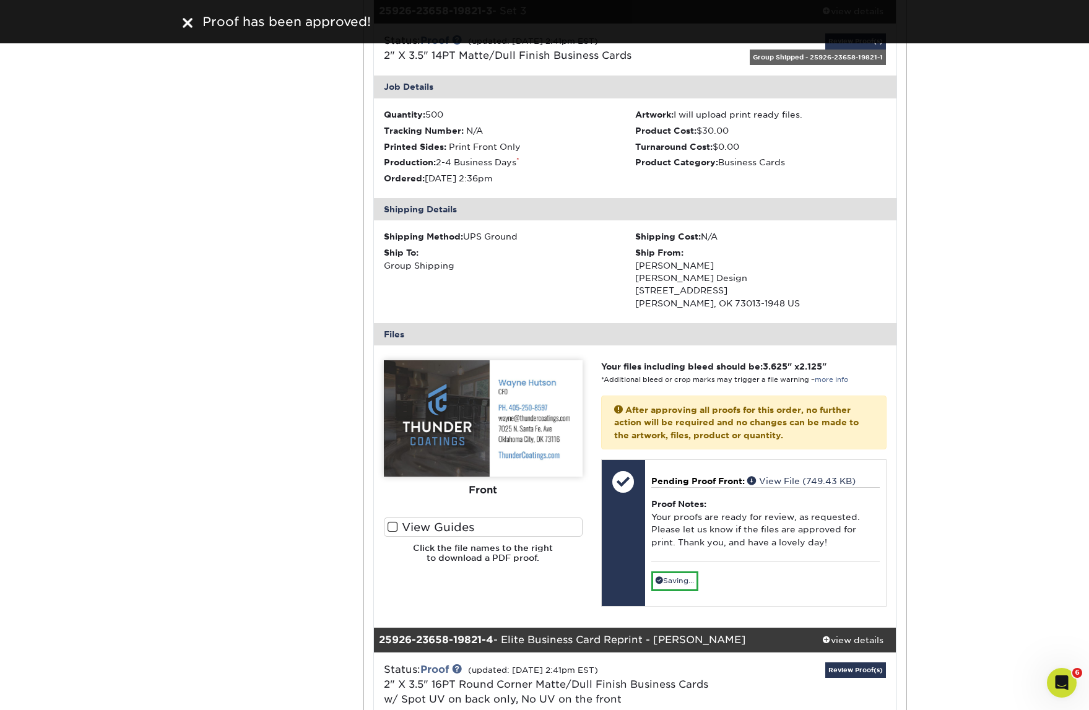
scroll to position [1605, 0]
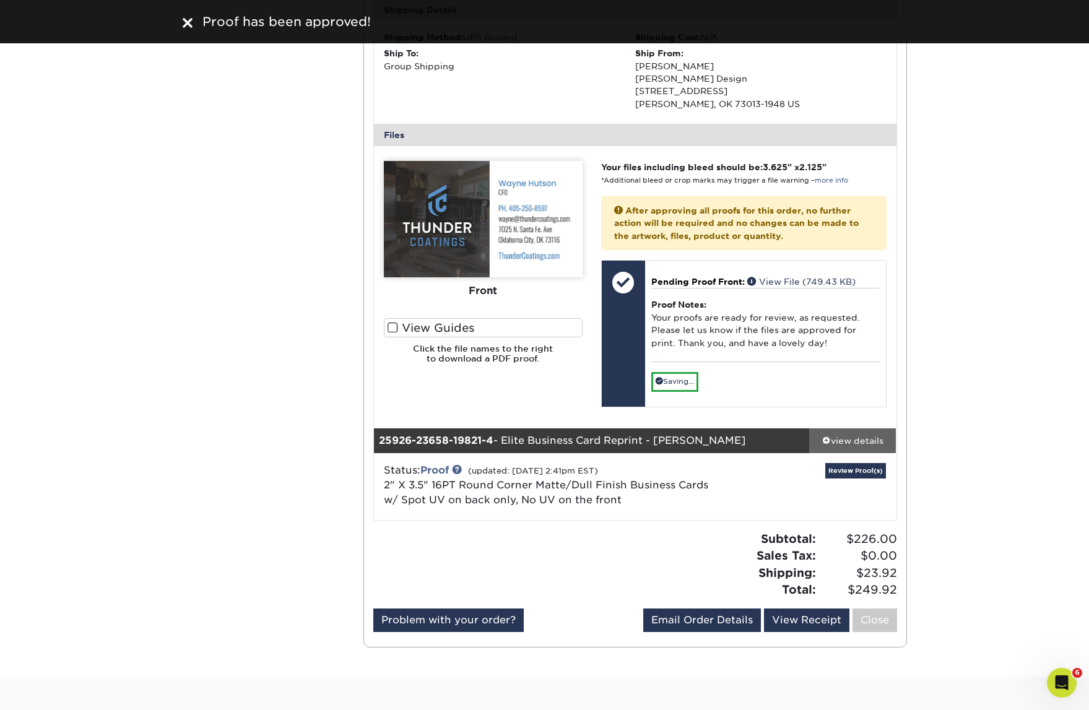
click at [856, 434] on div "view details" at bounding box center [852, 440] width 87 height 12
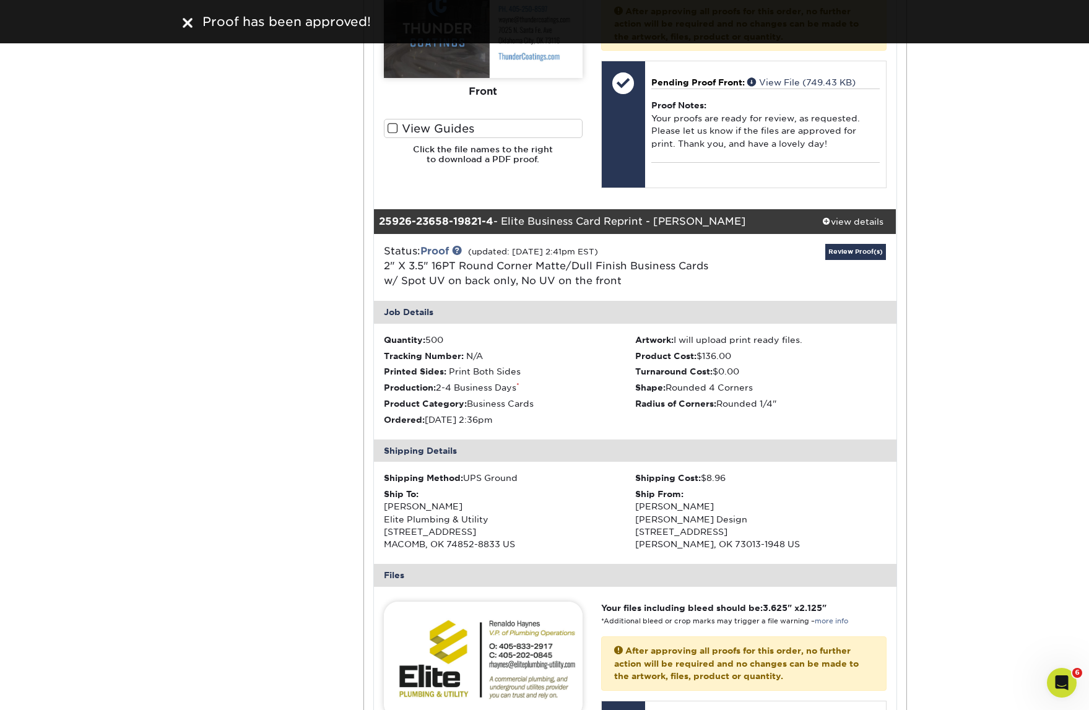
scroll to position [2004, 0]
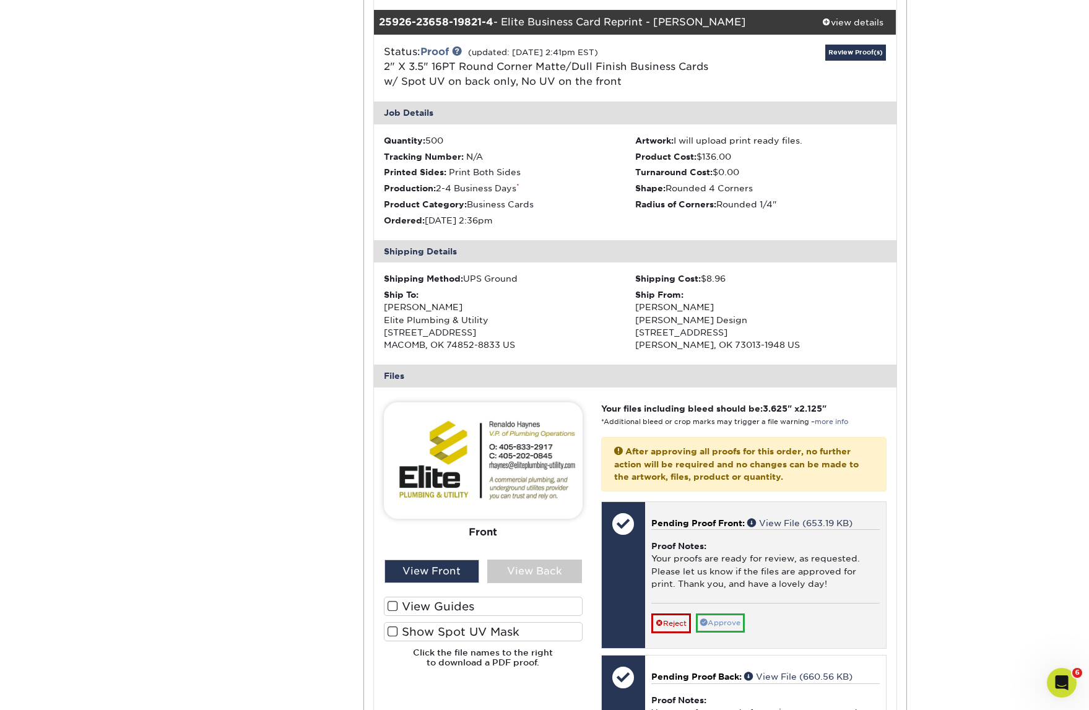
click at [736, 614] on link "Approve" at bounding box center [720, 623] width 49 height 19
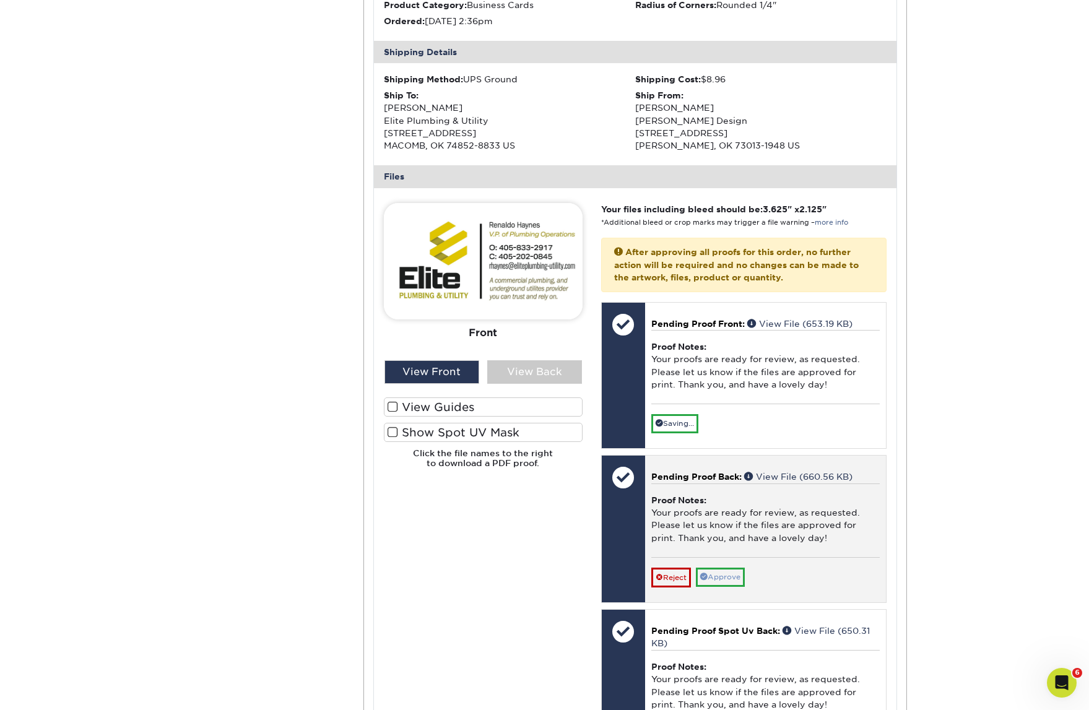
click at [727, 568] on link "Approve" at bounding box center [720, 577] width 49 height 19
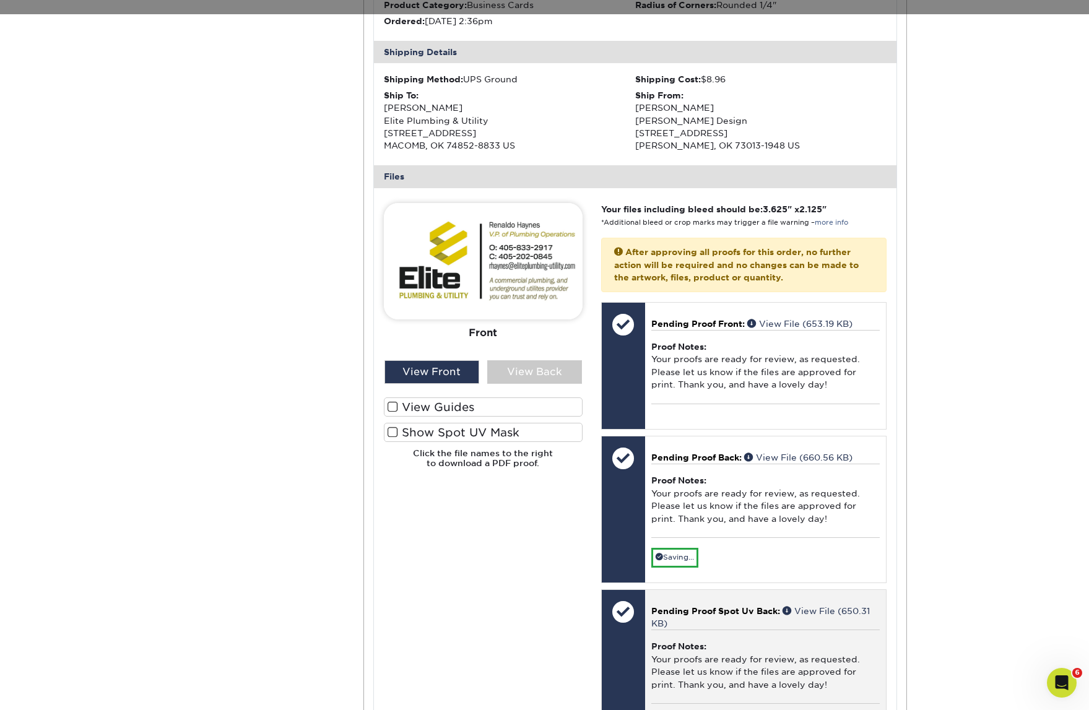
scroll to position [2264, 0]
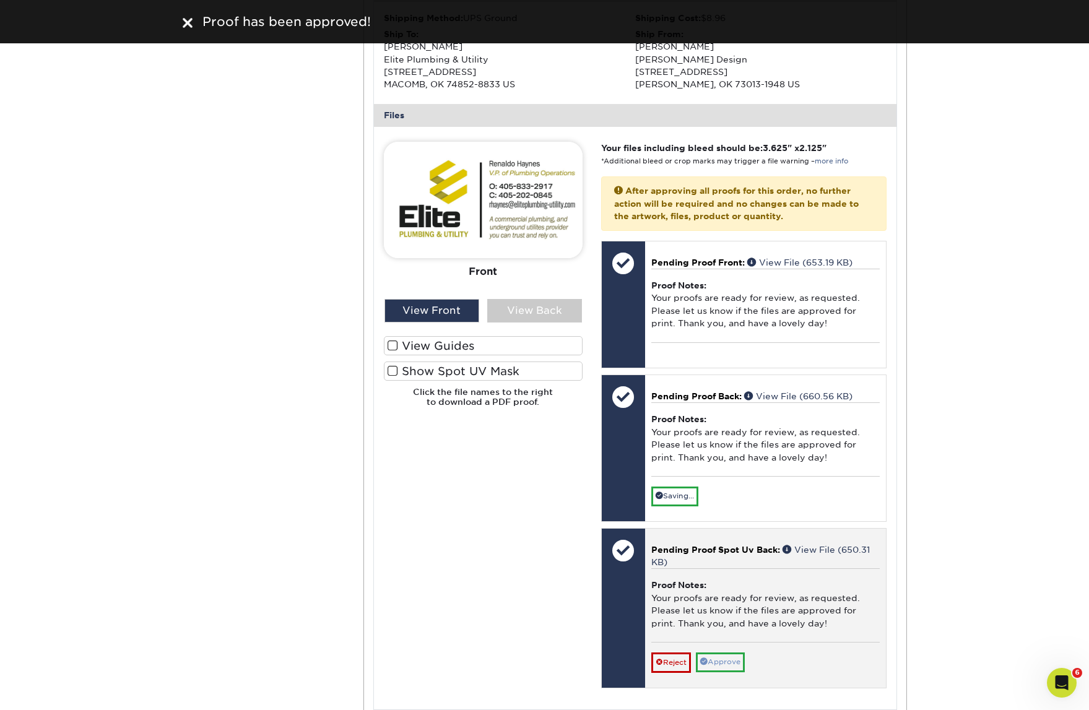
click at [731, 653] on link "Approve" at bounding box center [720, 662] width 49 height 19
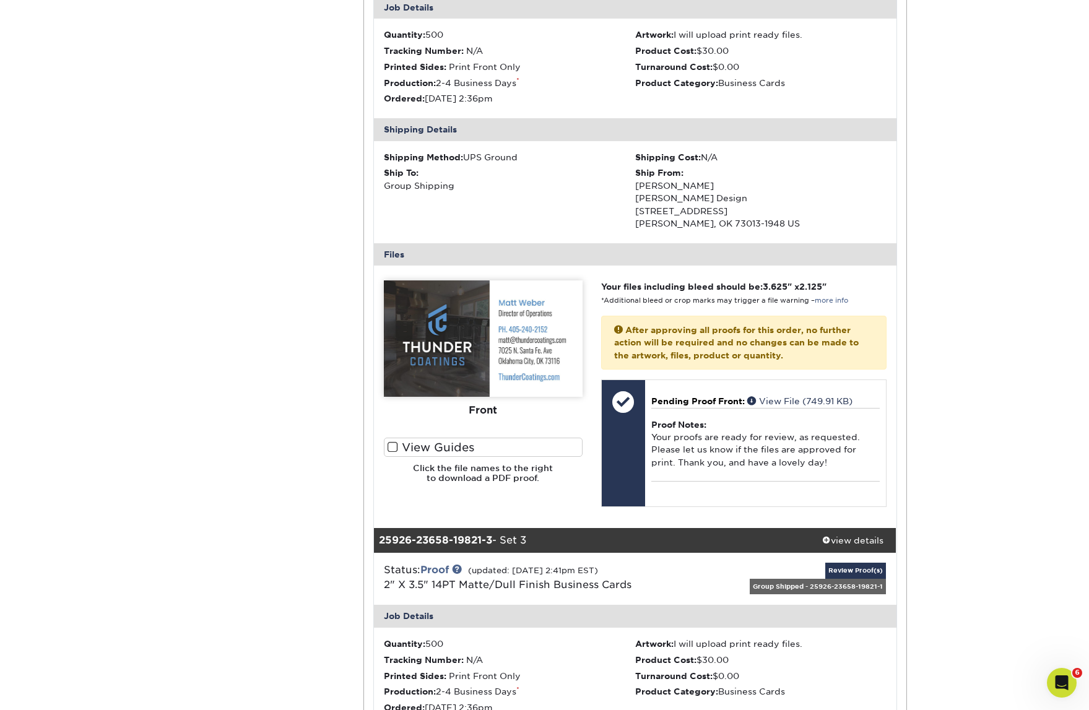
scroll to position [1222, 0]
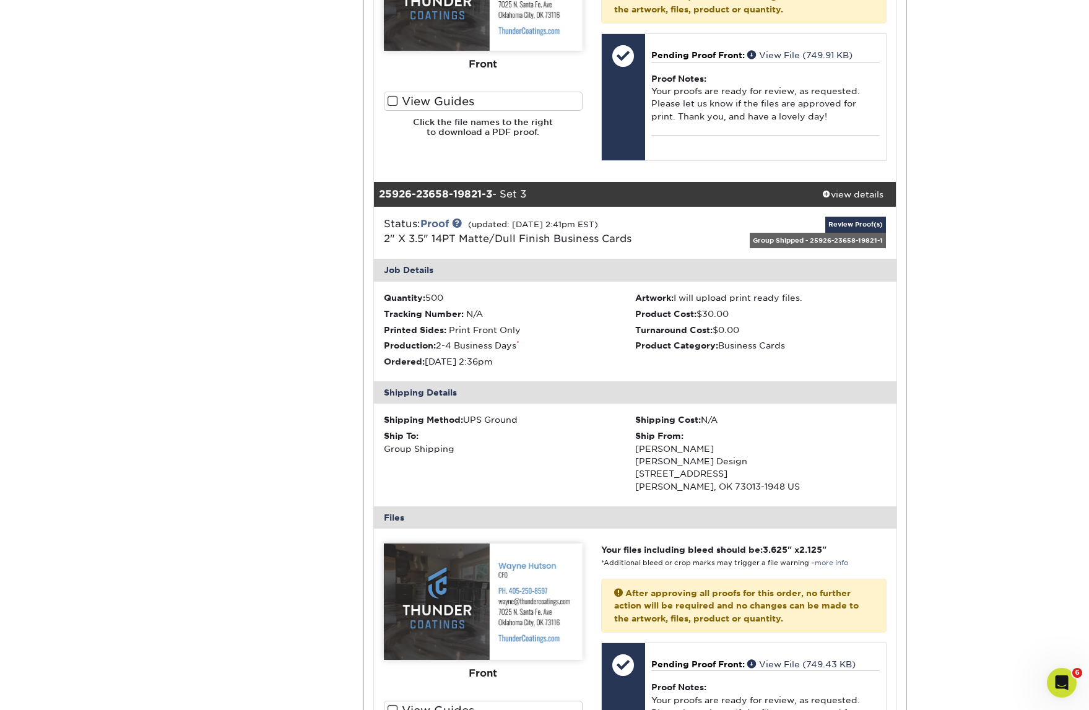
click at [232, 376] on div "Active Orders Account Overview Contact Information Change Password Address Book…" at bounding box center [544, 380] width 743 height 2980
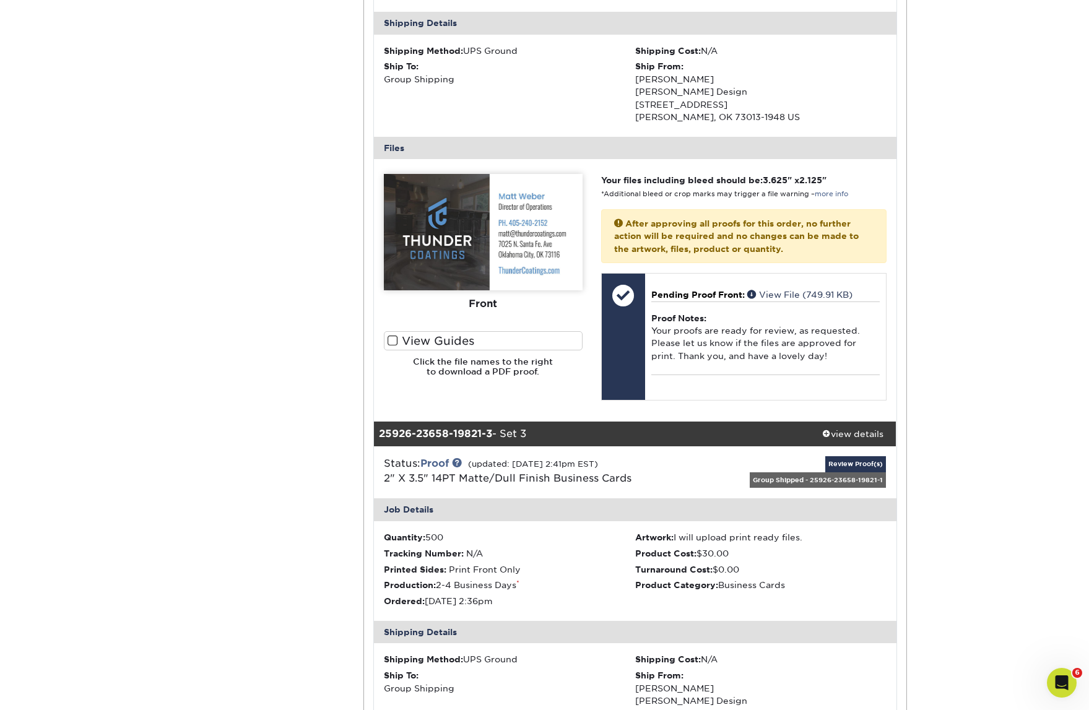
scroll to position [818, 0]
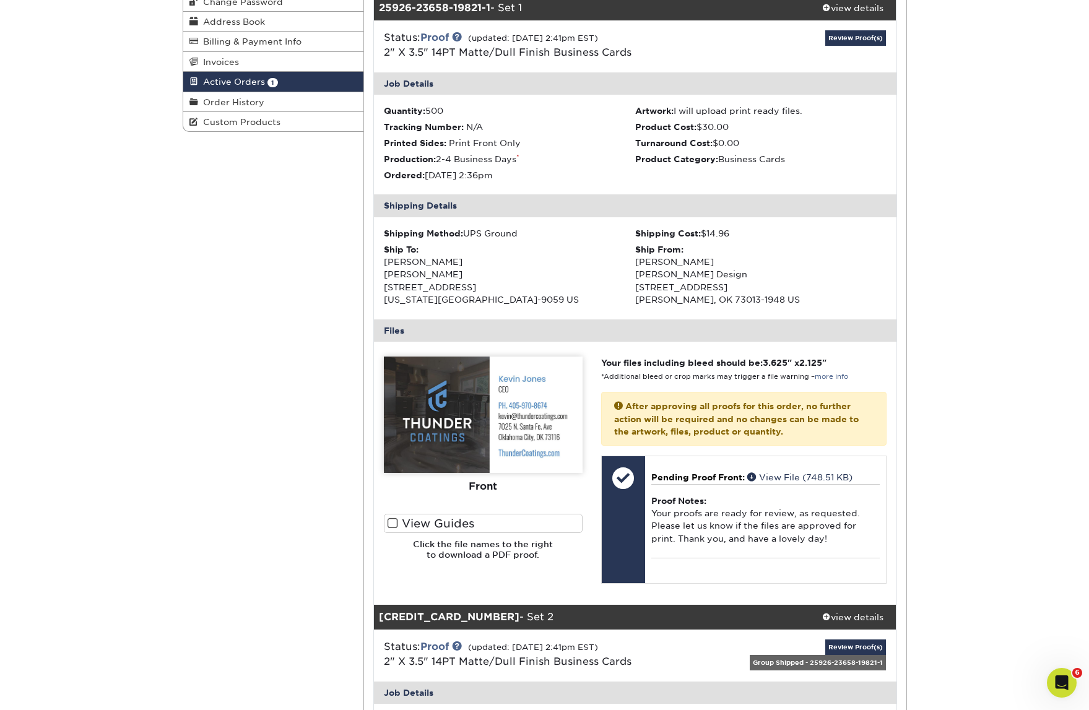
scroll to position [0, 0]
